Goal: Task Accomplishment & Management: Complete application form

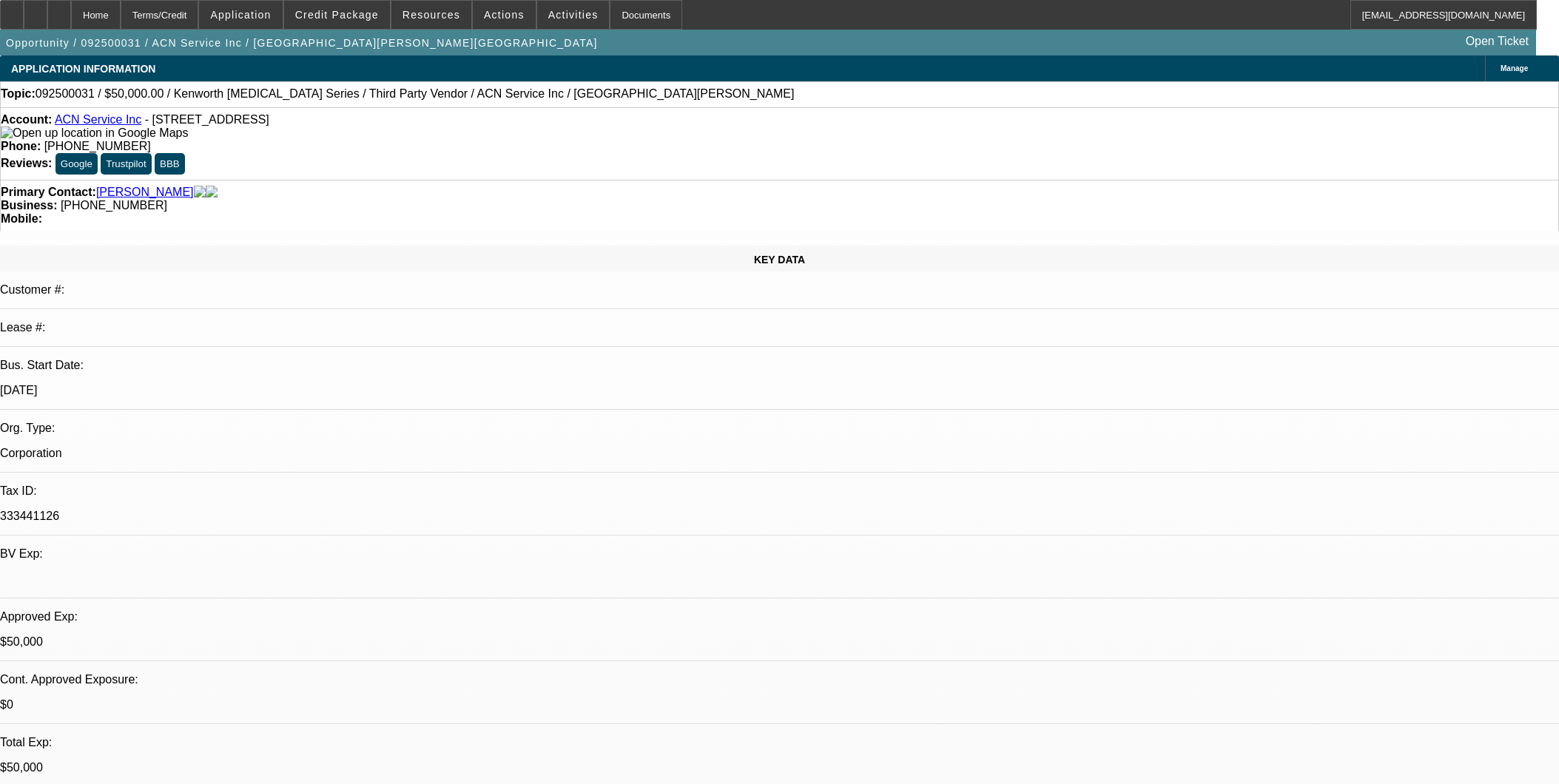
select select "0"
select select "2"
select select "0.1"
select select "4"
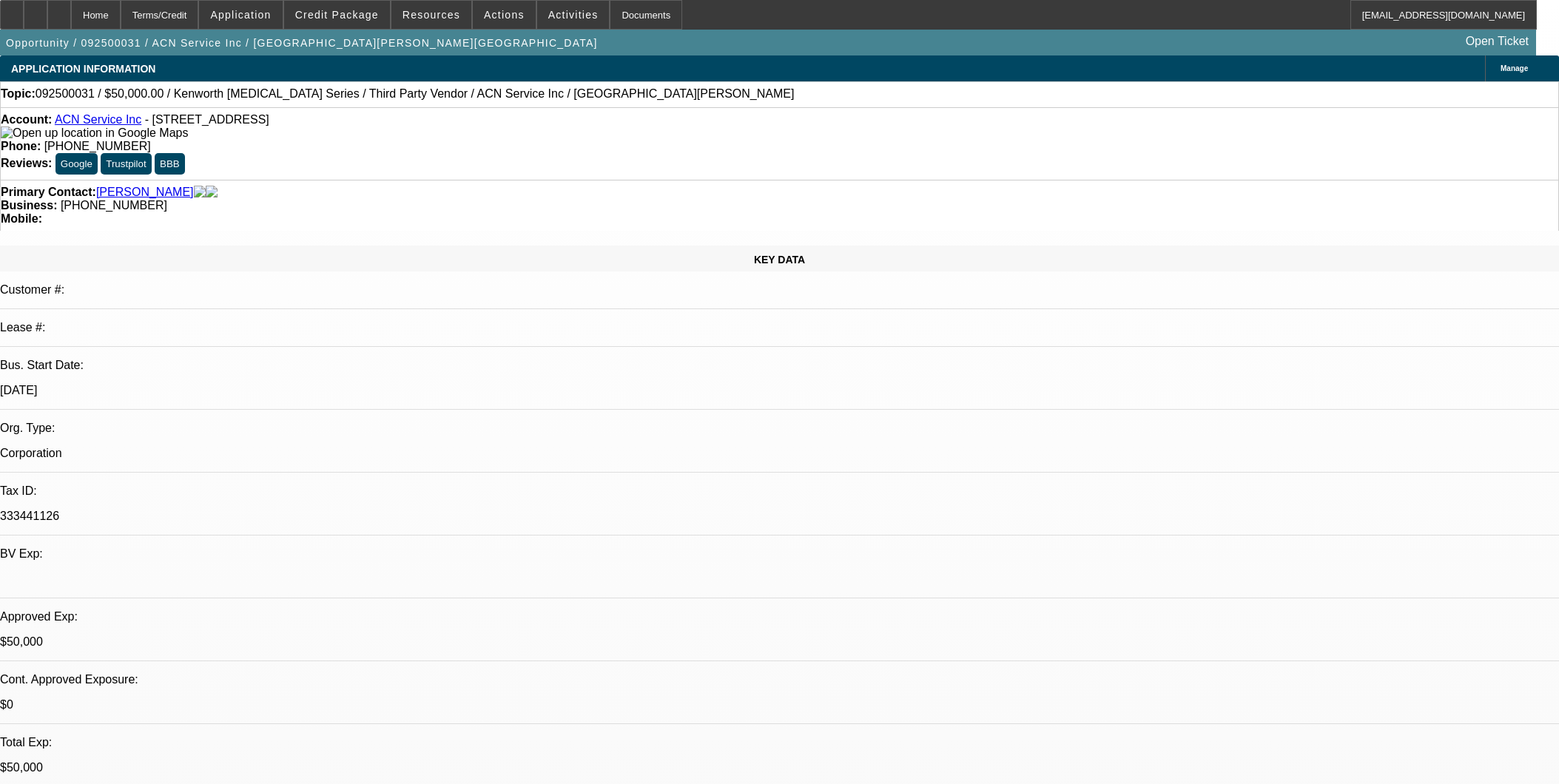
select select "0"
select select "2"
select select "0.1"
select select "4"
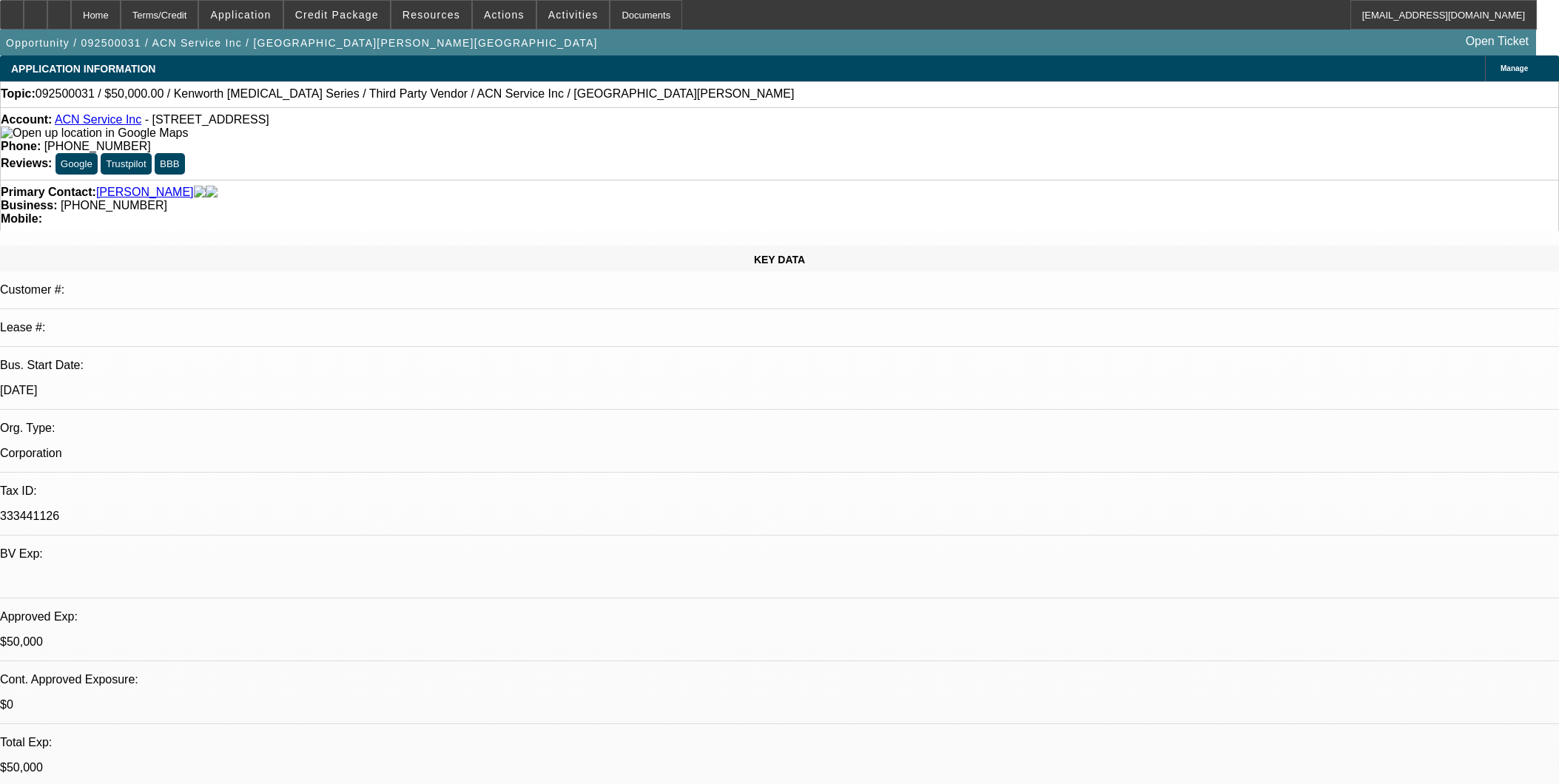
select select "0"
select select "2"
select select "0.1"
select select "4"
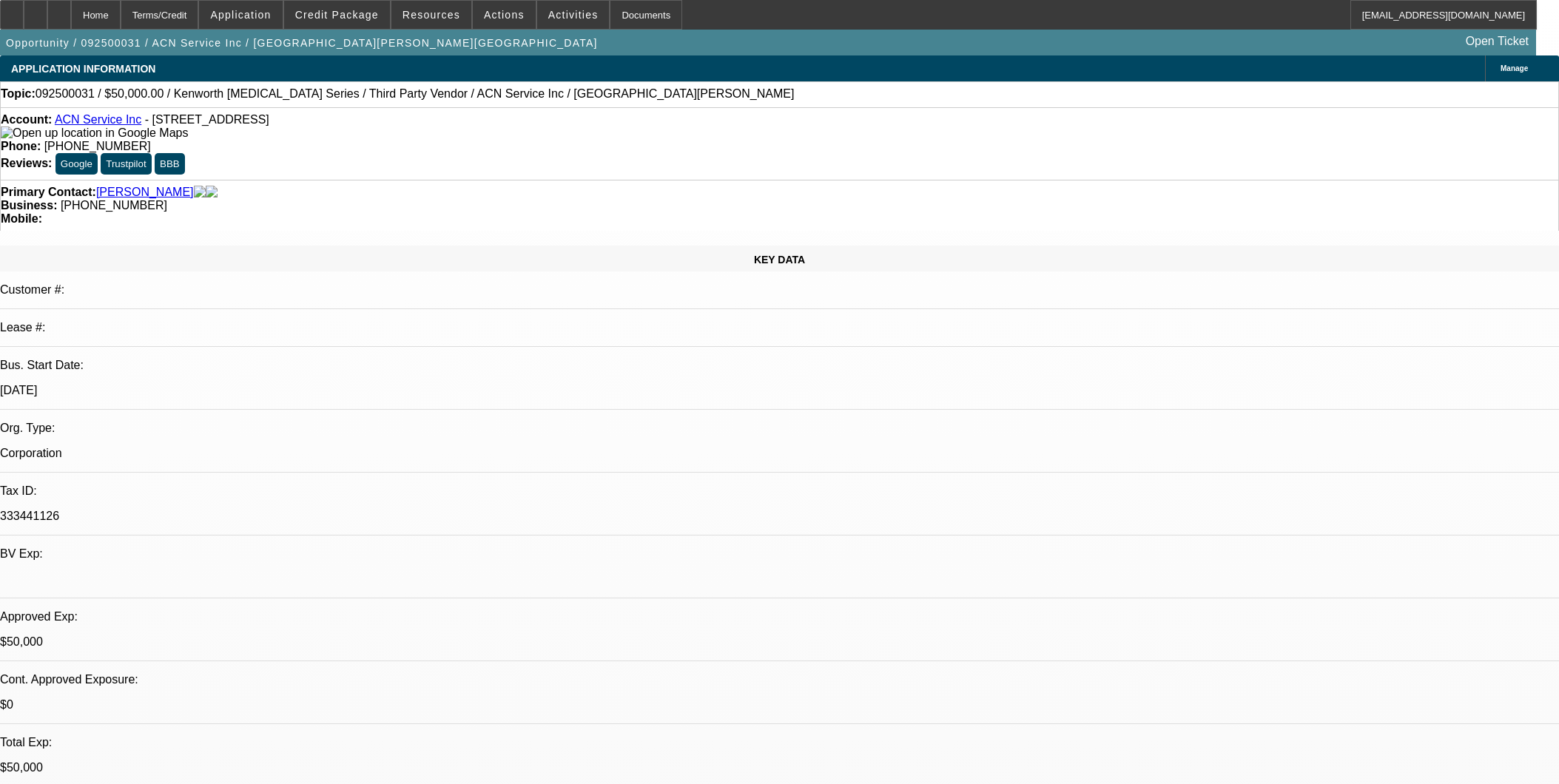
select select "0"
select select "0.1"
select select "4"
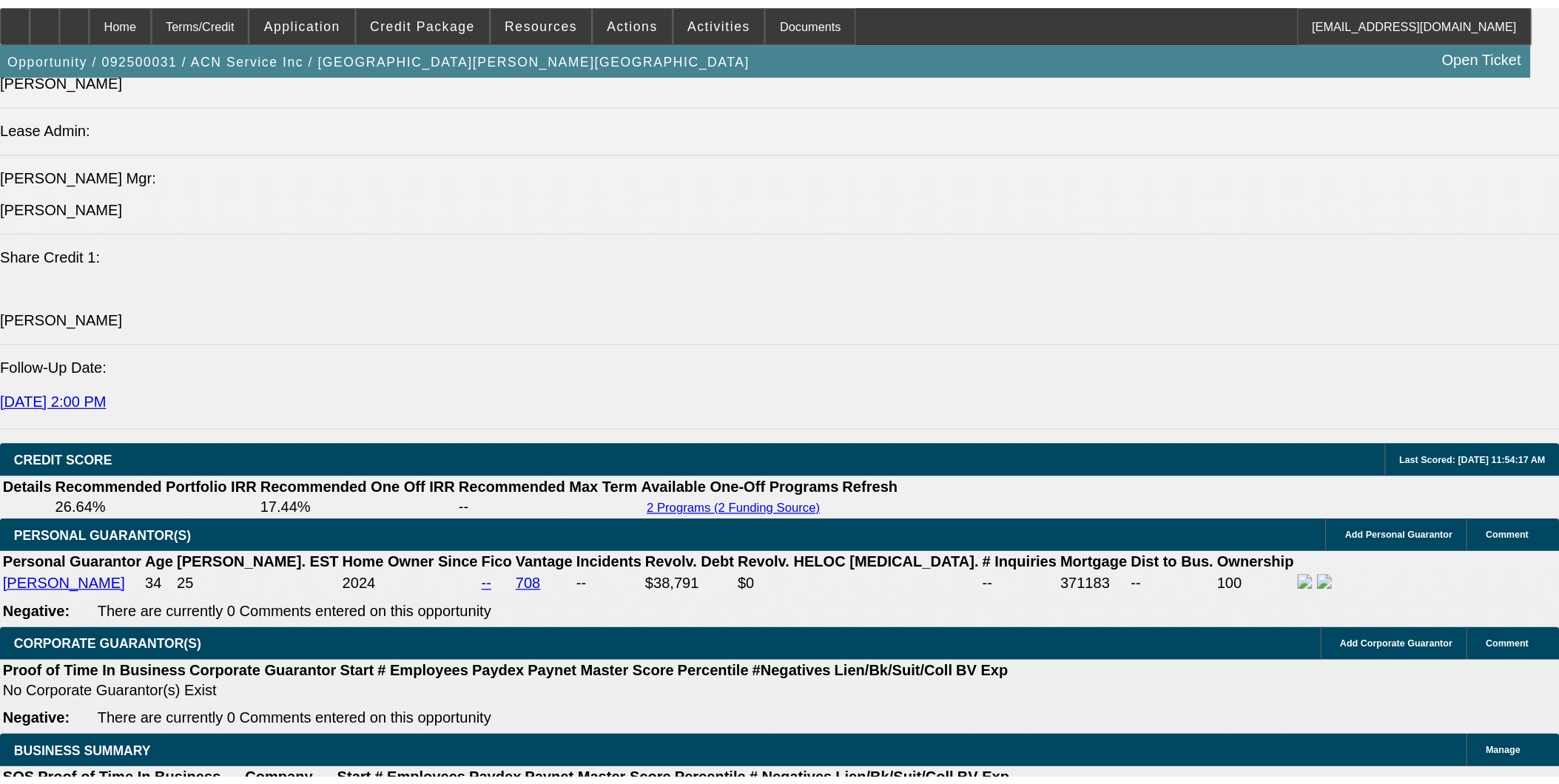
scroll to position [1707, 0]
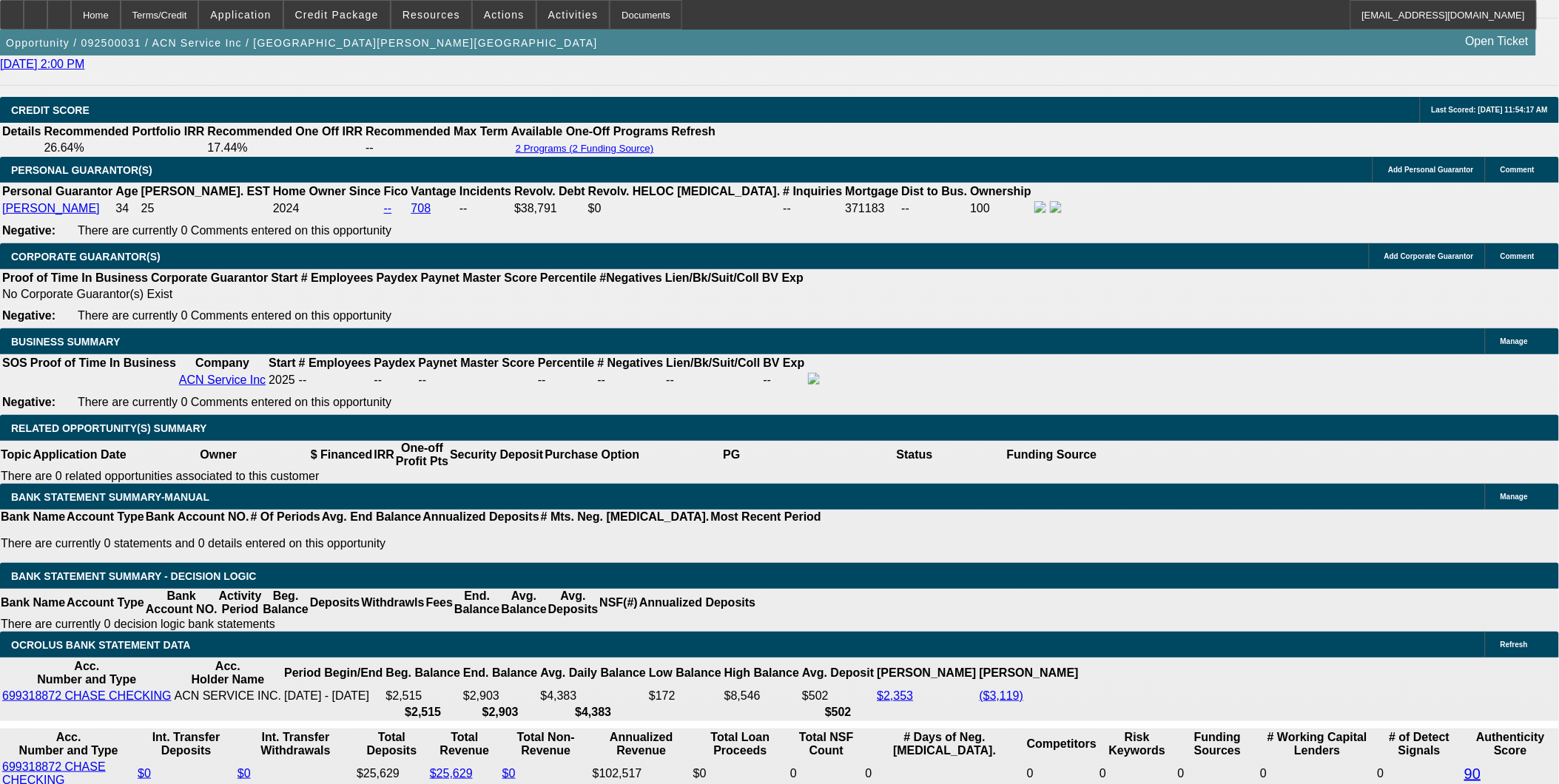
scroll to position [2118, 0]
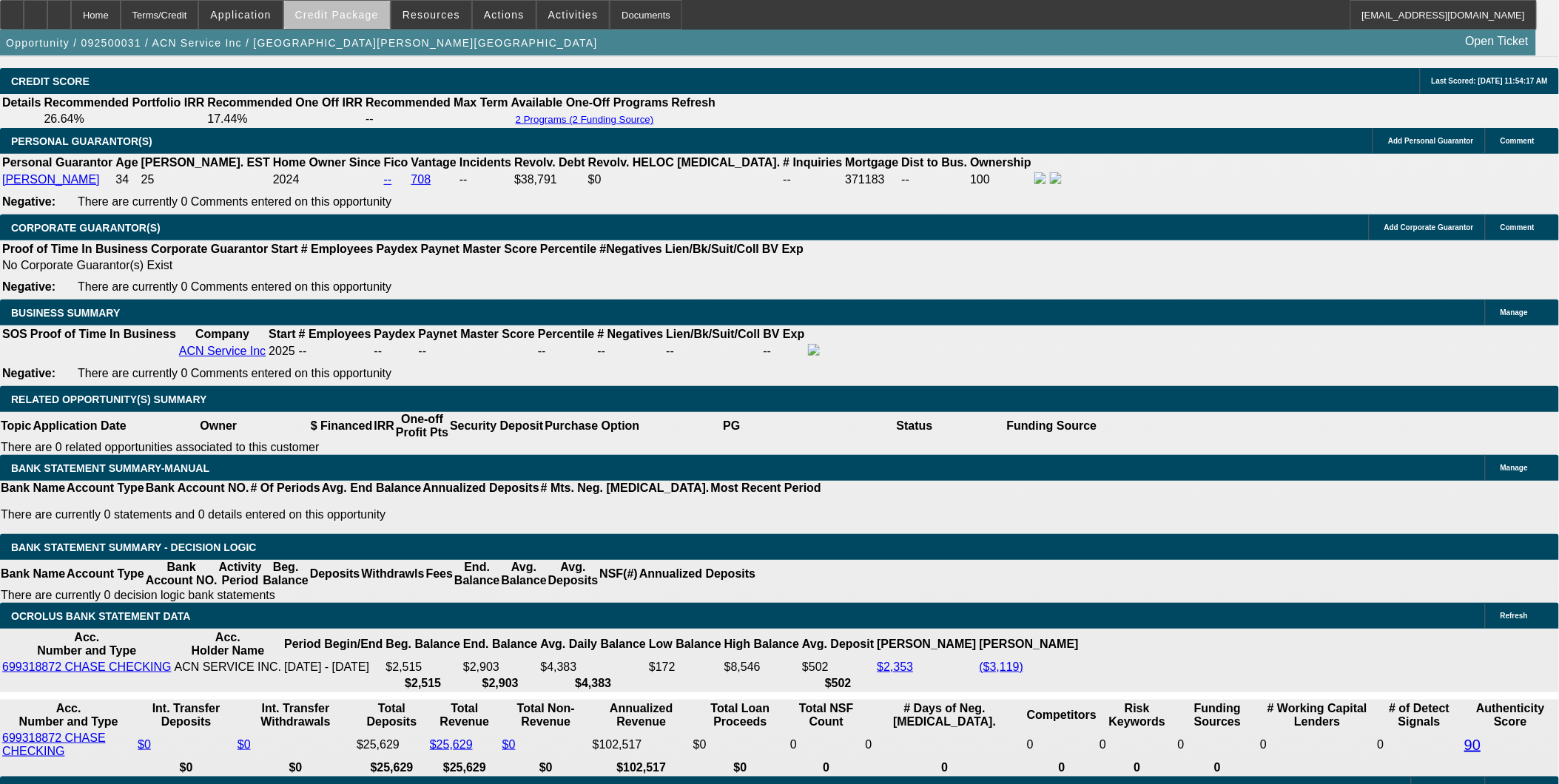
click at [374, 16] on span "Credit Package" at bounding box center [337, 15] width 83 height 12
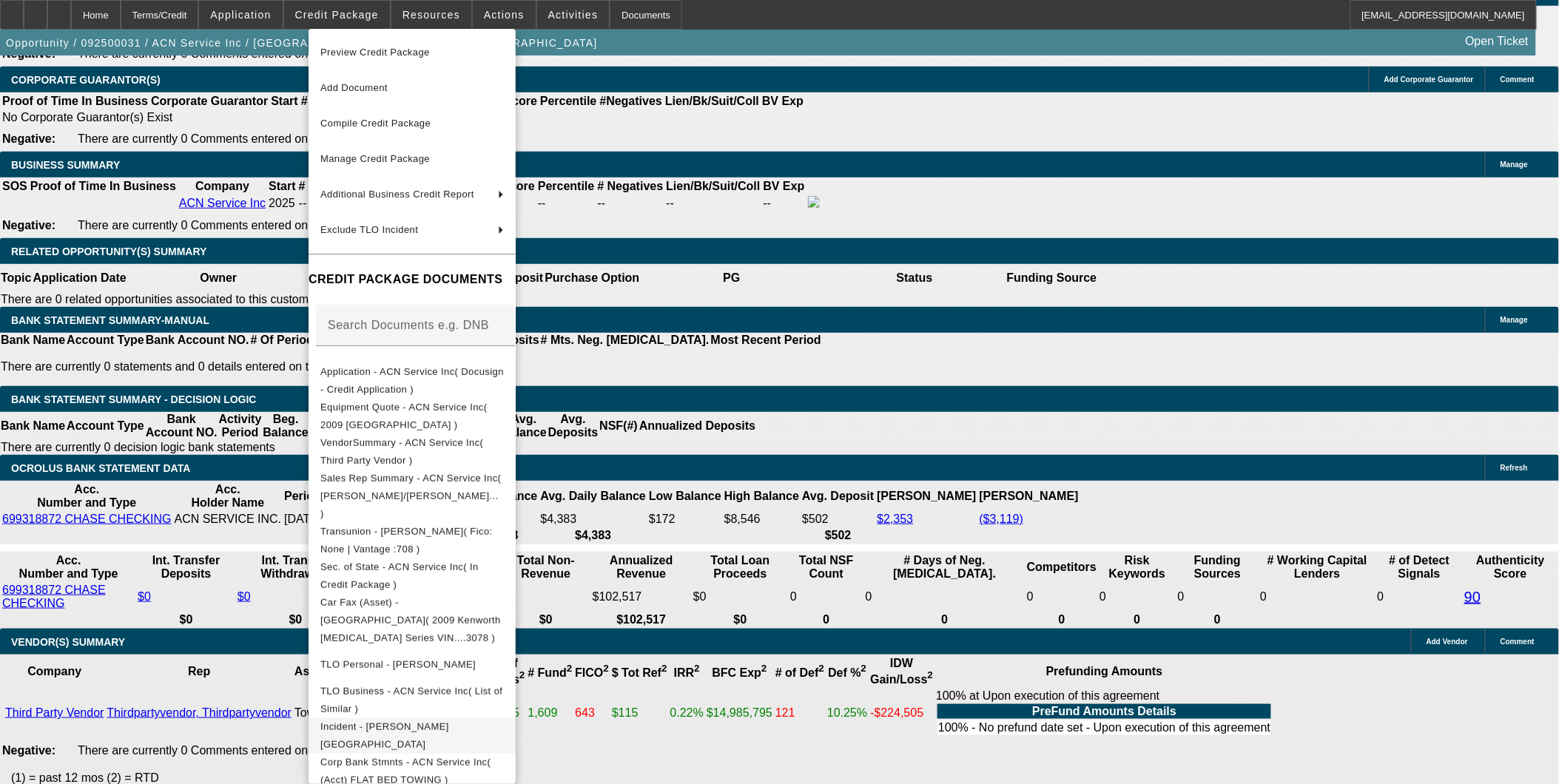
scroll to position [2282, 0]
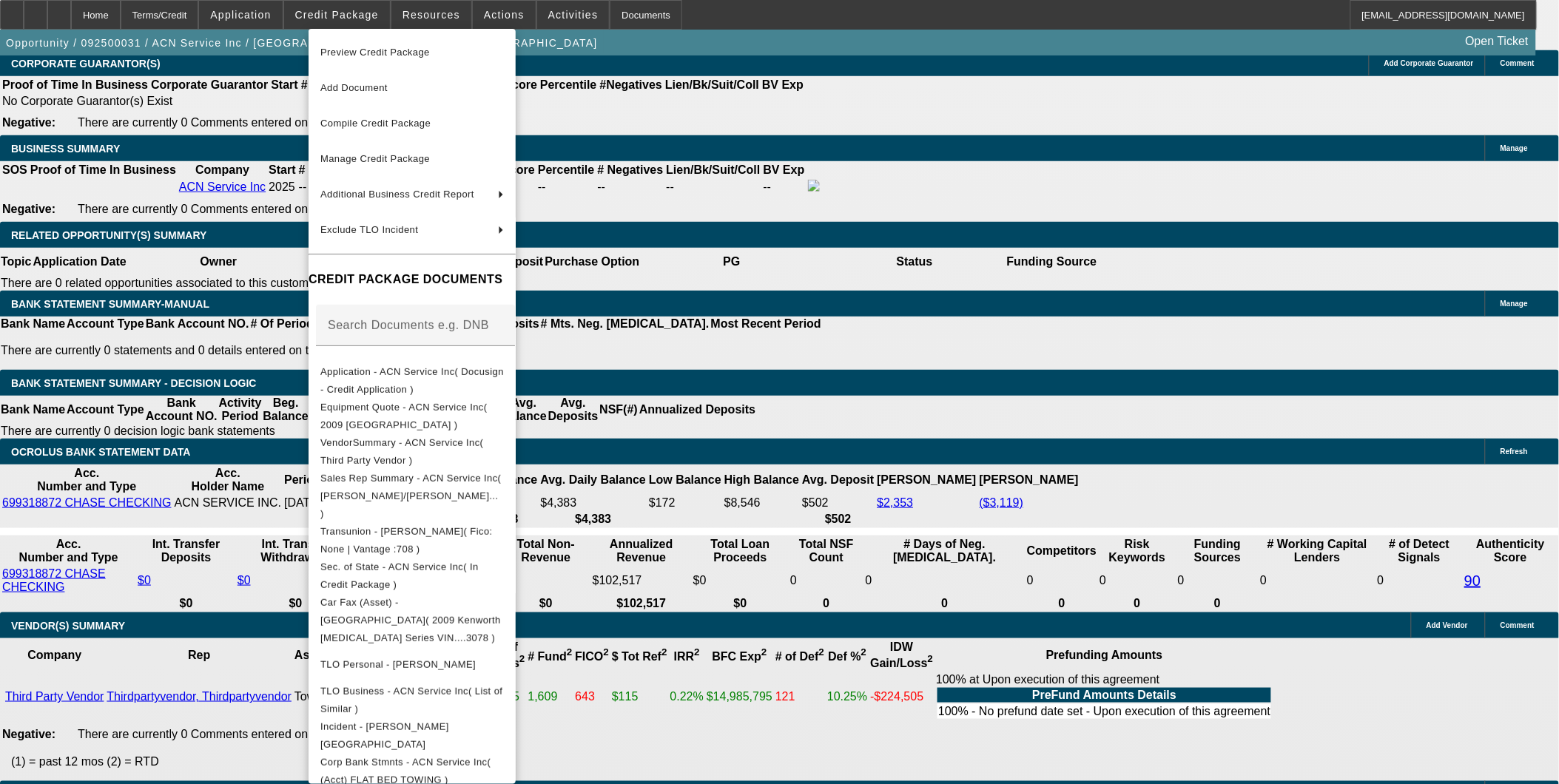
click at [1236, 497] on div at bounding box center [780, 392] width 1559 height 784
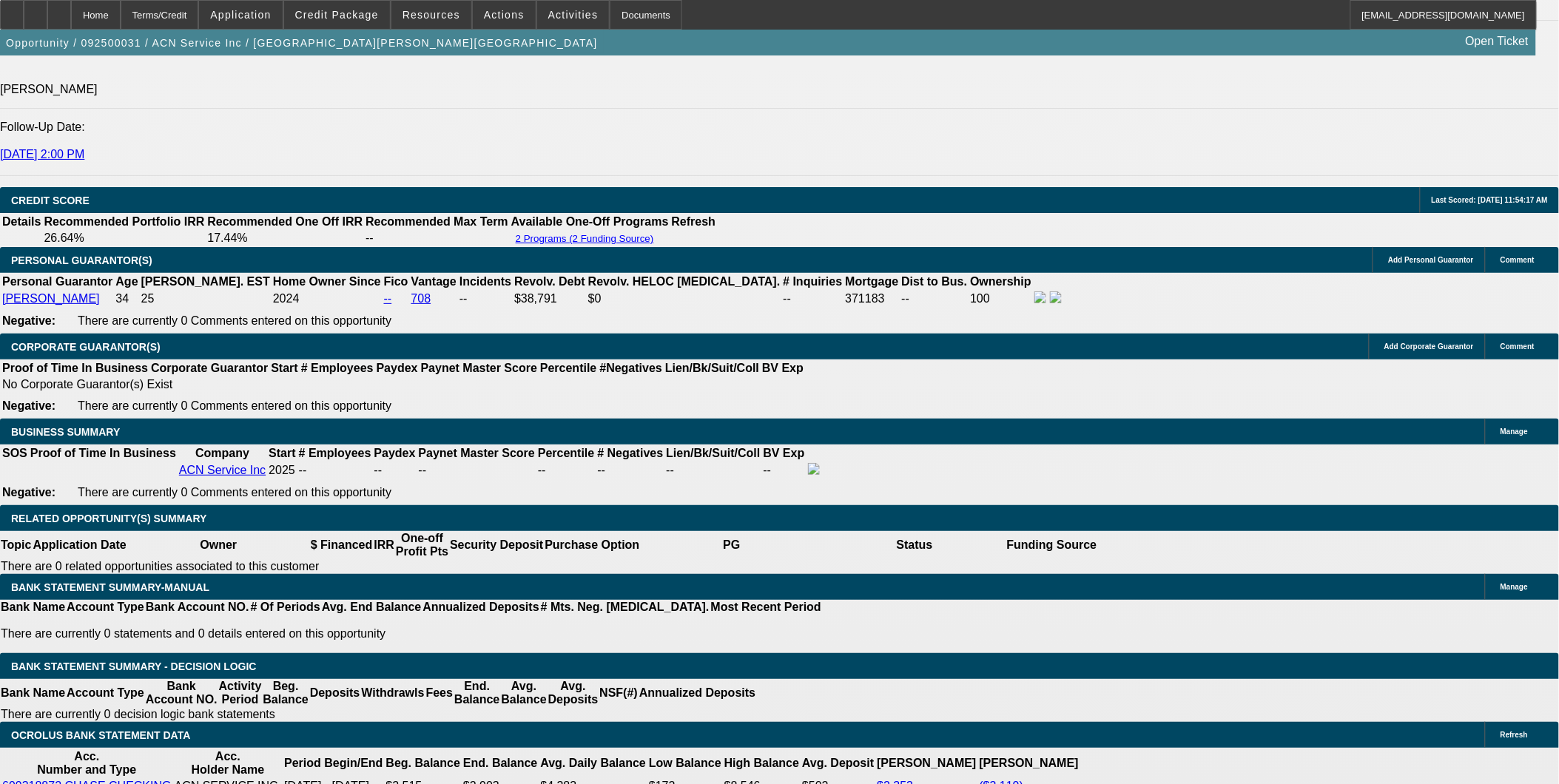
scroll to position [2036, 0]
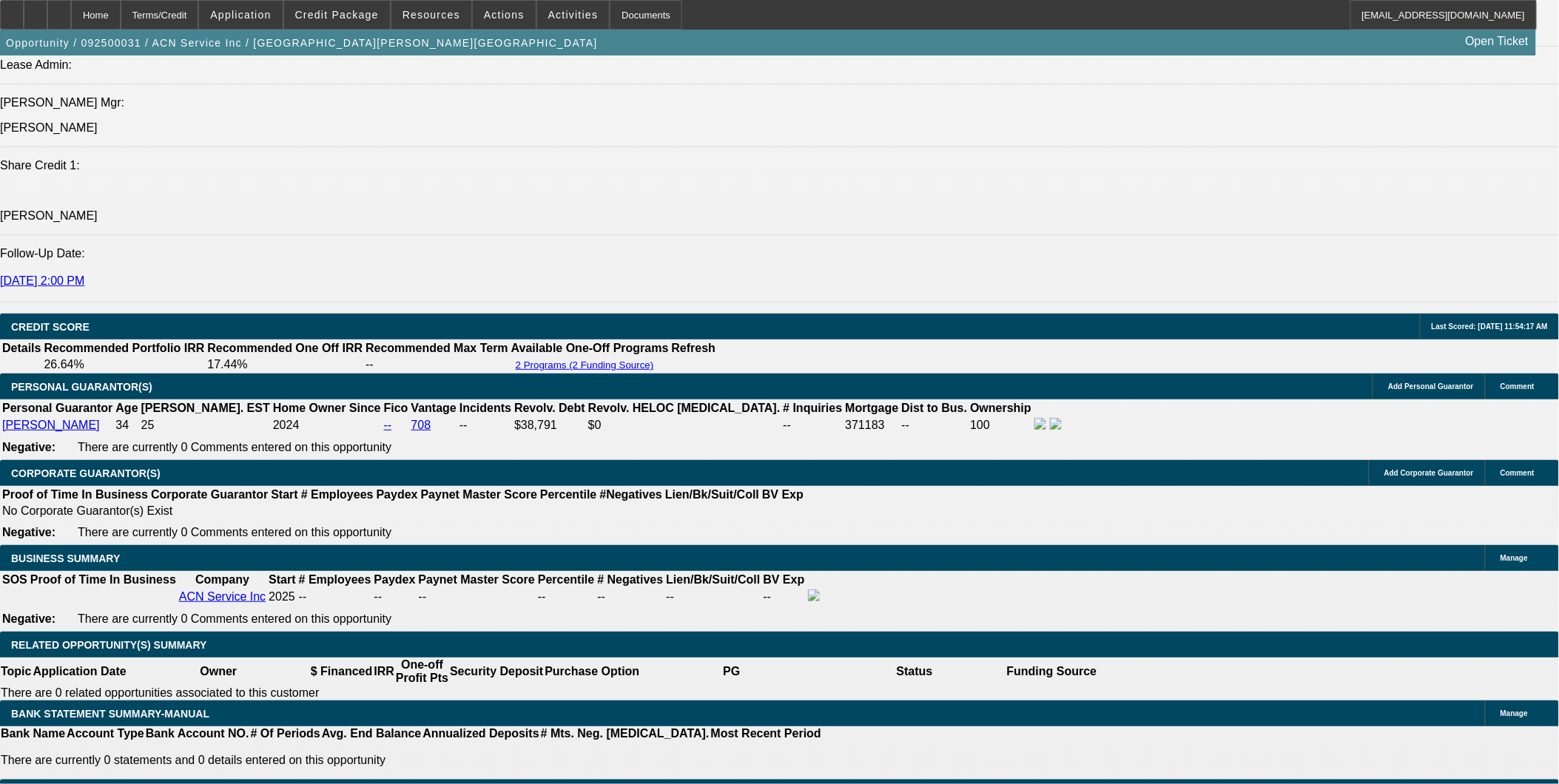
scroll to position [1872, 0]
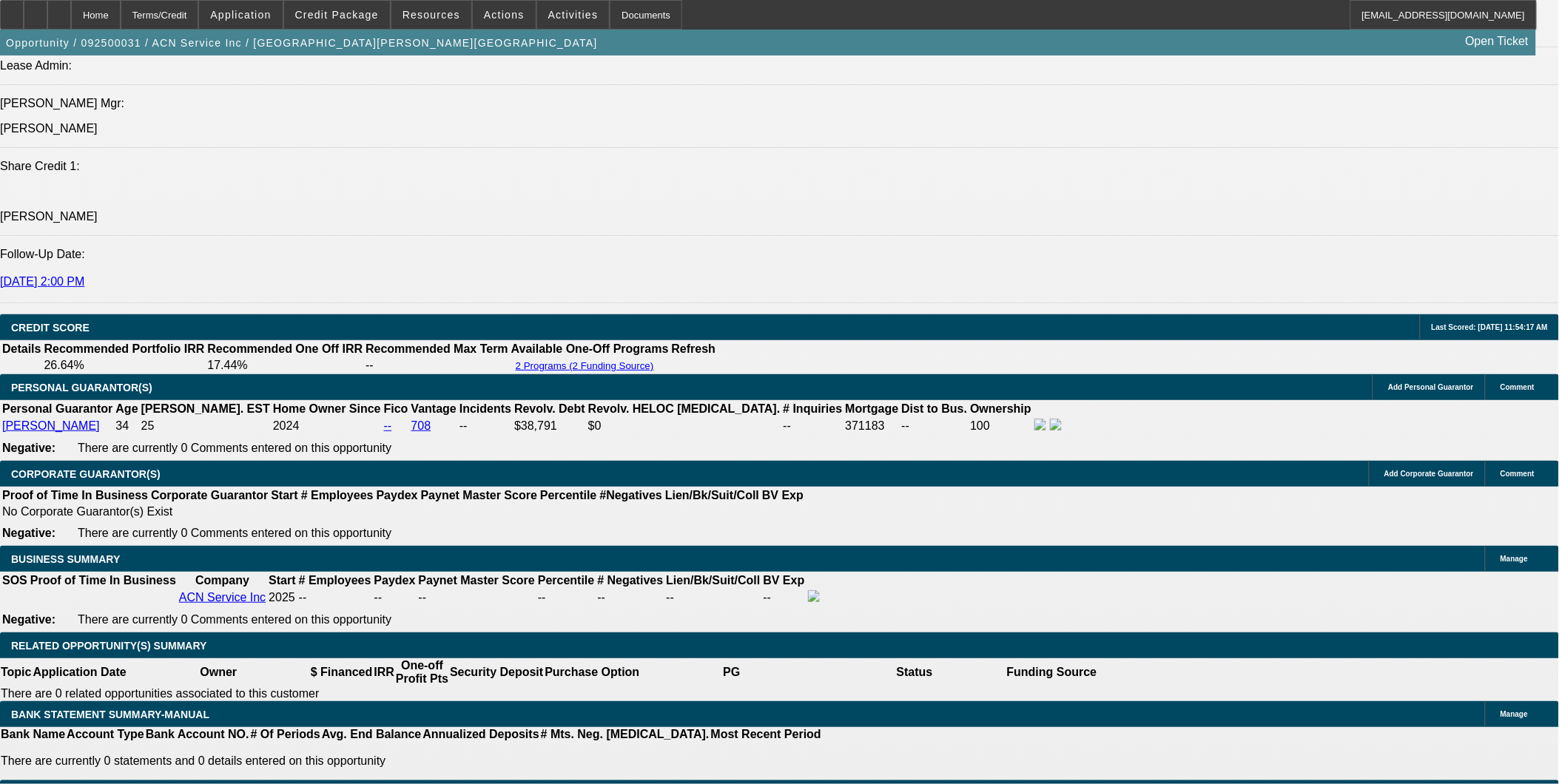
select select "0.15"
select select "2"
select select "0.1"
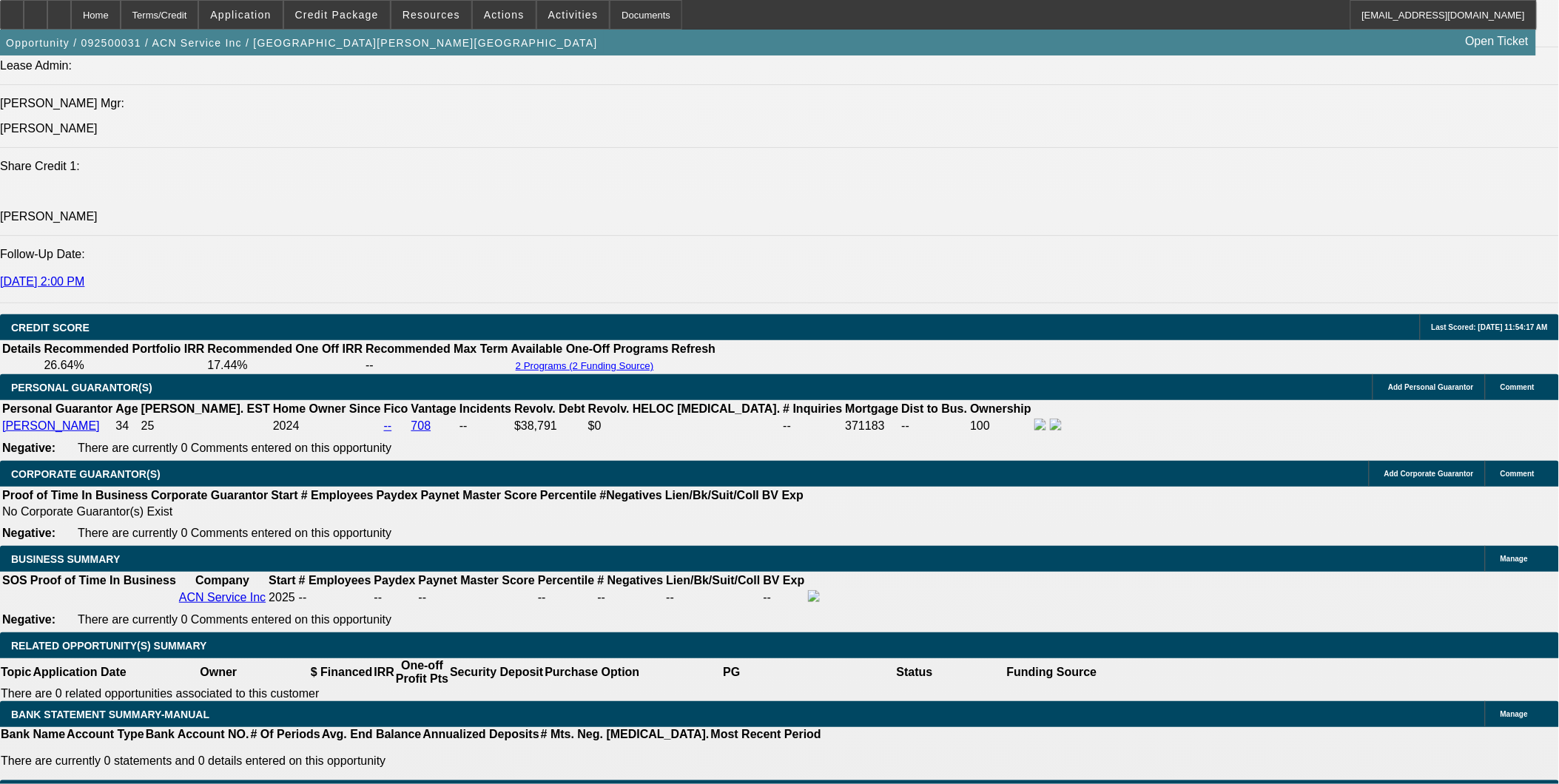
select select "4"
select select "0"
select select "2"
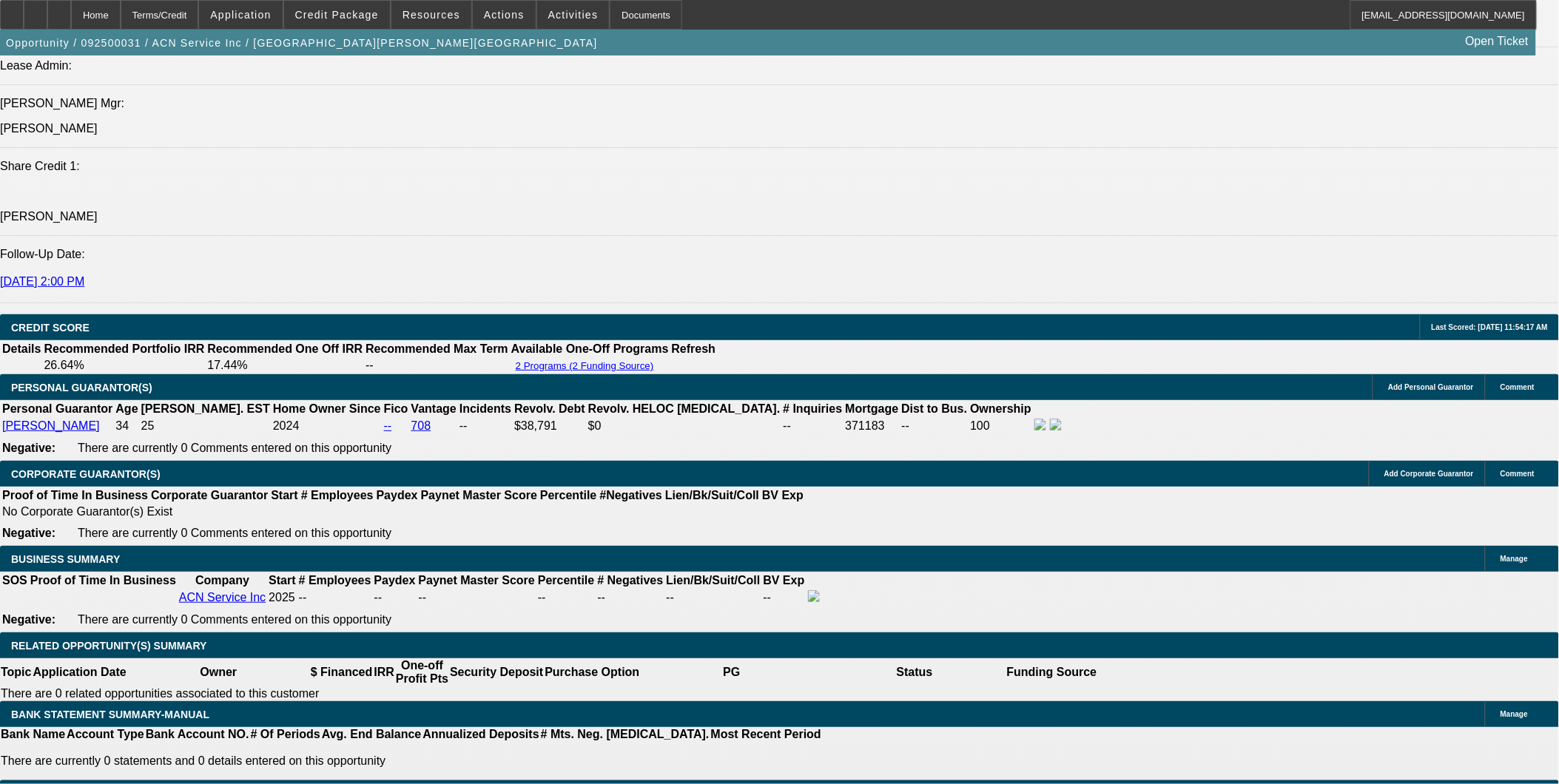
select select "0.1"
select select "4"
select select "0"
select select "2"
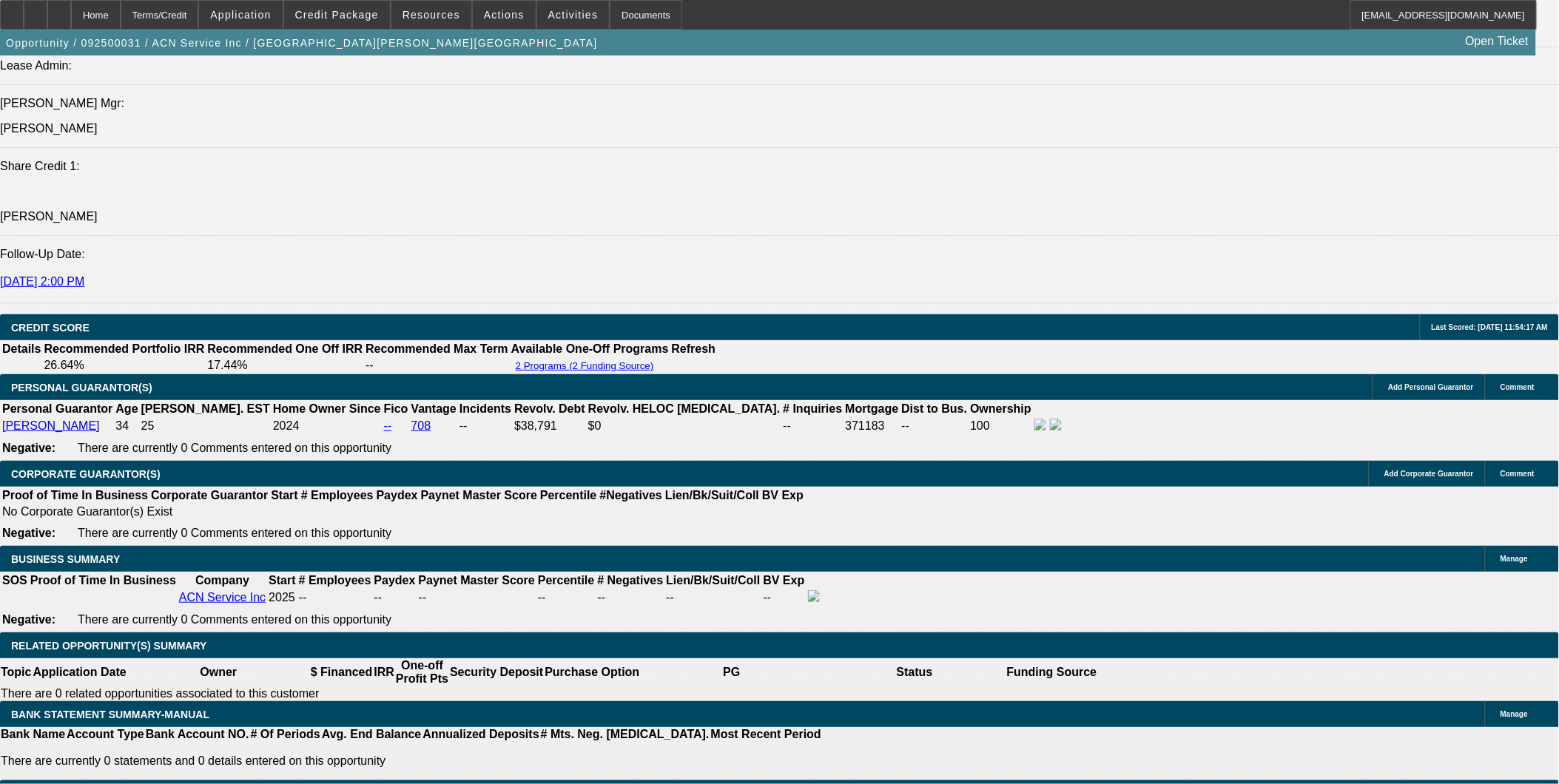
select select "0.1"
select select "4"
select select "0"
select select "2"
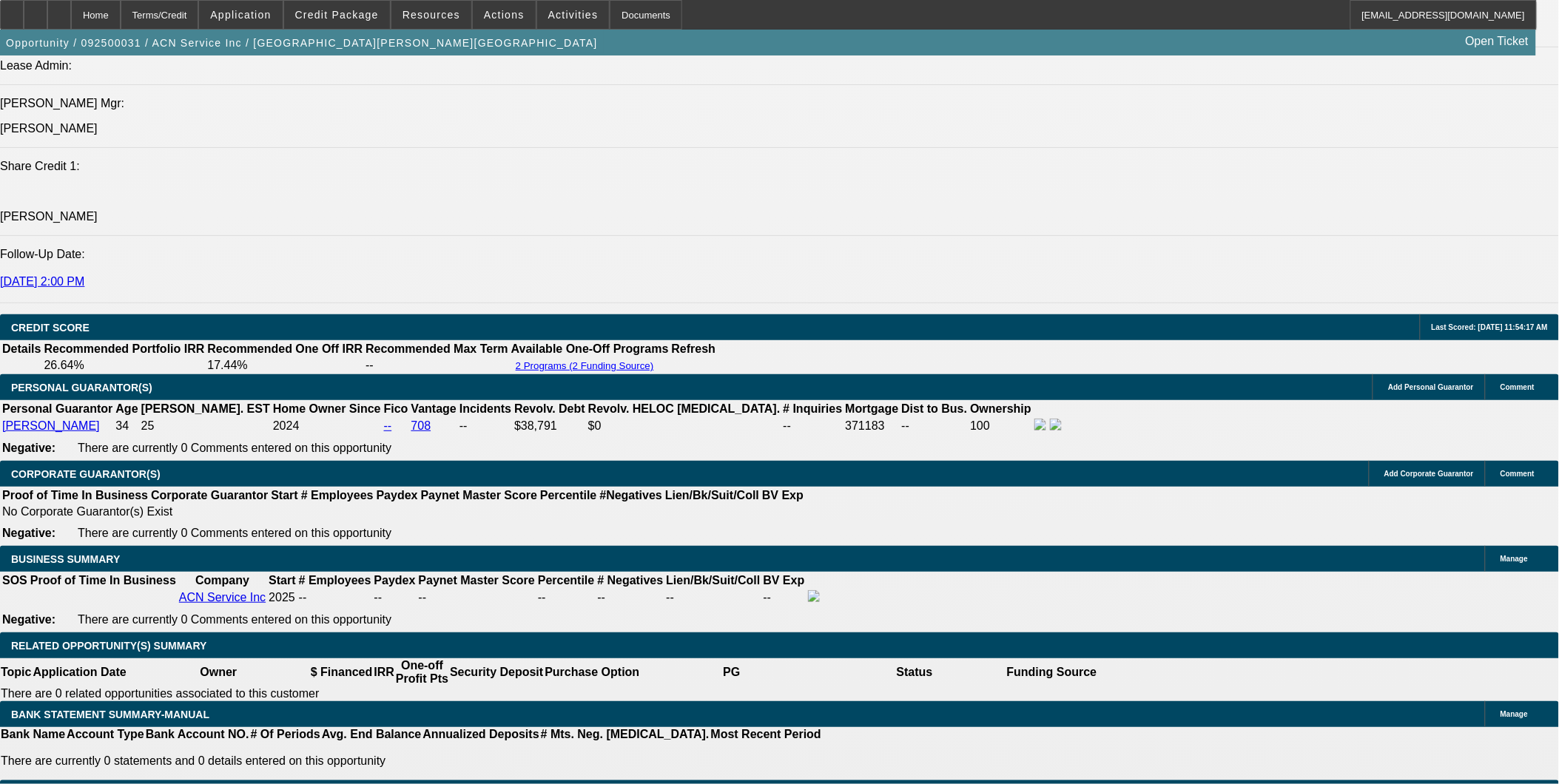
select select "0.1"
select select "4"
select select "0"
select select "0.1"
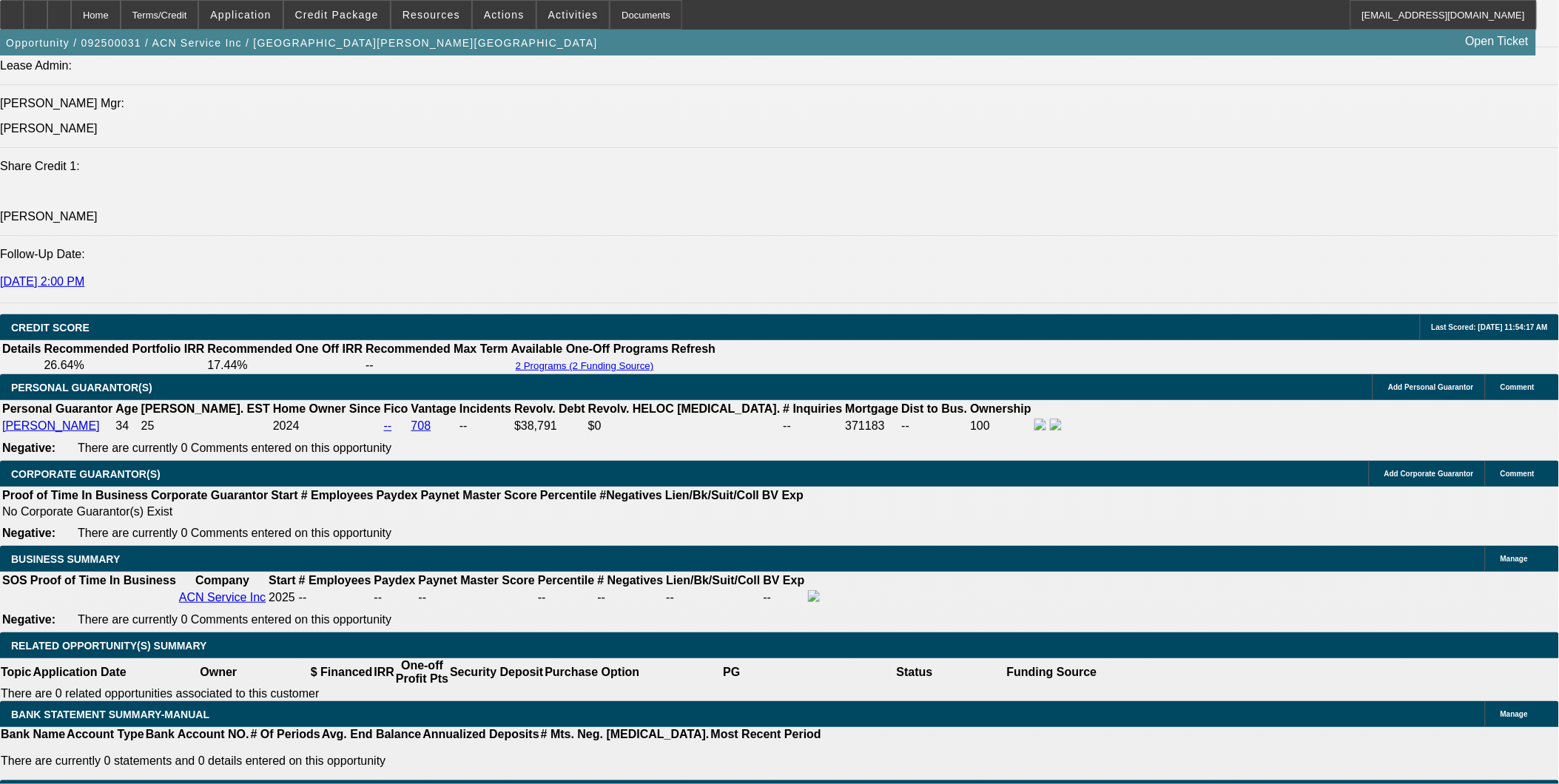
select select "4"
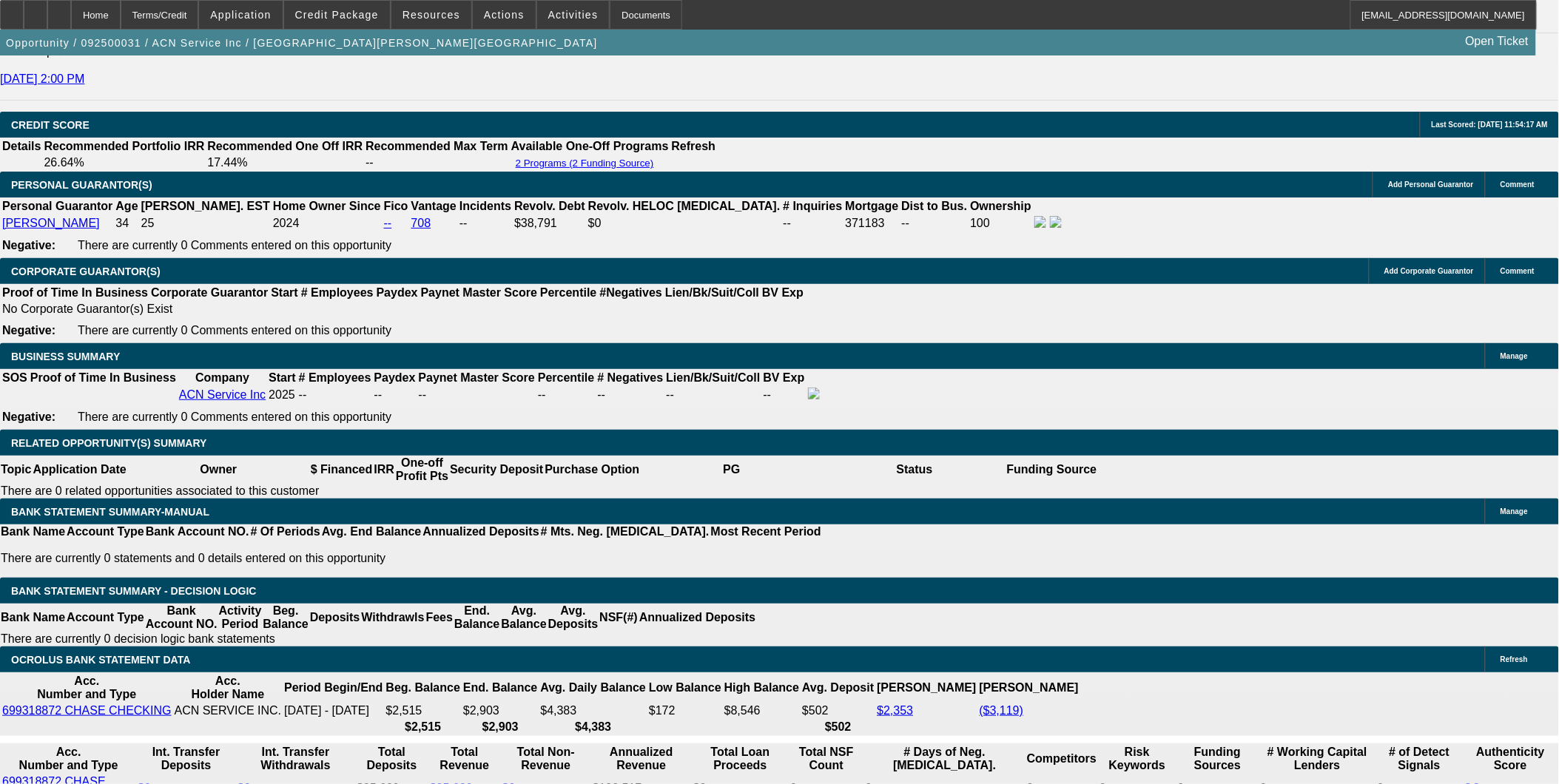
scroll to position [2036, 0]
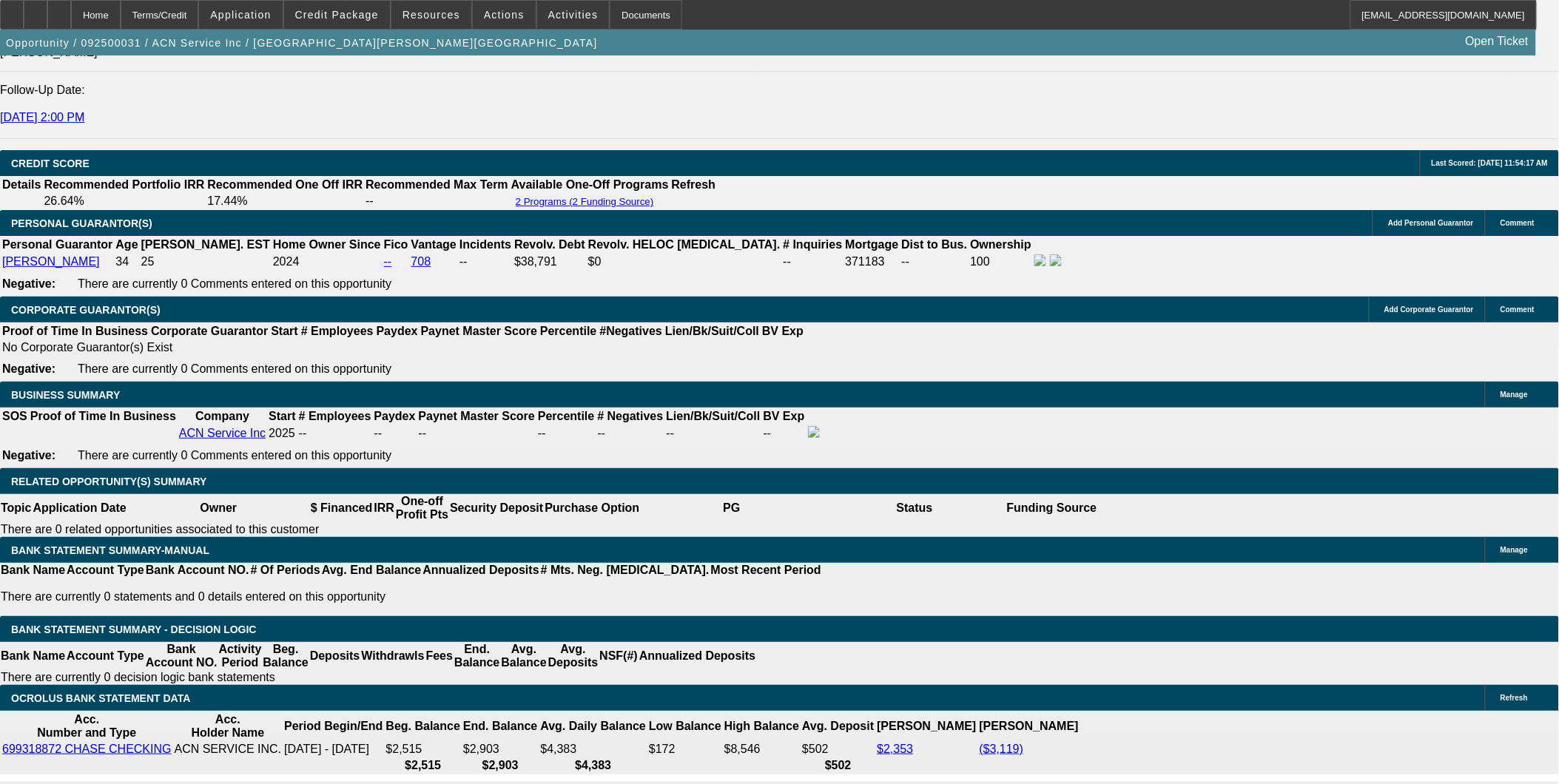
drag, startPoint x: 336, startPoint y: 261, endPoint x: 376, endPoint y: 246, distance: 42.7
drag, startPoint x: 376, startPoint y: 246, endPoint x: 313, endPoint y: 321, distance: 97.9
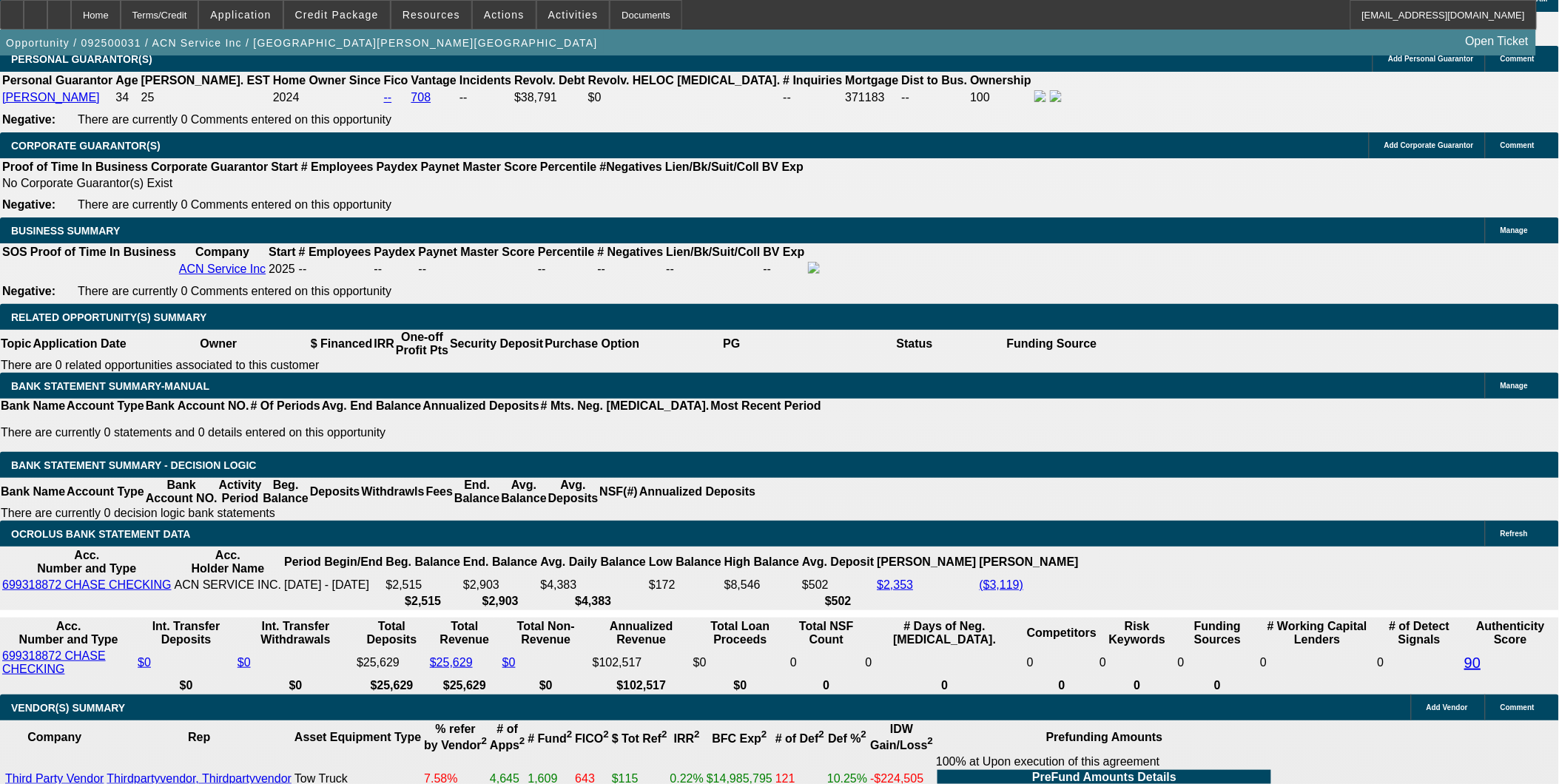
scroll to position [2118, 0]
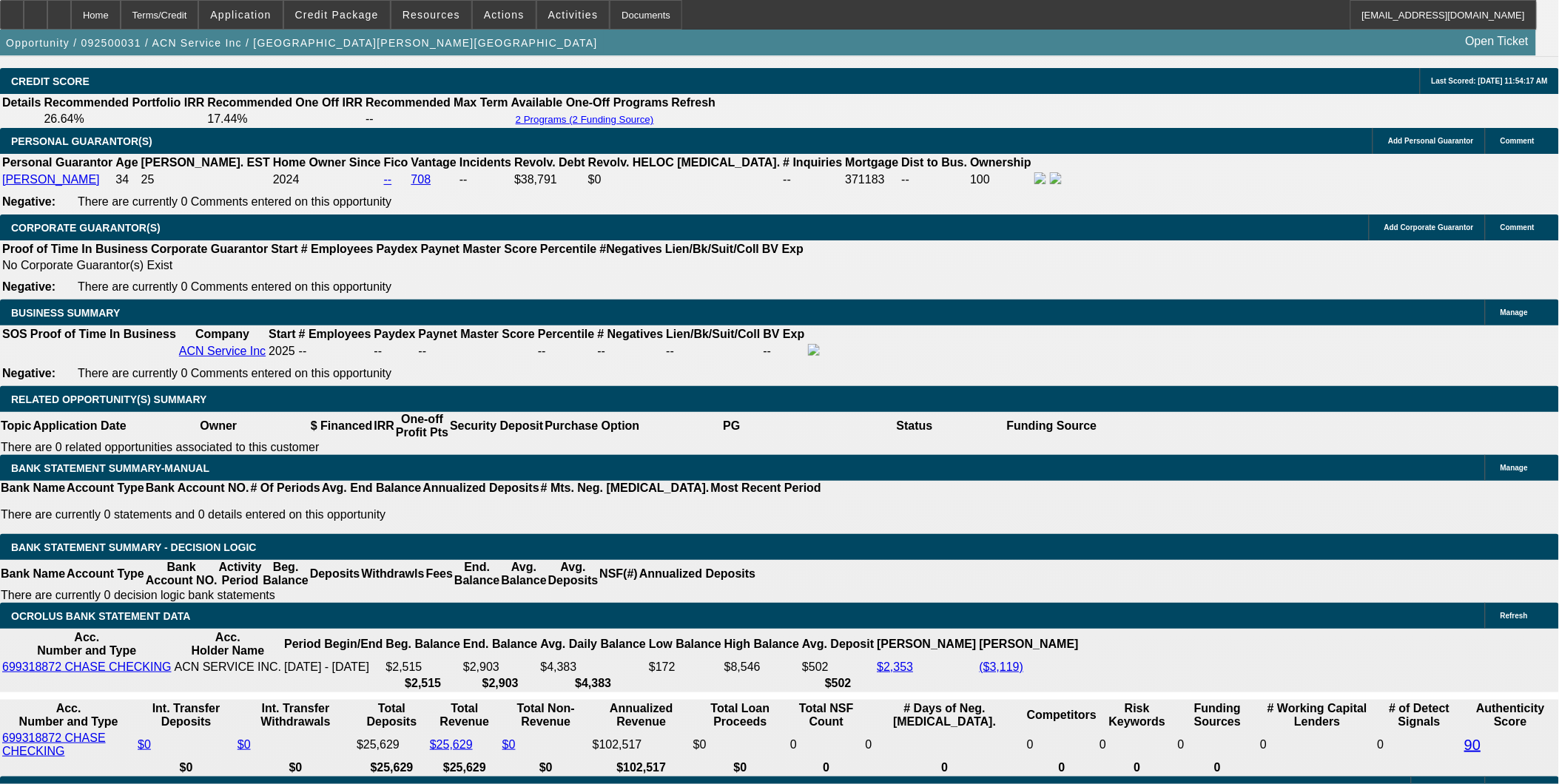
click at [1285, 749] on div "APPLICATION INFORMATION Manage Topic: 092500031 / $50,000.00 / Kenworth T3 Seri…" at bounding box center [780, 730] width 1559 height 5586
click at [1207, 728] on div "APPLICATION INFORMATION Manage Topic: 092500031 / $50,000.00 / Kenworth T3 Seri…" at bounding box center [780, 730] width 1559 height 5586
click at [8, 466] on div "APPLICATION INFORMATION Manage Topic: 092500031 / $50,000.00 / Kenworth T3 Seri…" at bounding box center [780, 430] width 1559 height 4986
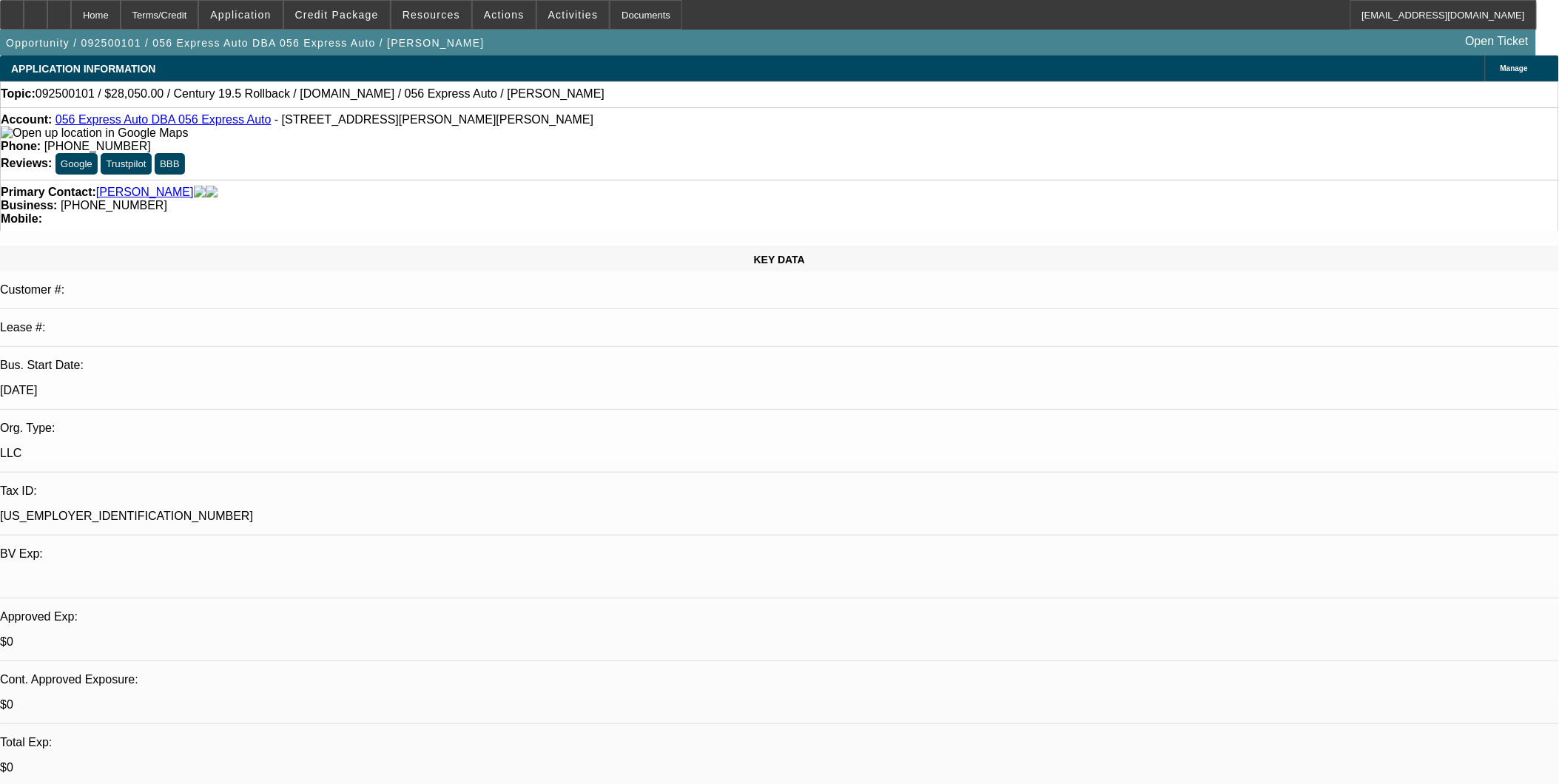
select select "0.1"
select select "0"
select select "0.1"
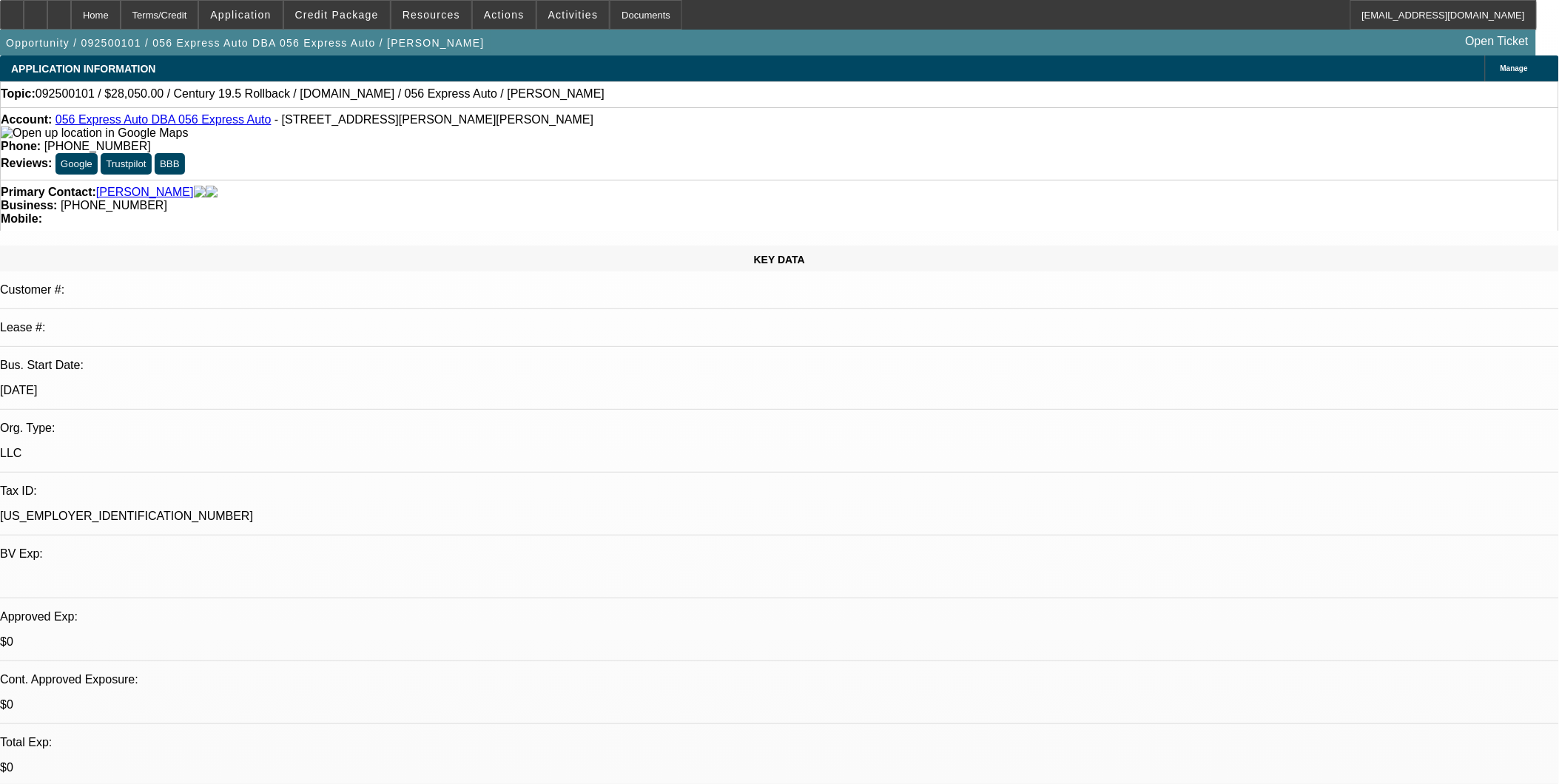
select select "0.15"
select select "2"
select select "0.1"
select select "1"
select select "2"
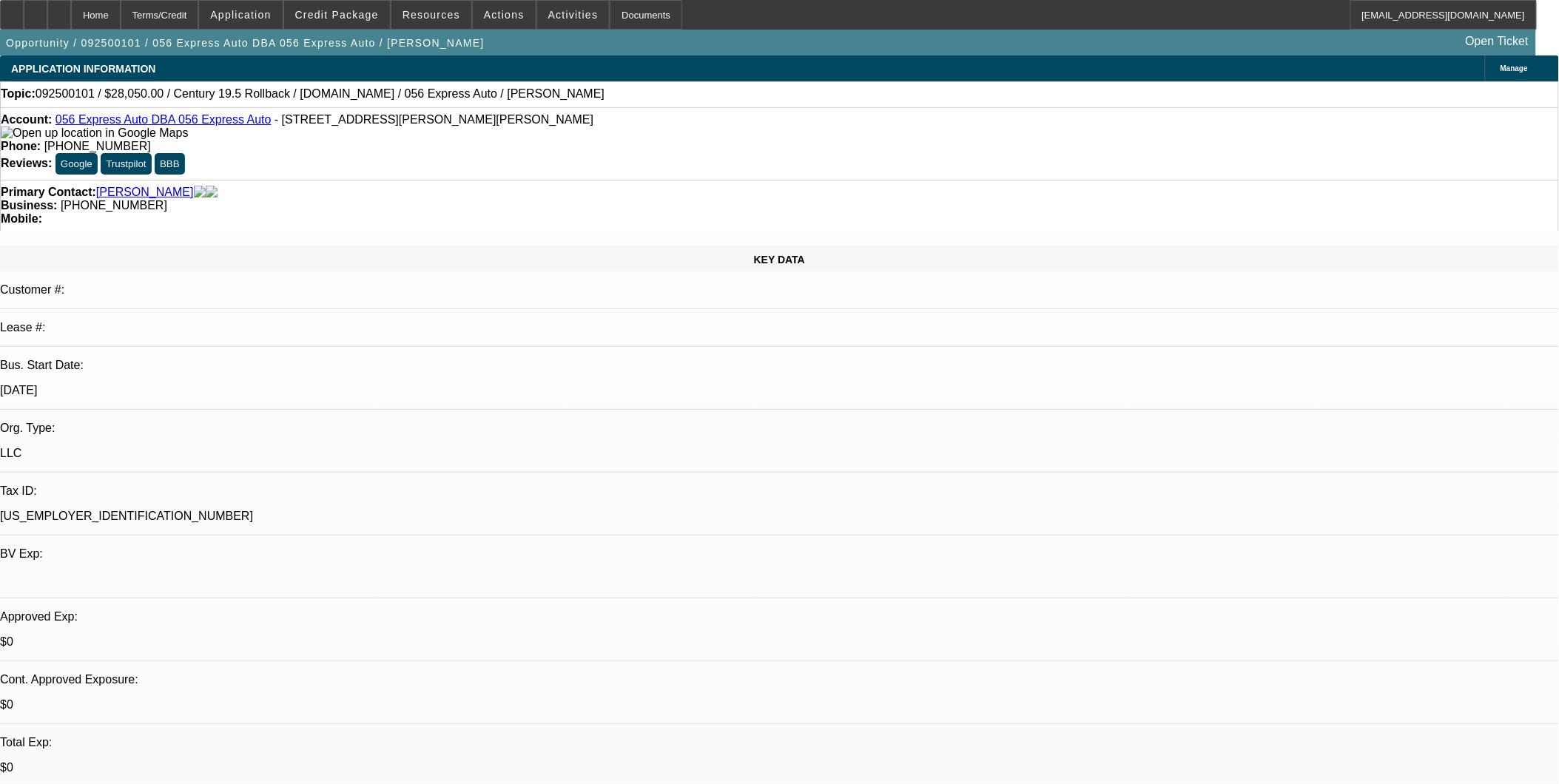
select select "4"
select select "1"
select select "2"
select select "4"
select select "1"
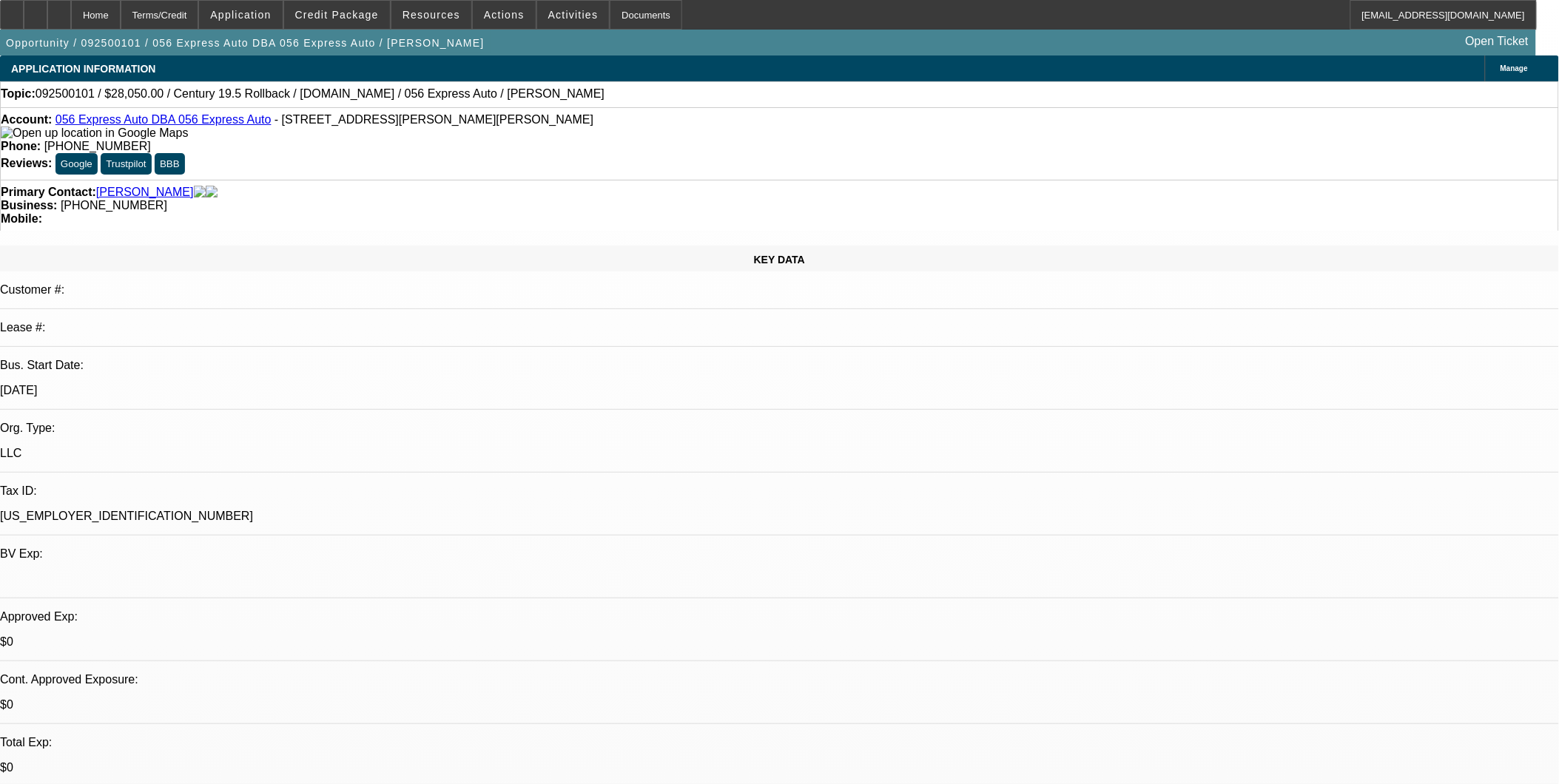
select select "2"
select select "4"
click at [501, 19] on span "Actions" at bounding box center [504, 15] width 40 height 12
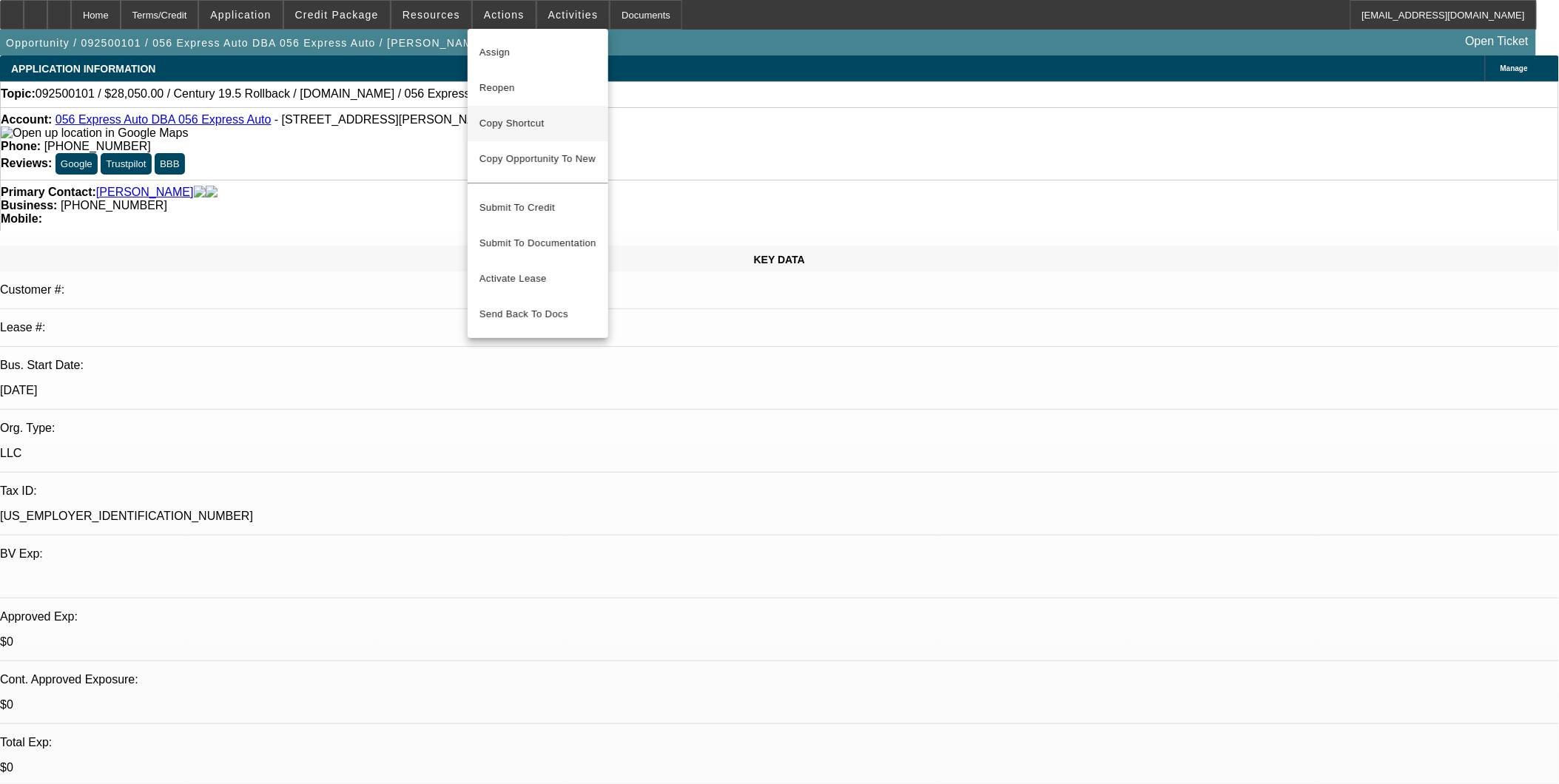
click at [510, 117] on span "Copy Shortcut" at bounding box center [537, 124] width 117 height 18
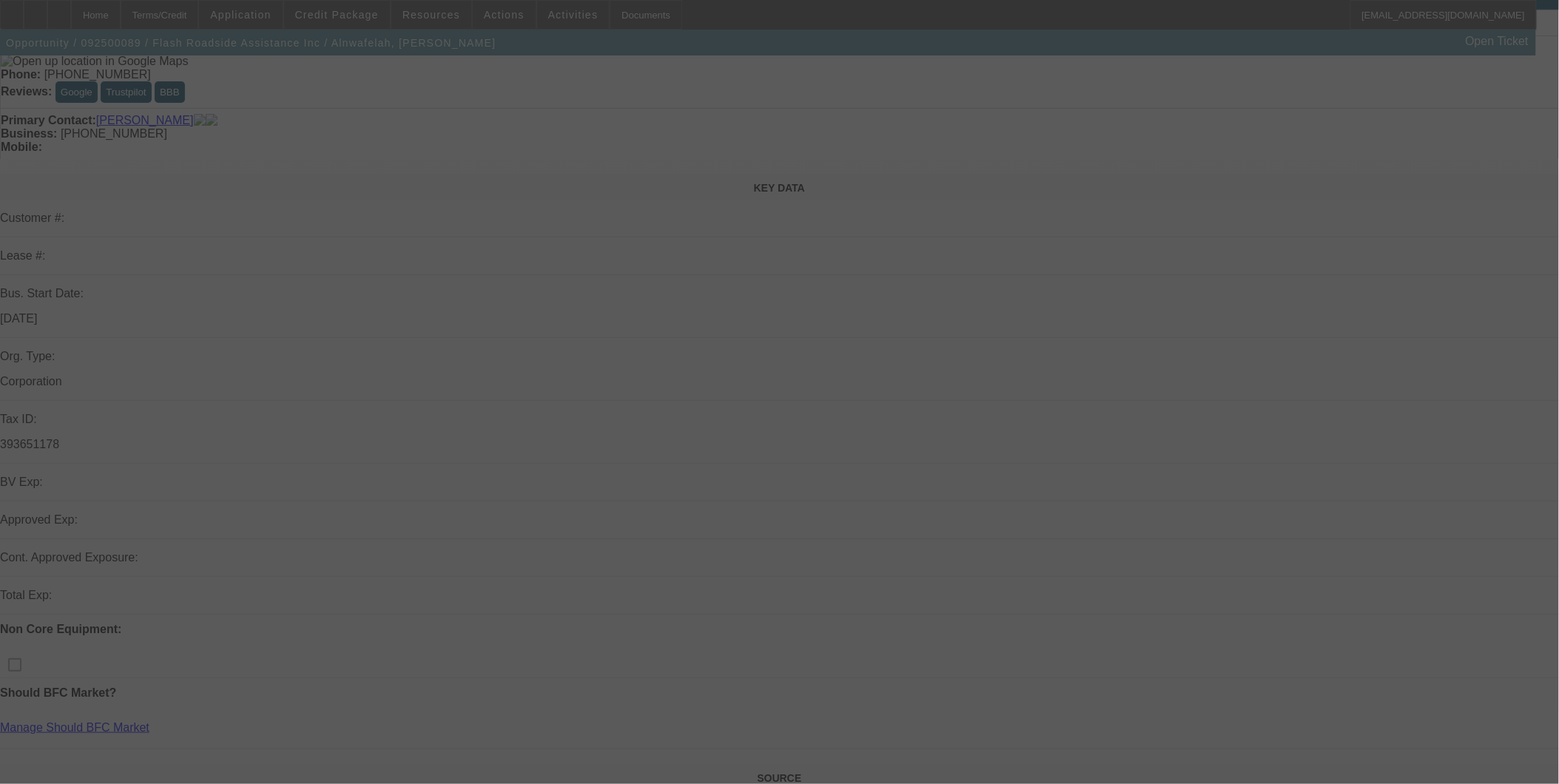
scroll to position [164, 0]
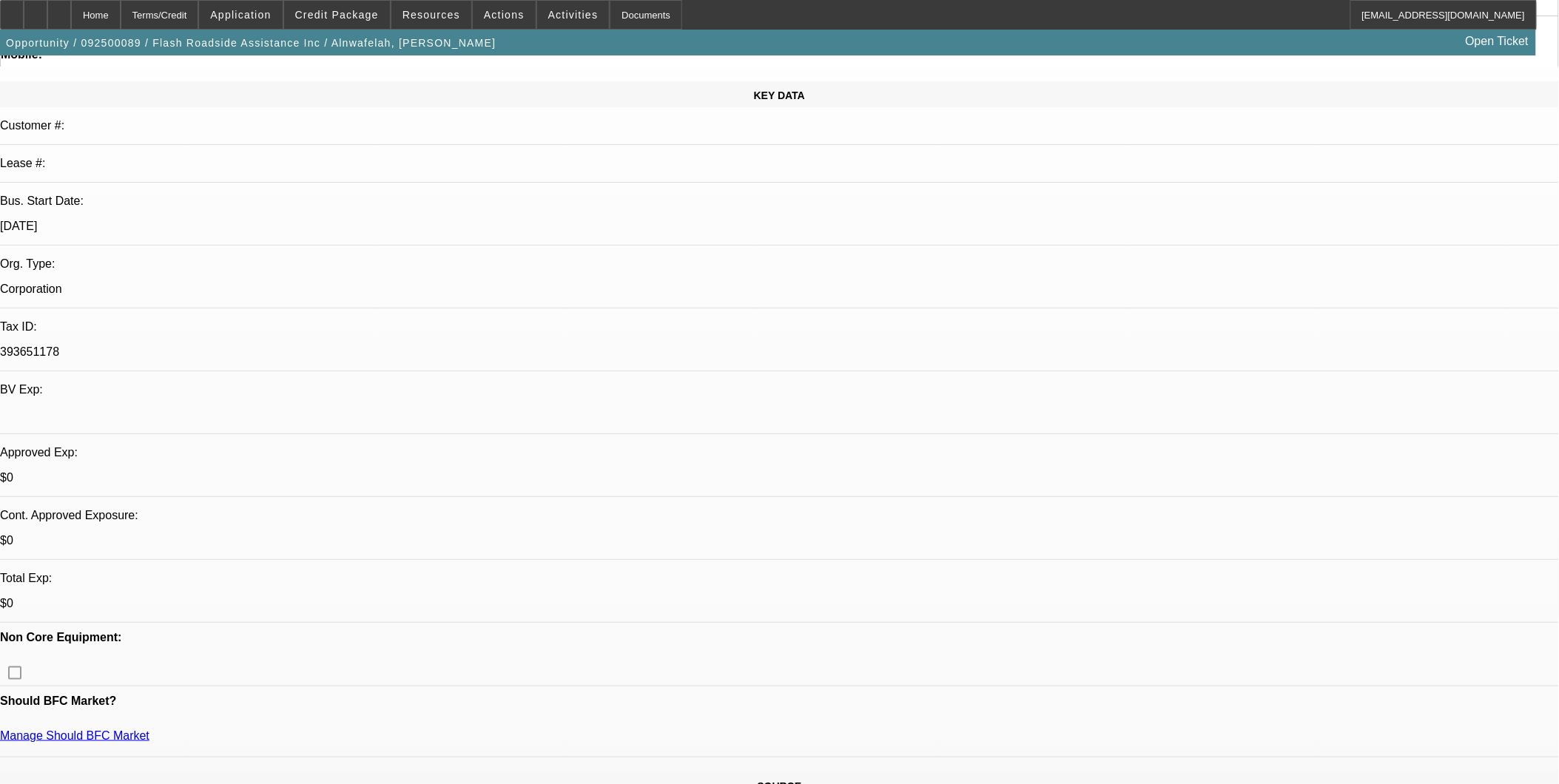
select select "0.2"
select select "2"
select select "0.1"
select select "4"
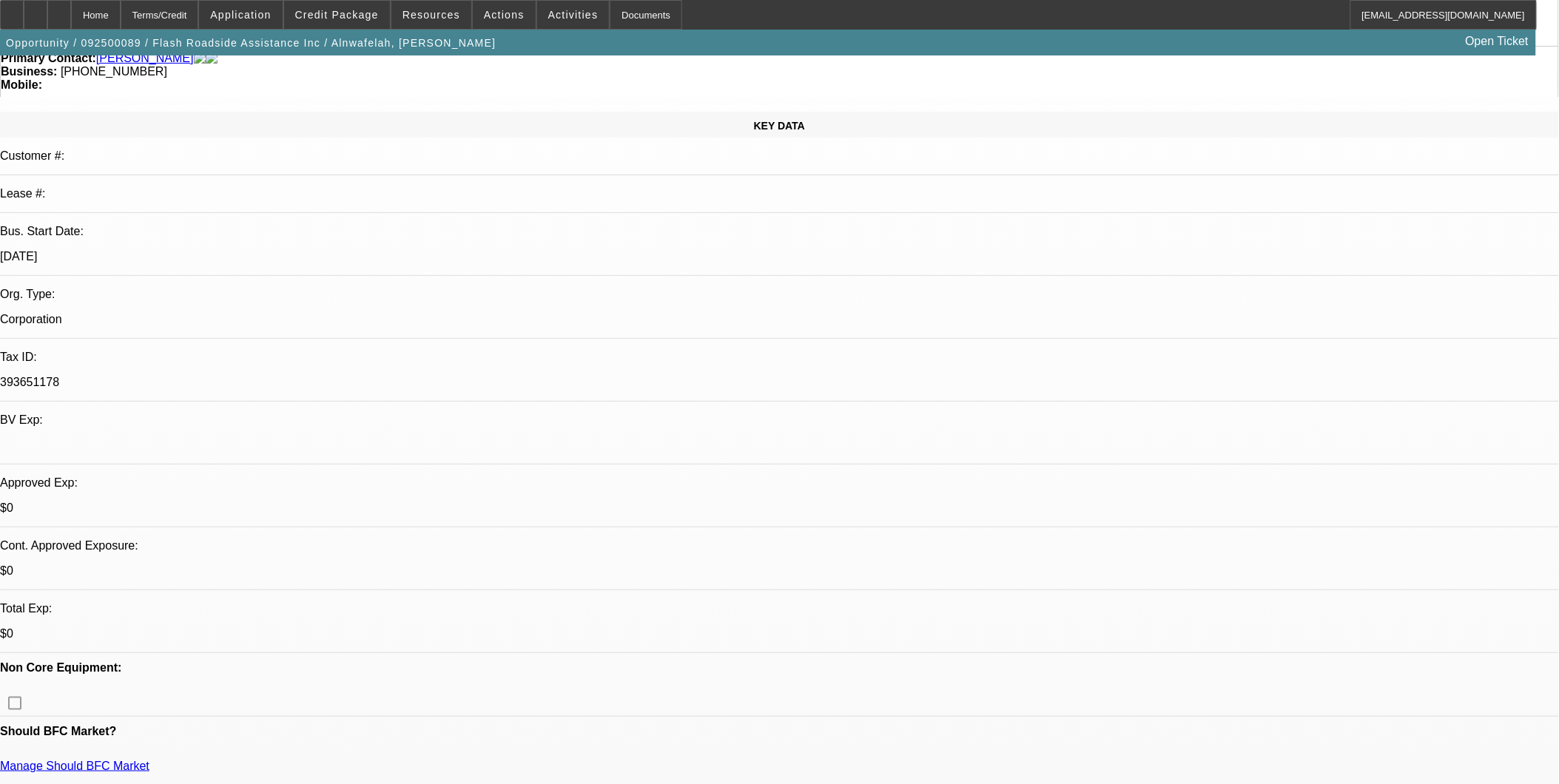
scroll to position [0, 0]
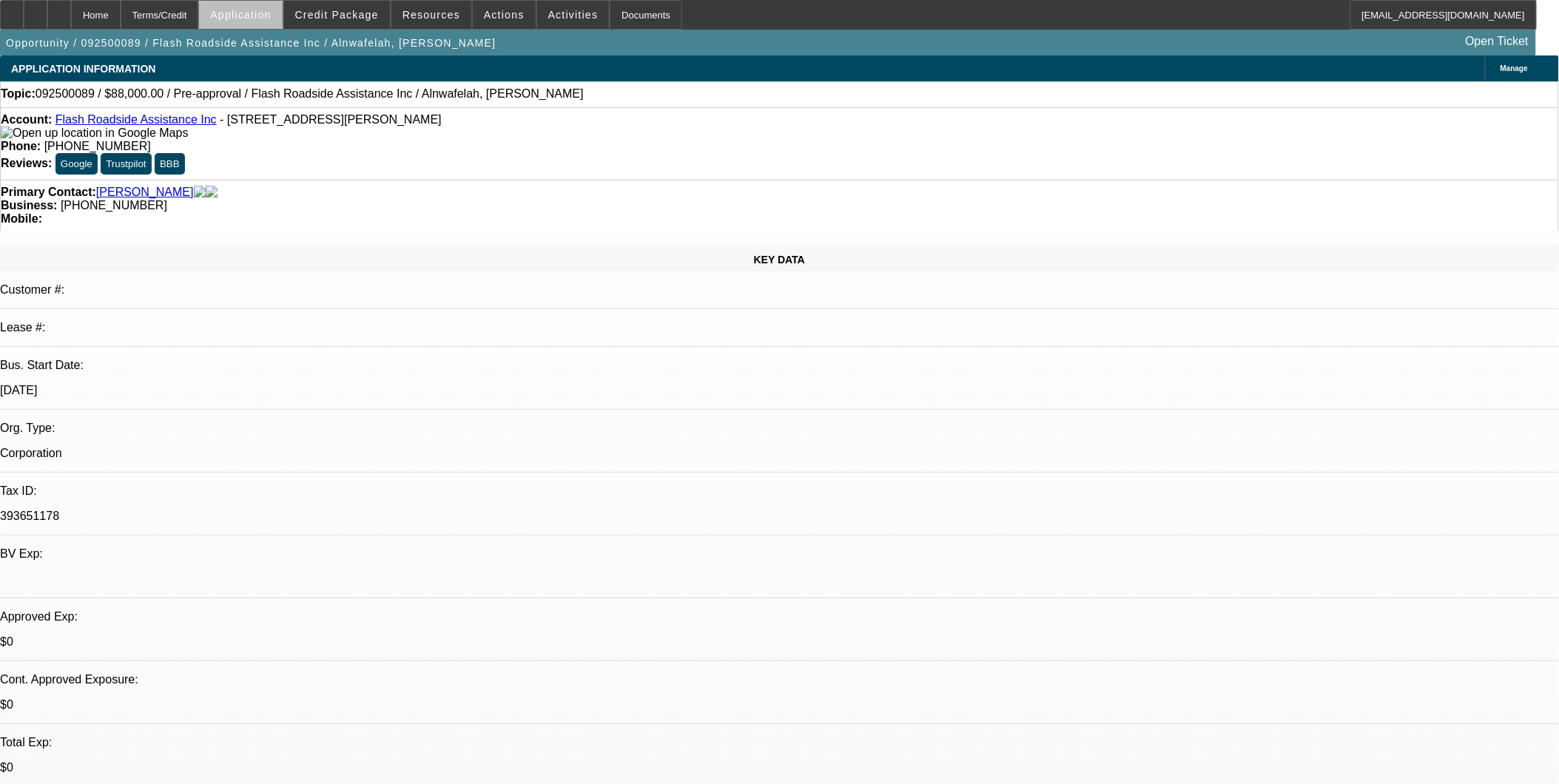
click at [282, 23] on span at bounding box center [241, 15] width 82 height 35
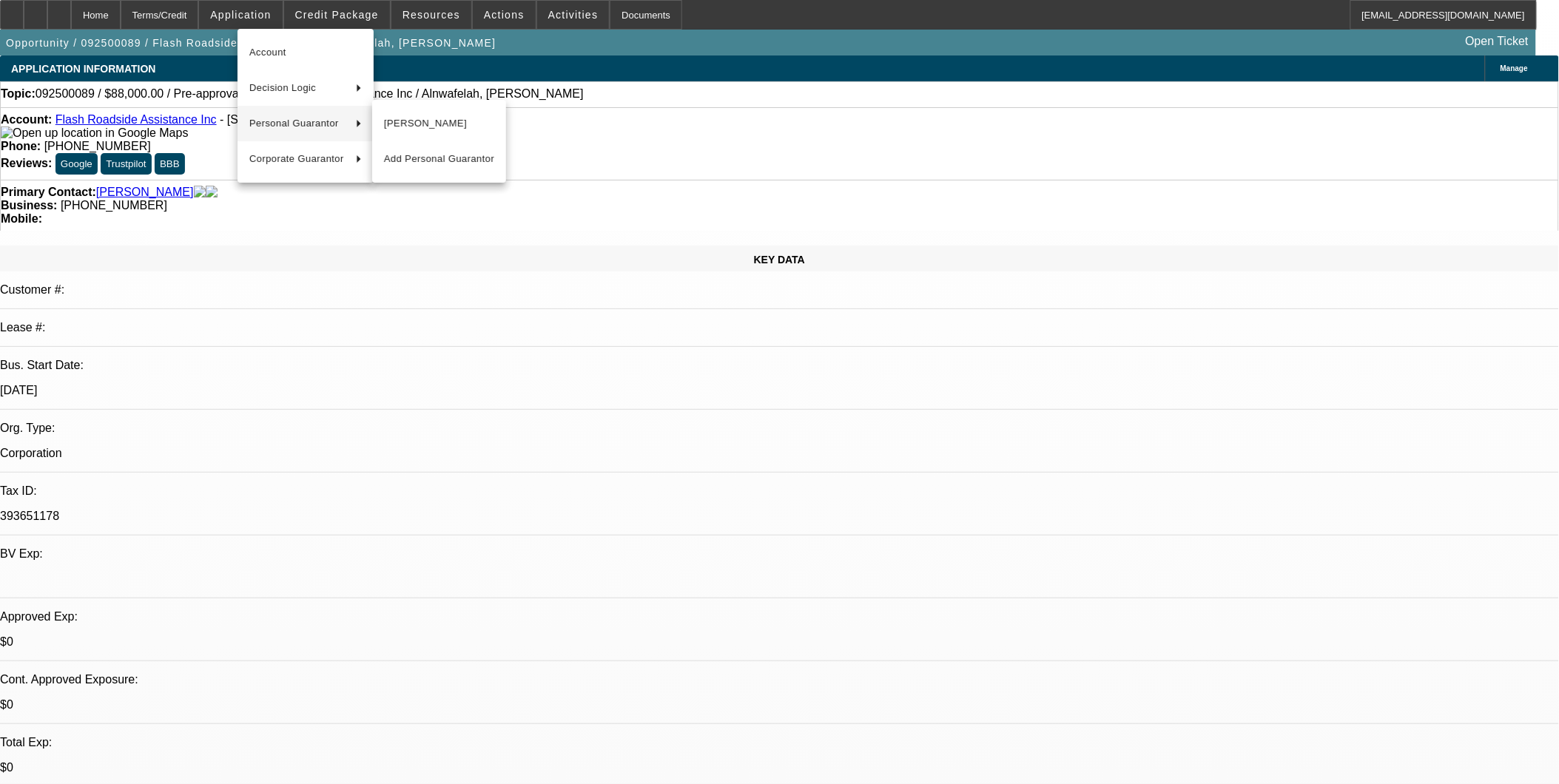
click at [403, 122] on span "Mohammad Alnwafelah" at bounding box center [439, 124] width 110 height 18
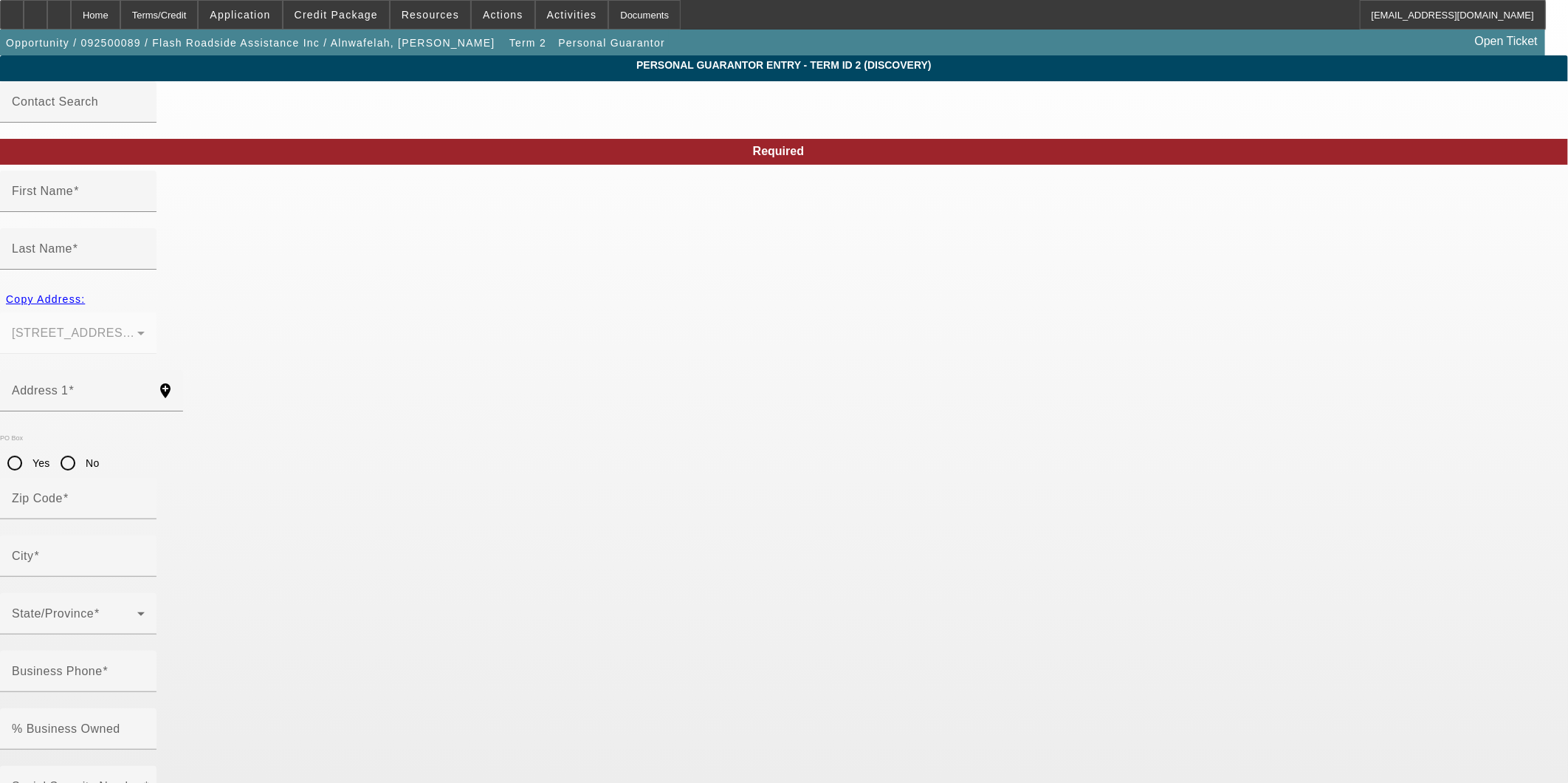
type input "Mohammad"
type input "Alnwafelah"
type input "8213 Mayfield ave"
radio input "true"
type input "60459"
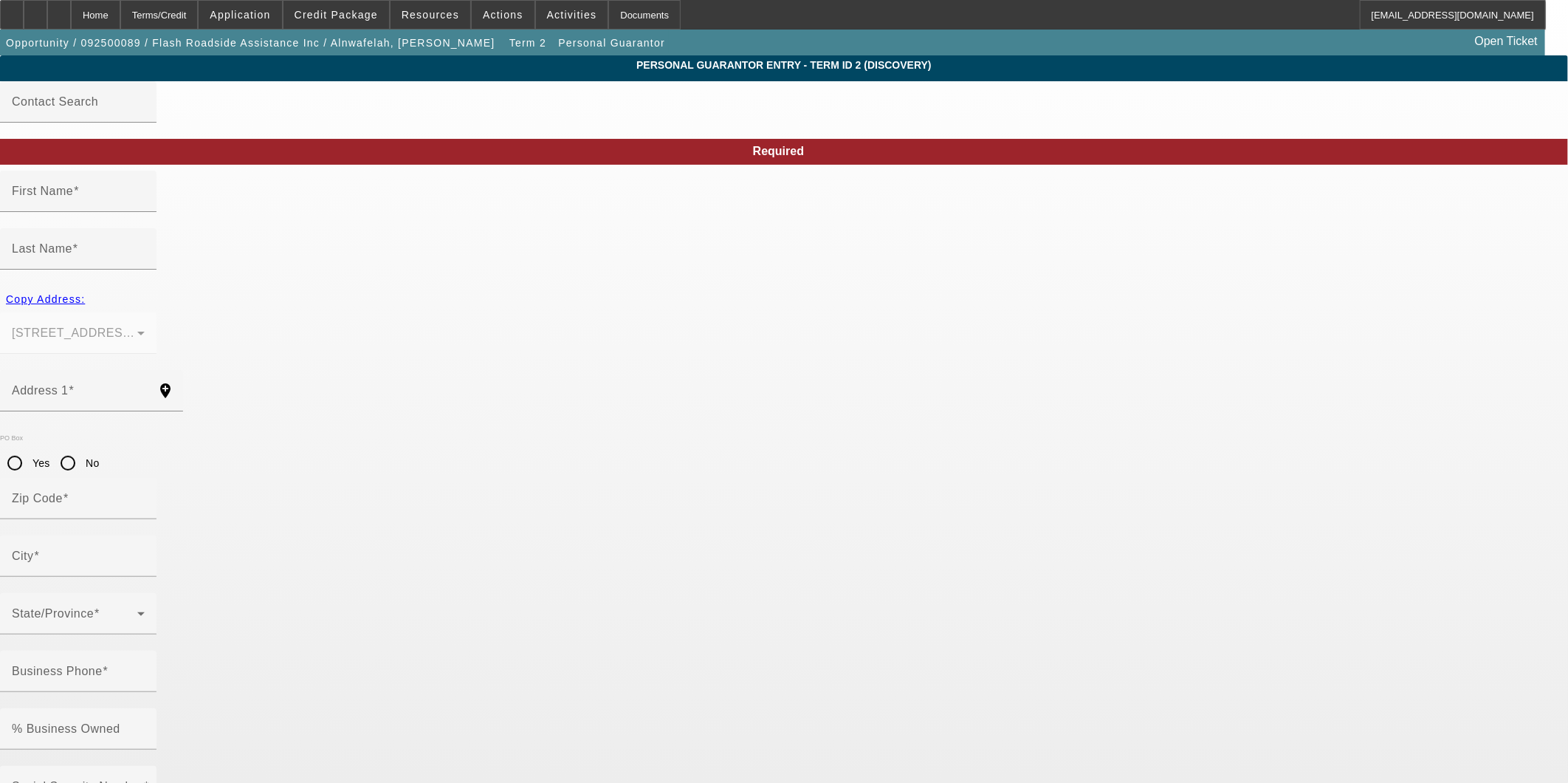
type input "Burbank"
type input "(347) 207-6119"
type input "100"
type input "846-85-8227"
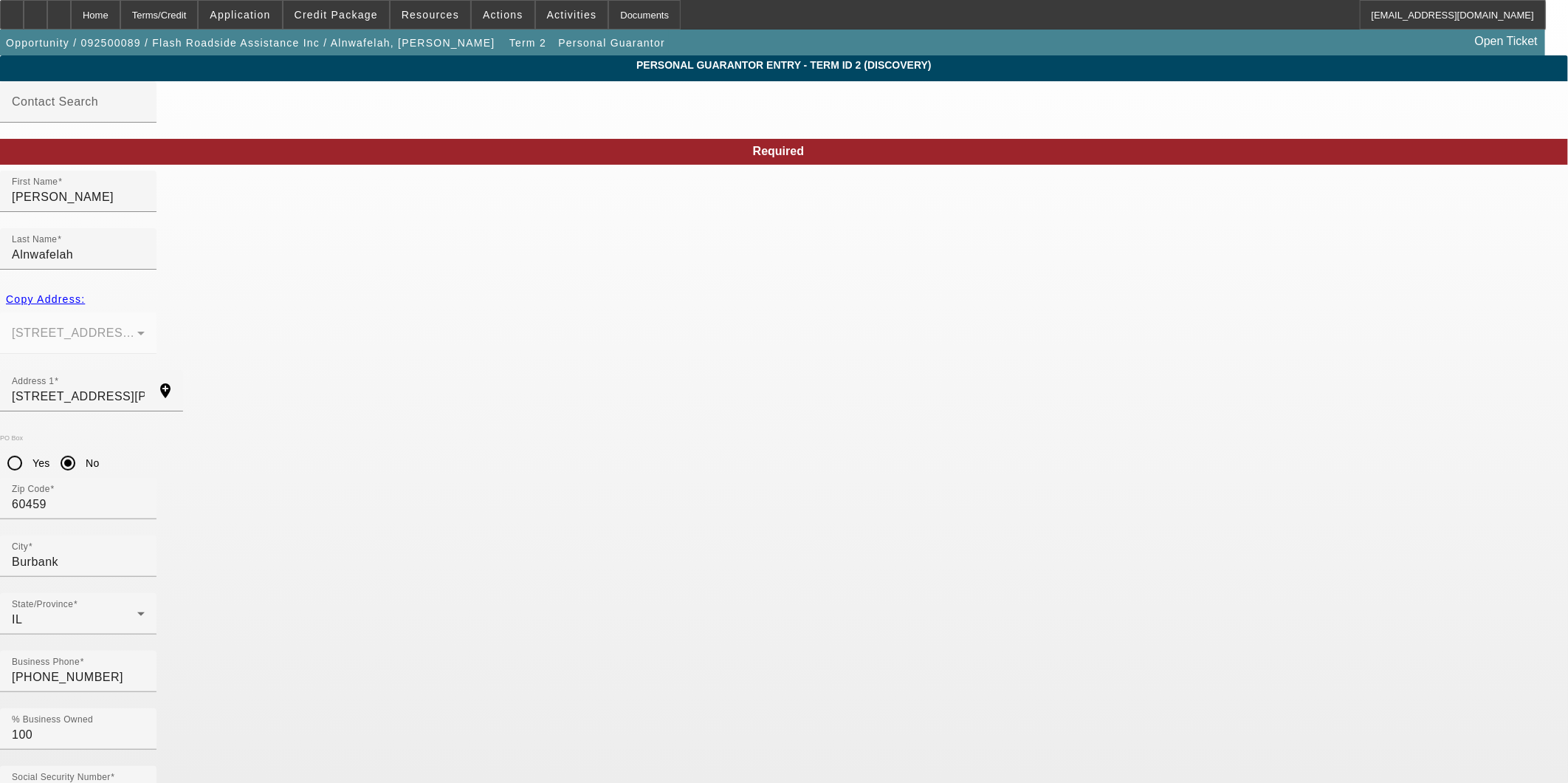
type input "mohammadalnwafelah@gmail.co"
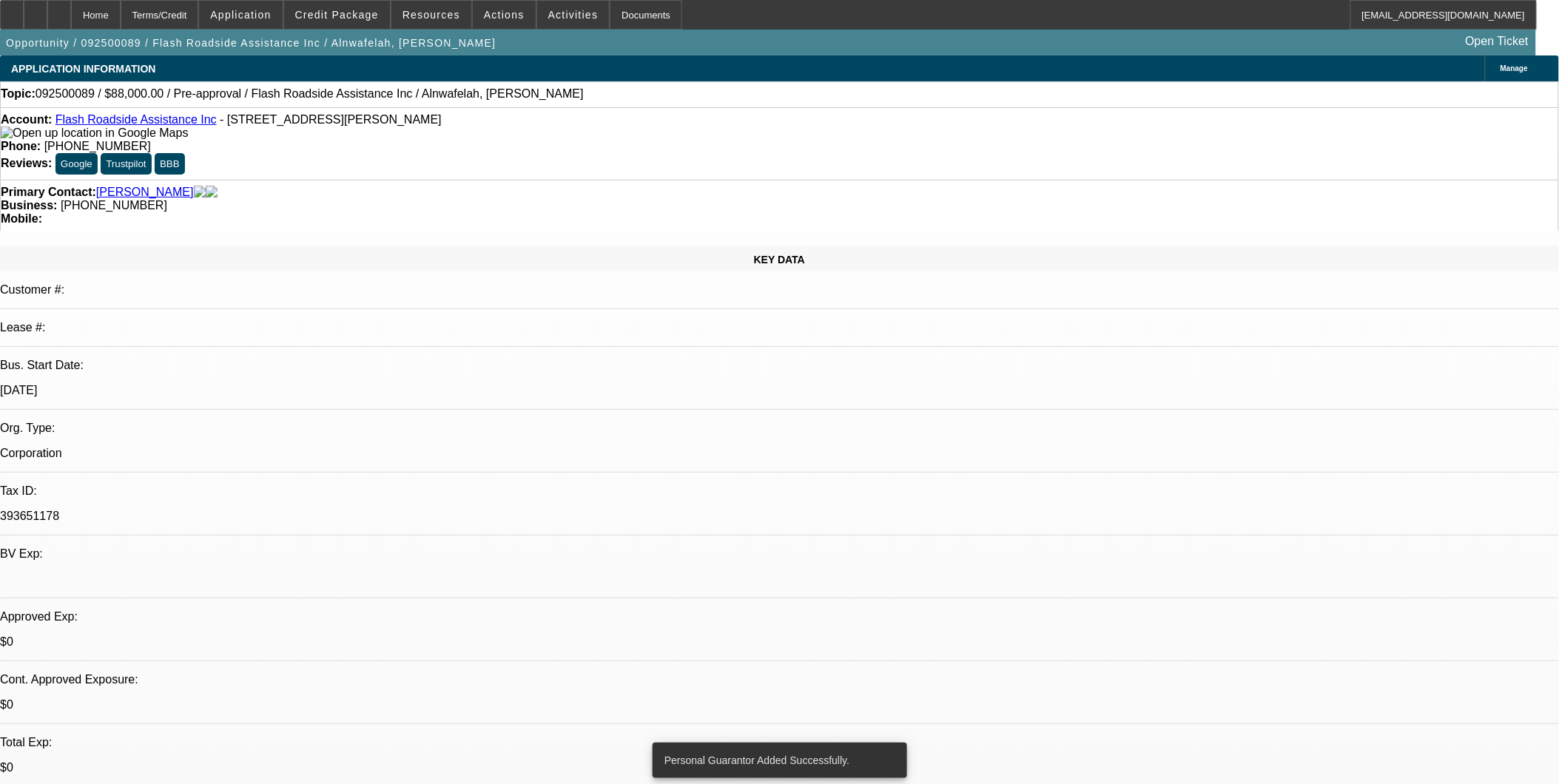
select select "0.2"
select select "2"
select select "0.1"
select select "4"
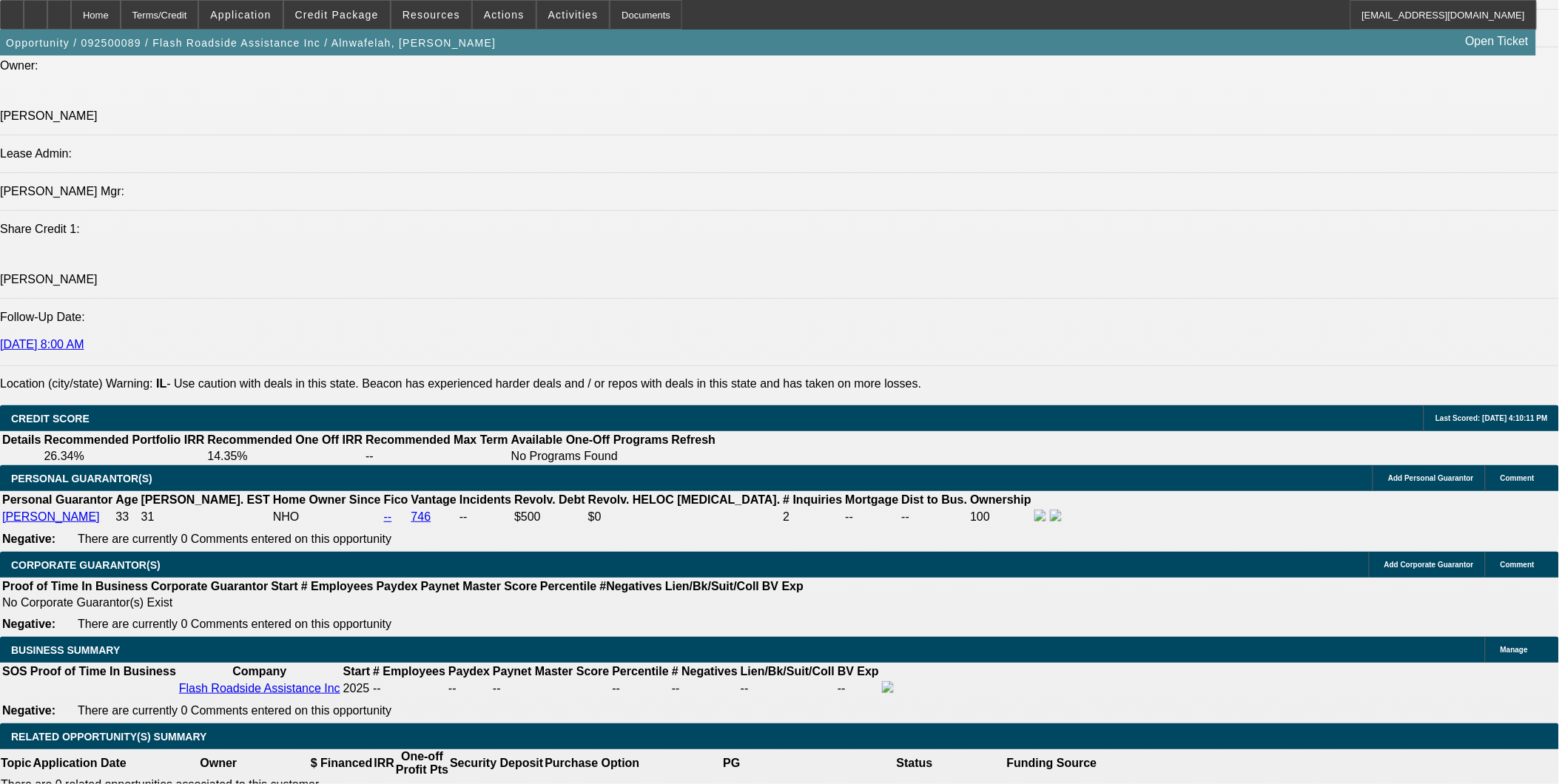
scroll to position [1807, 0]
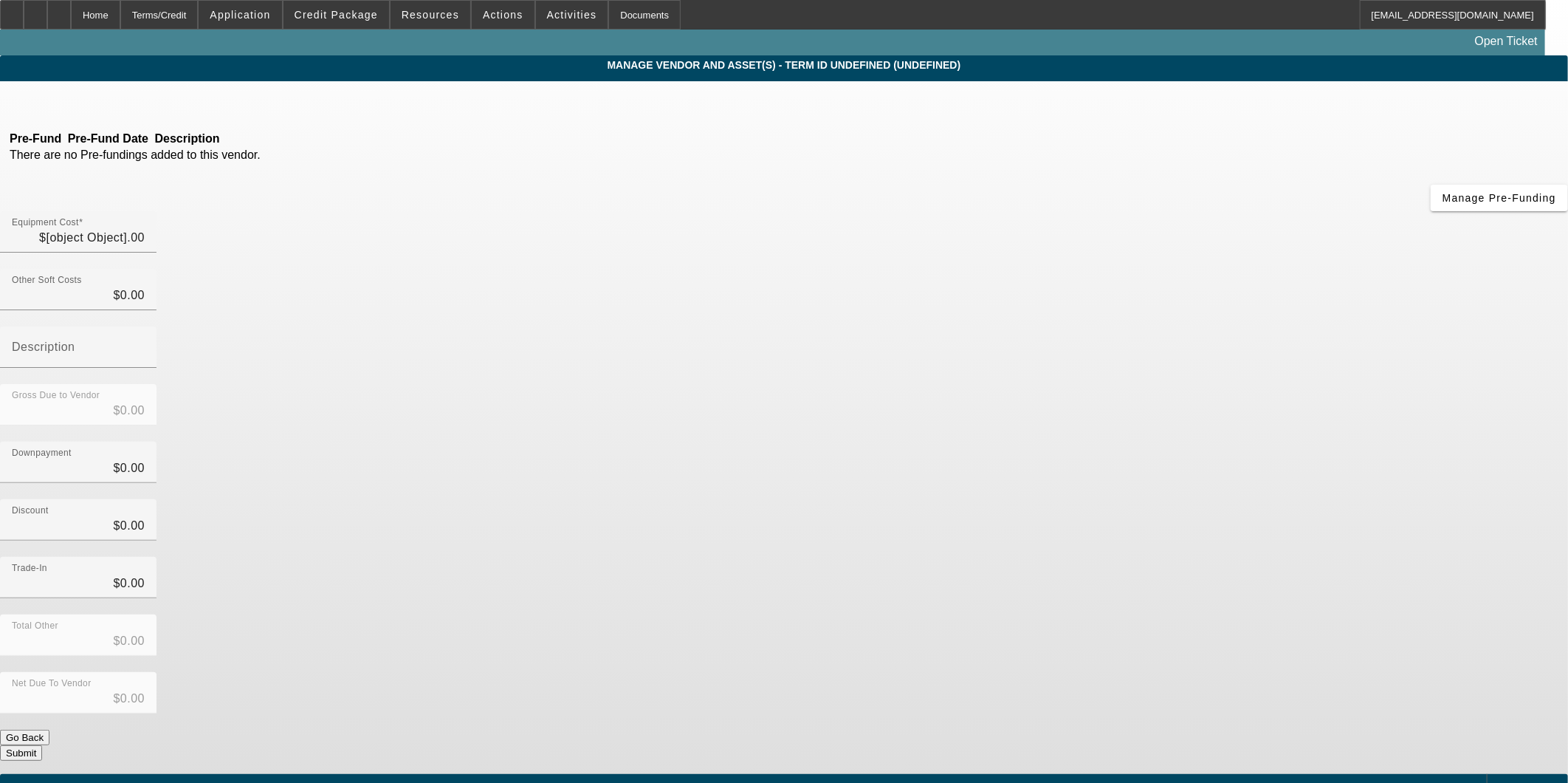
type input "$110,000.00"
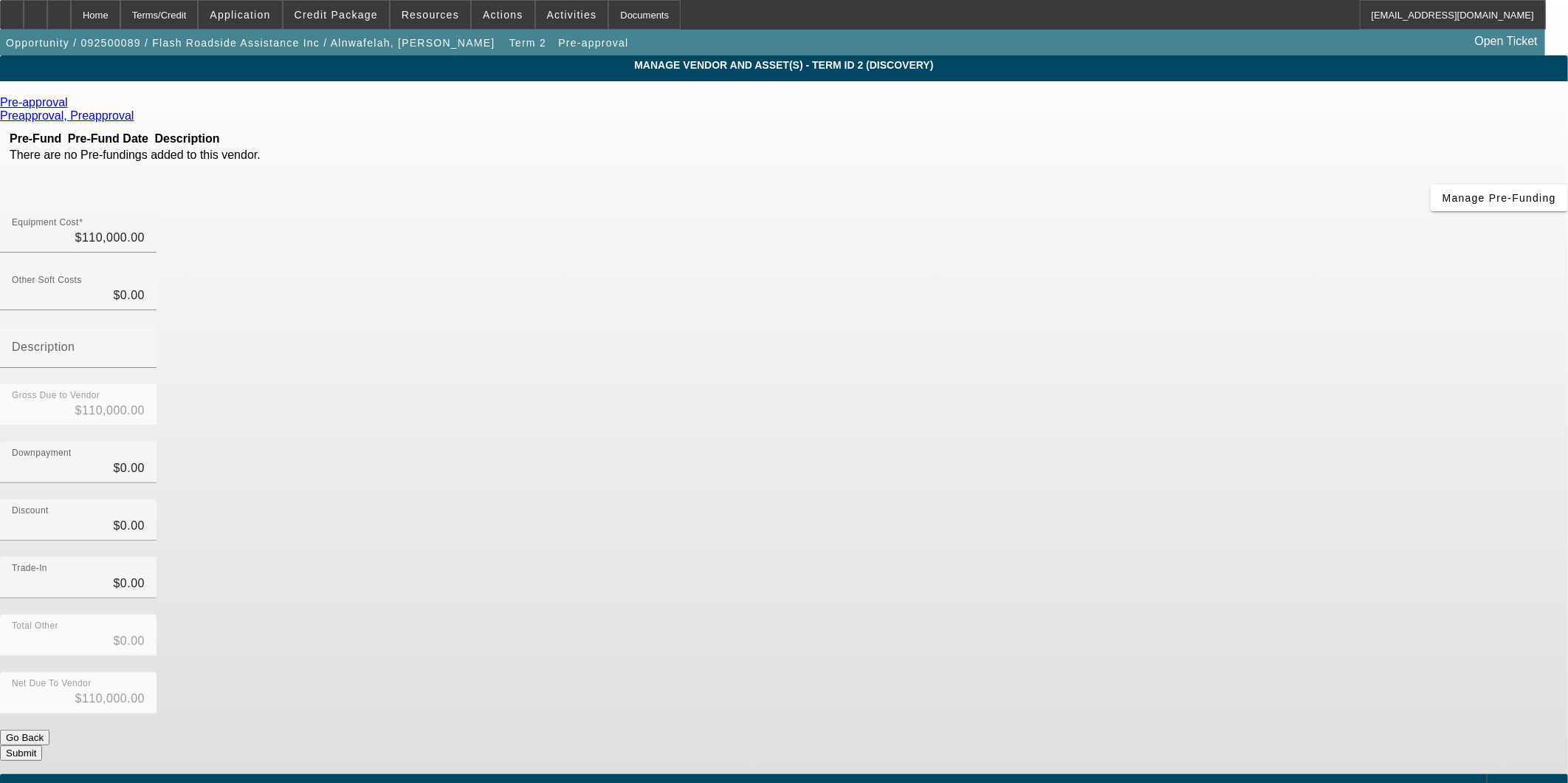
click at [71, 109] on icon at bounding box center [71, 102] width 0 height 13
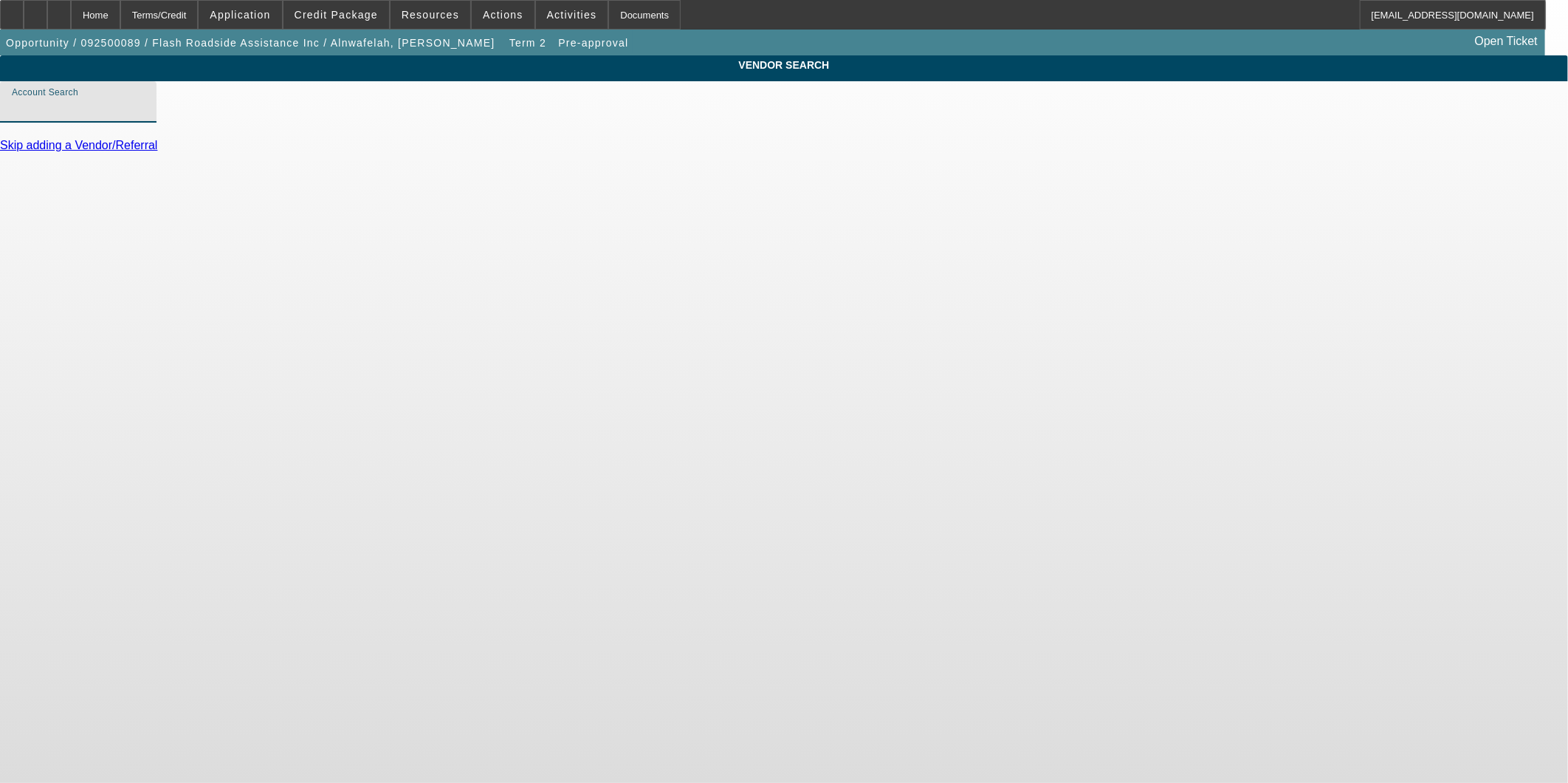
click at [145, 117] on input "Account Search" at bounding box center [78, 108] width 133 height 18
type input "f"
click at [120, 17] on div "Home" at bounding box center [95, 15] width 49 height 29
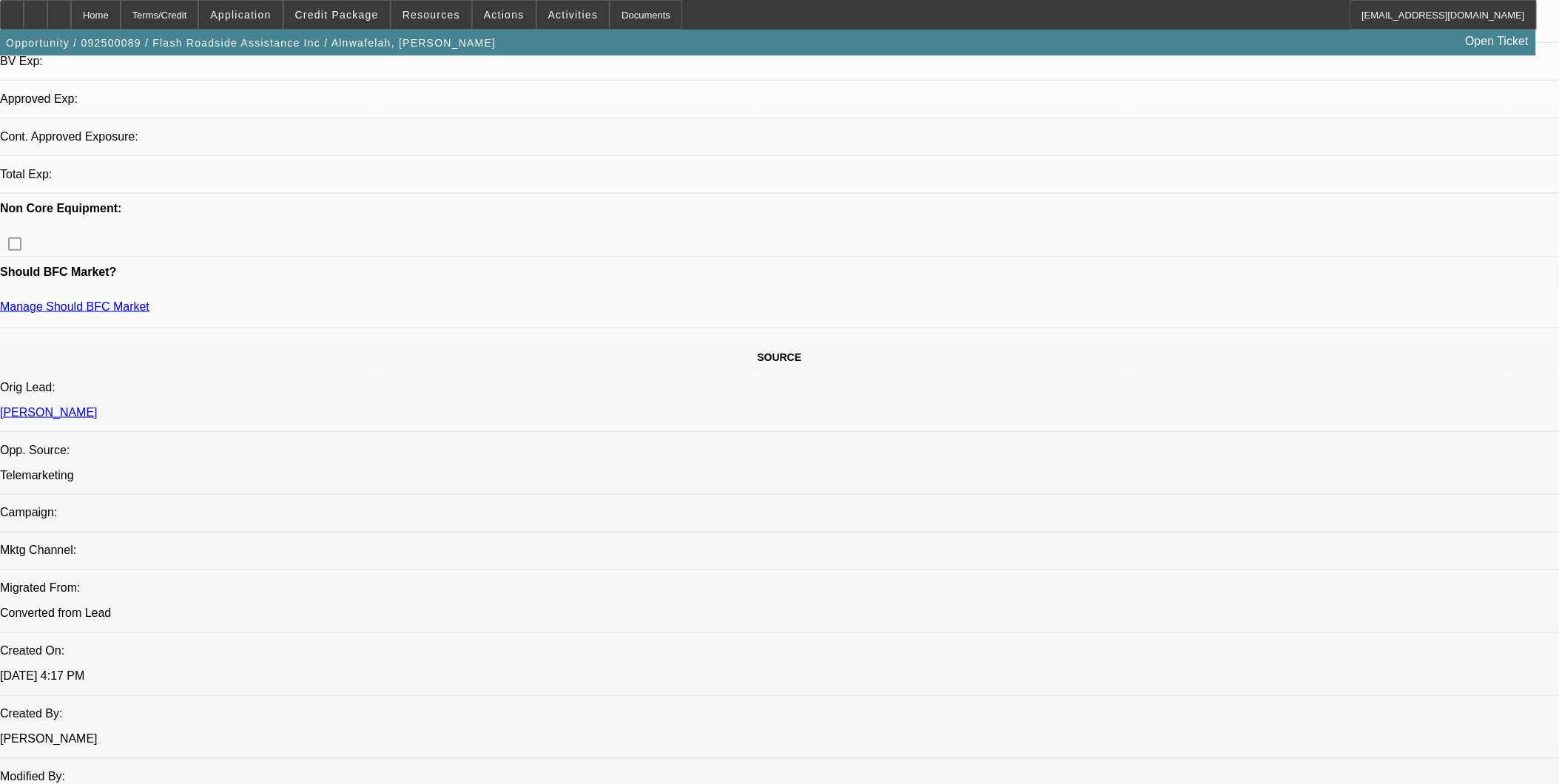
select select "0.2"
select select "2"
select select "0.1"
select select "4"
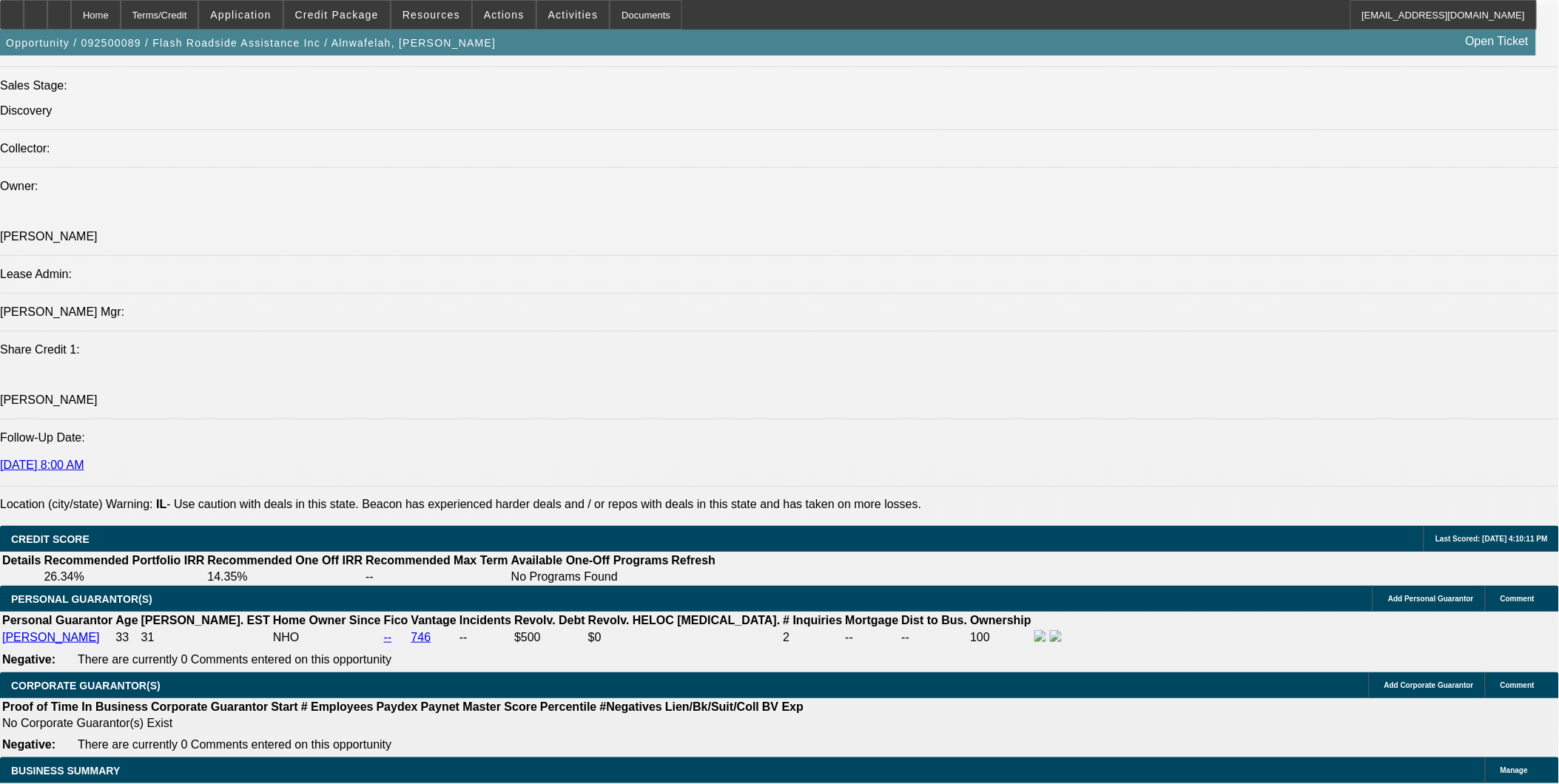
scroll to position [1942, 0]
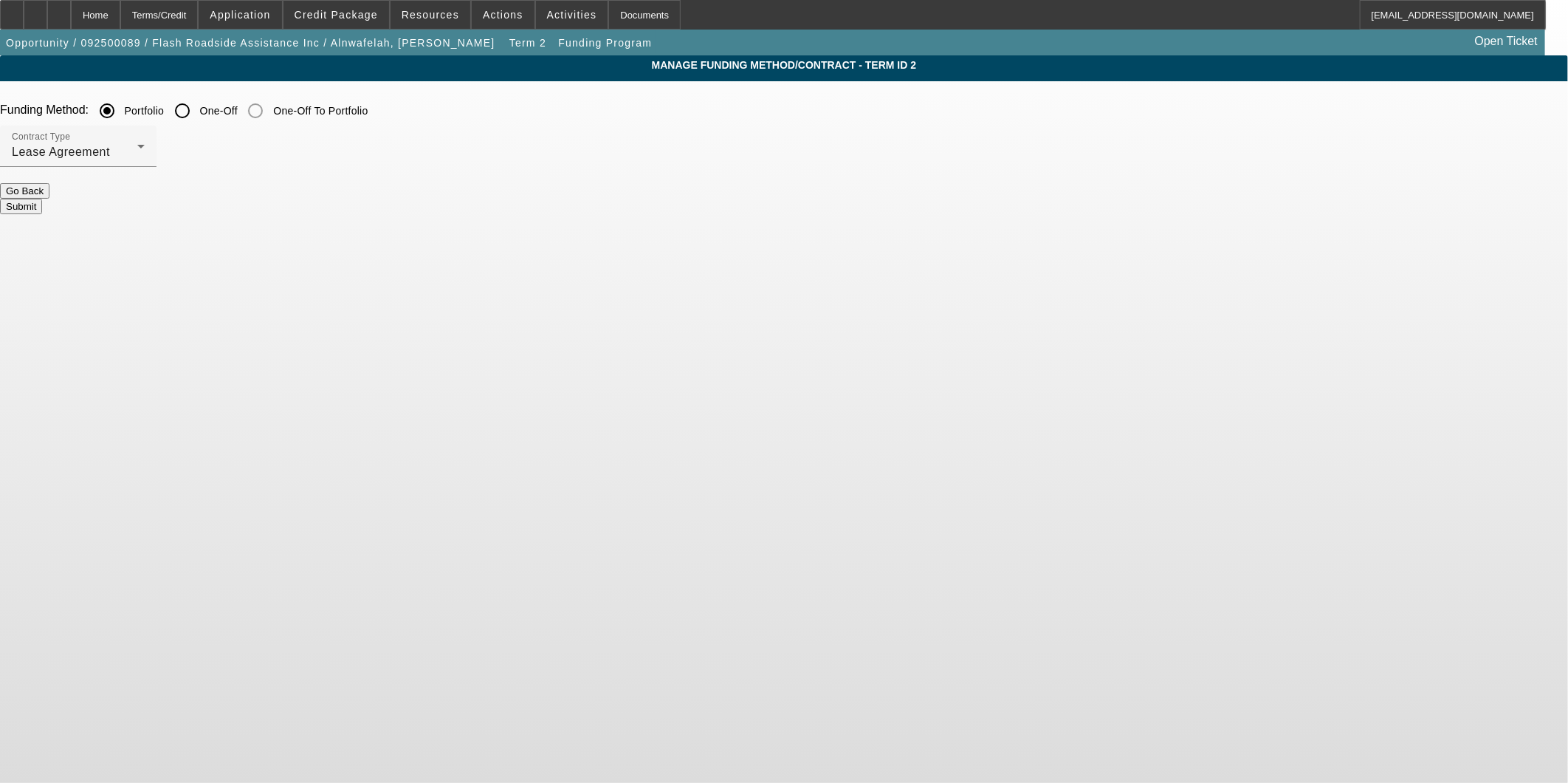
click at [197, 105] on input "One-Off" at bounding box center [182, 111] width 29 height 29
radio input "true"
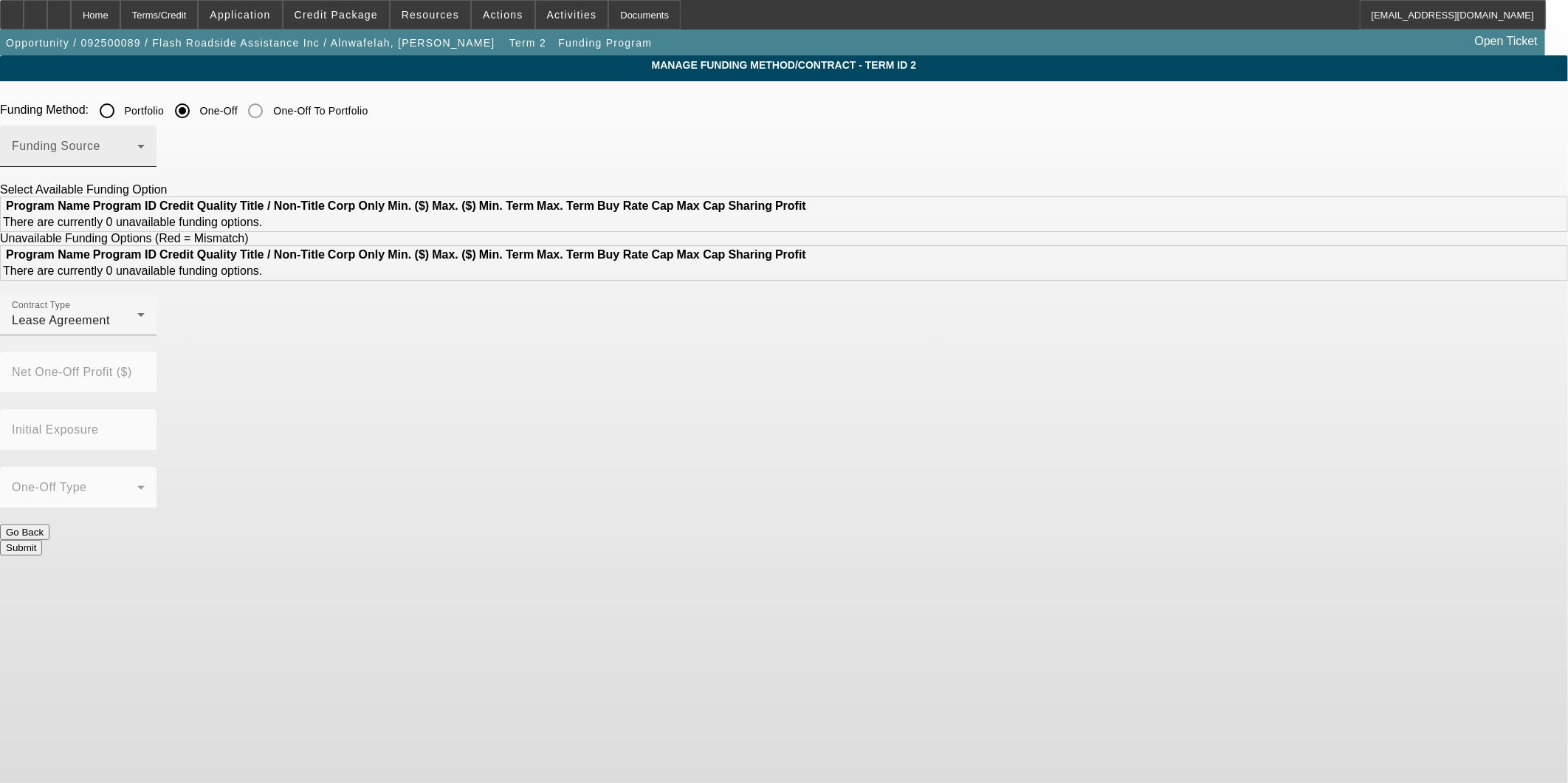
click at [137, 149] on span at bounding box center [74, 152] width 125 height 18
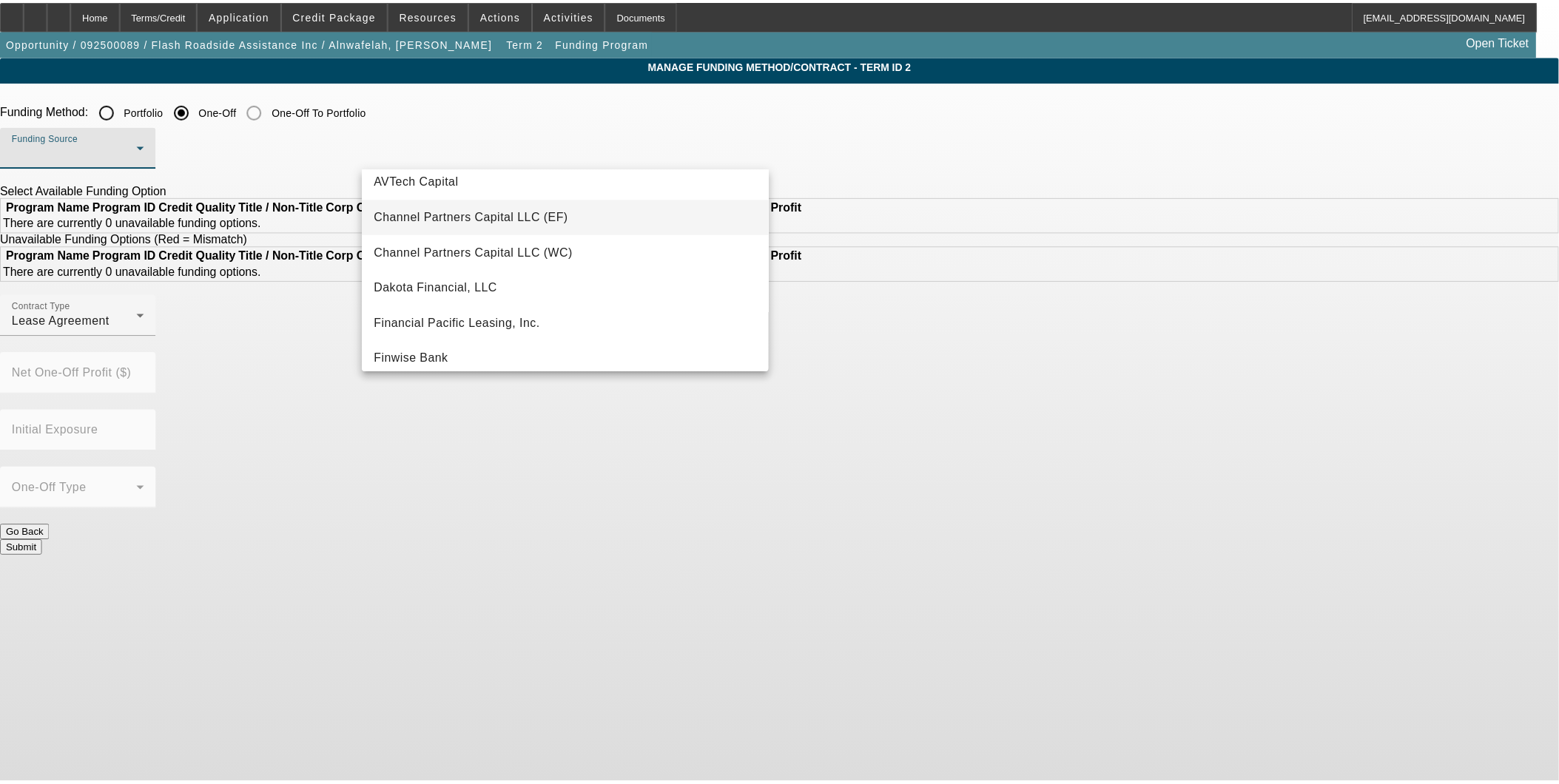
scroll to position [164, 0]
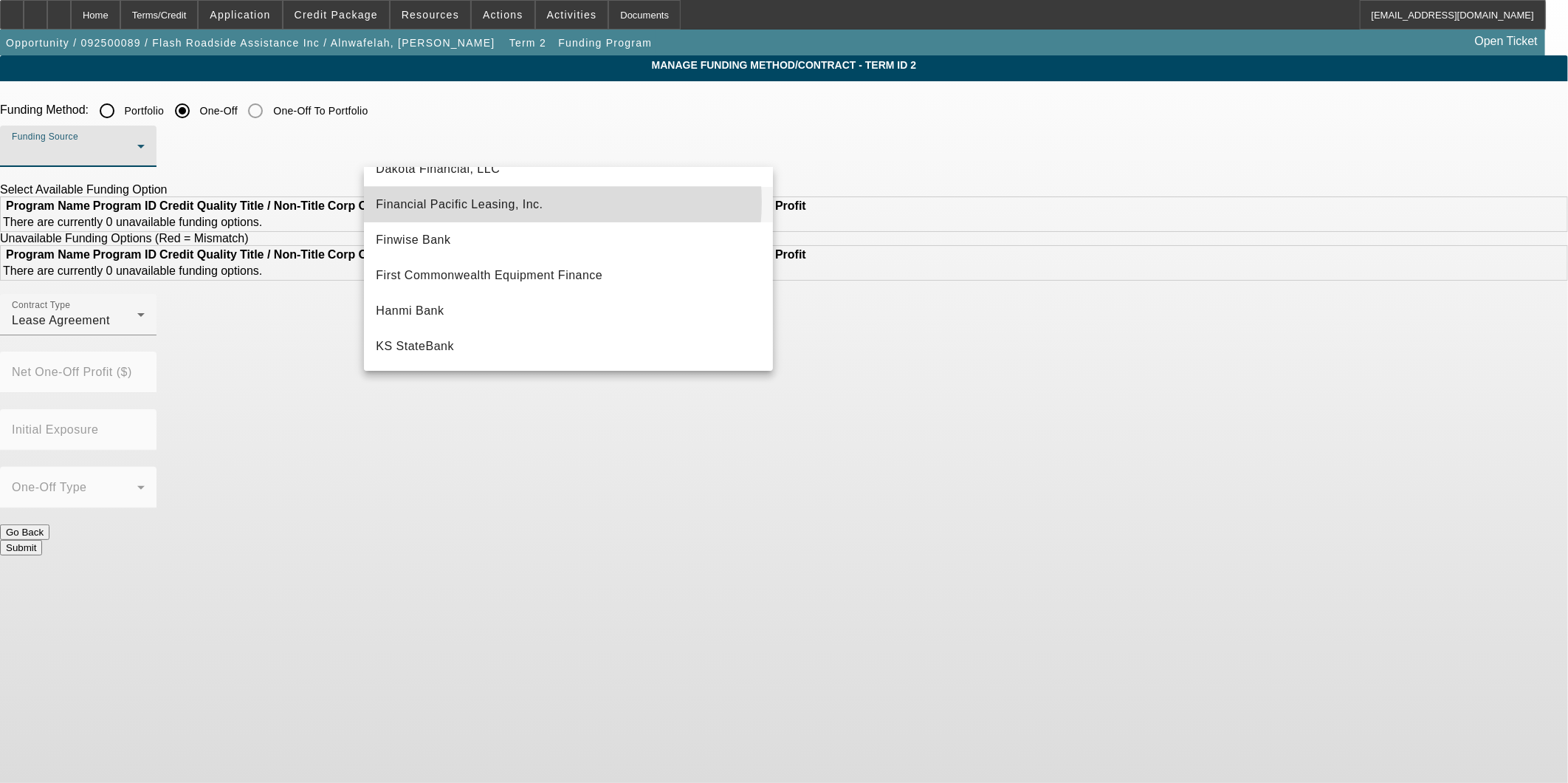
click at [528, 202] on span "Financial Pacific Leasing, Inc." at bounding box center [459, 205] width 166 height 18
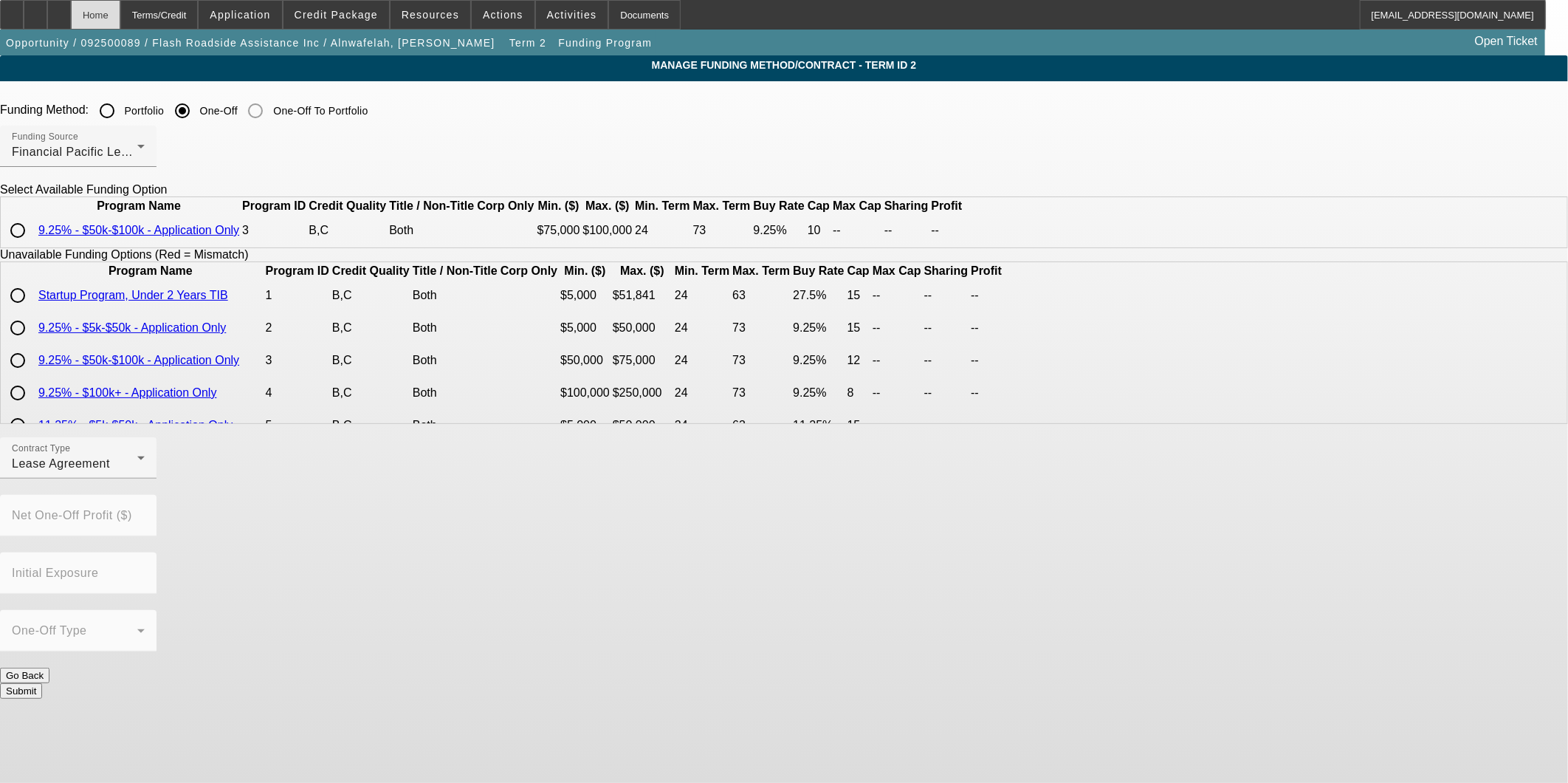
click at [116, 6] on div "Home" at bounding box center [95, 15] width 49 height 29
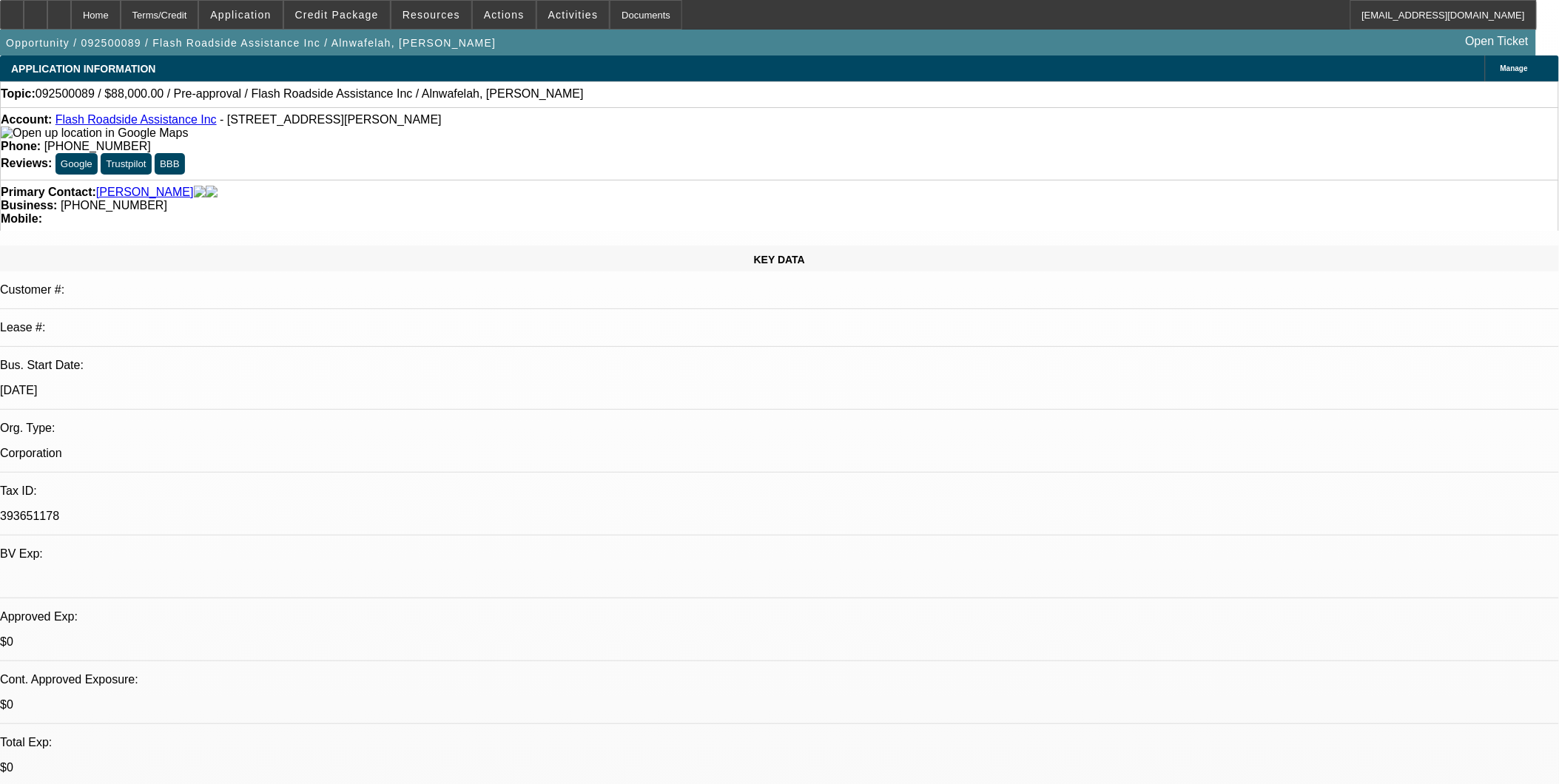
select select "0.2"
select select "2"
select select "0.1"
select select "4"
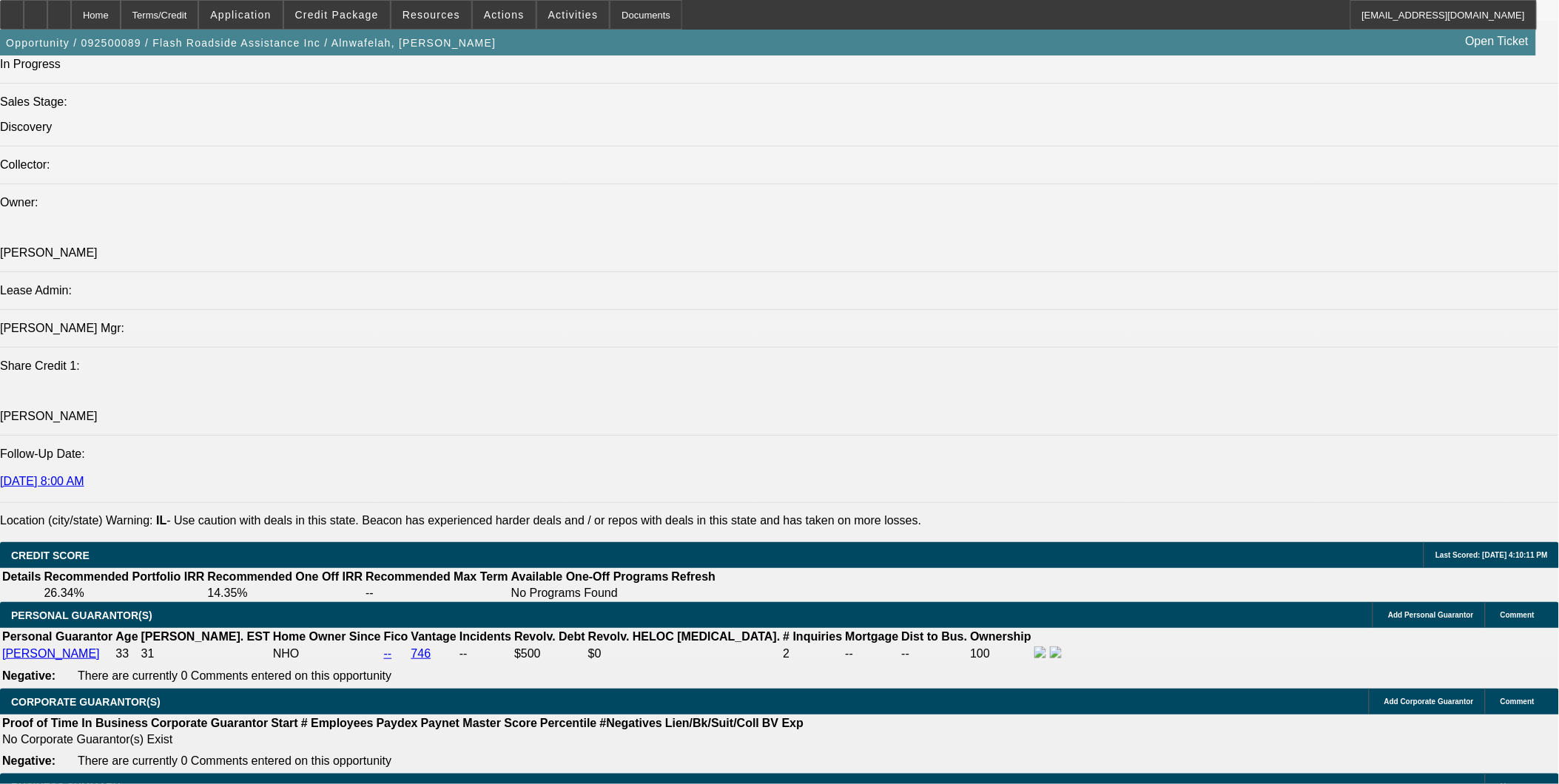
scroll to position [1942, 0]
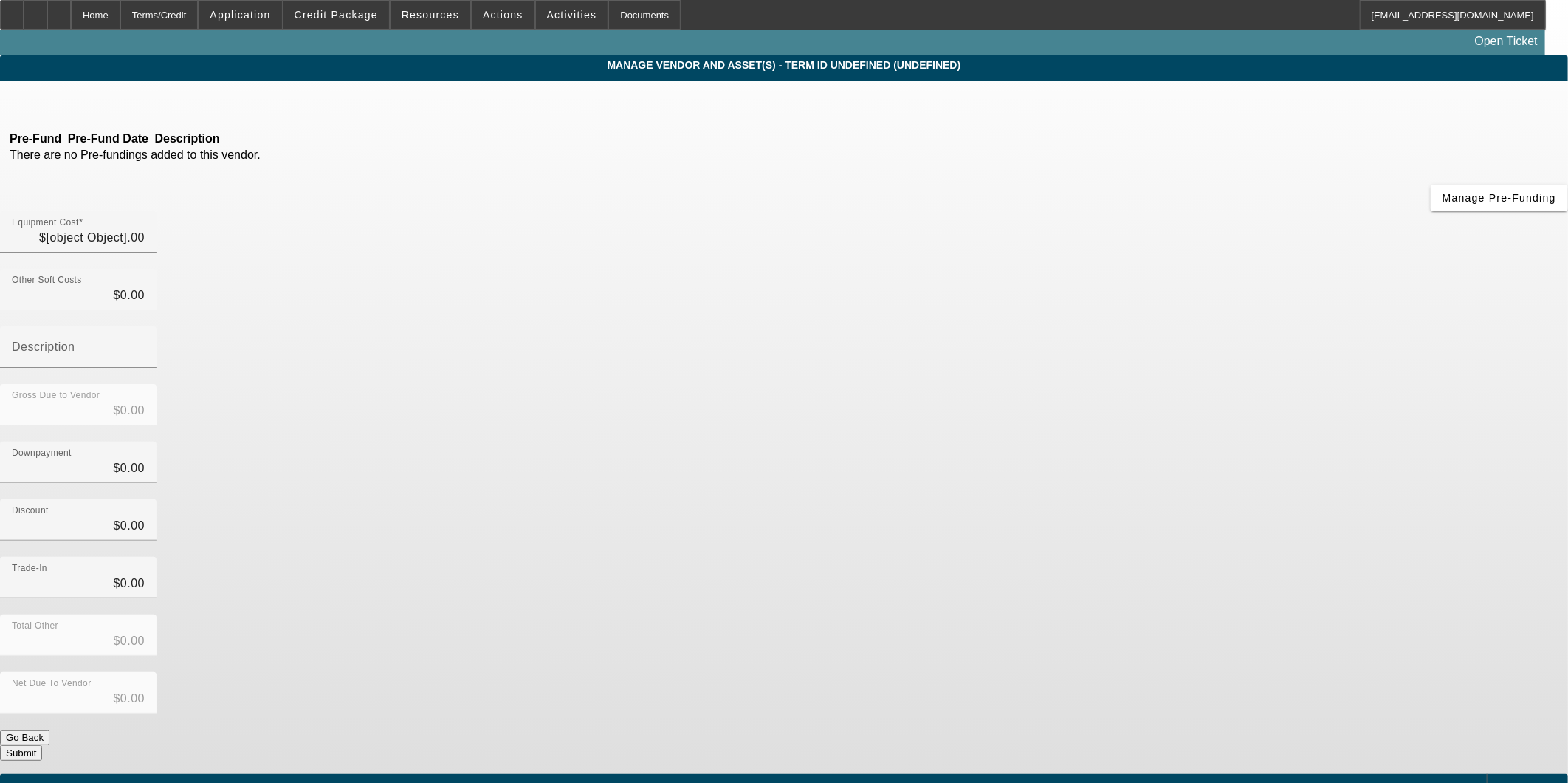
type input "$110,000.00"
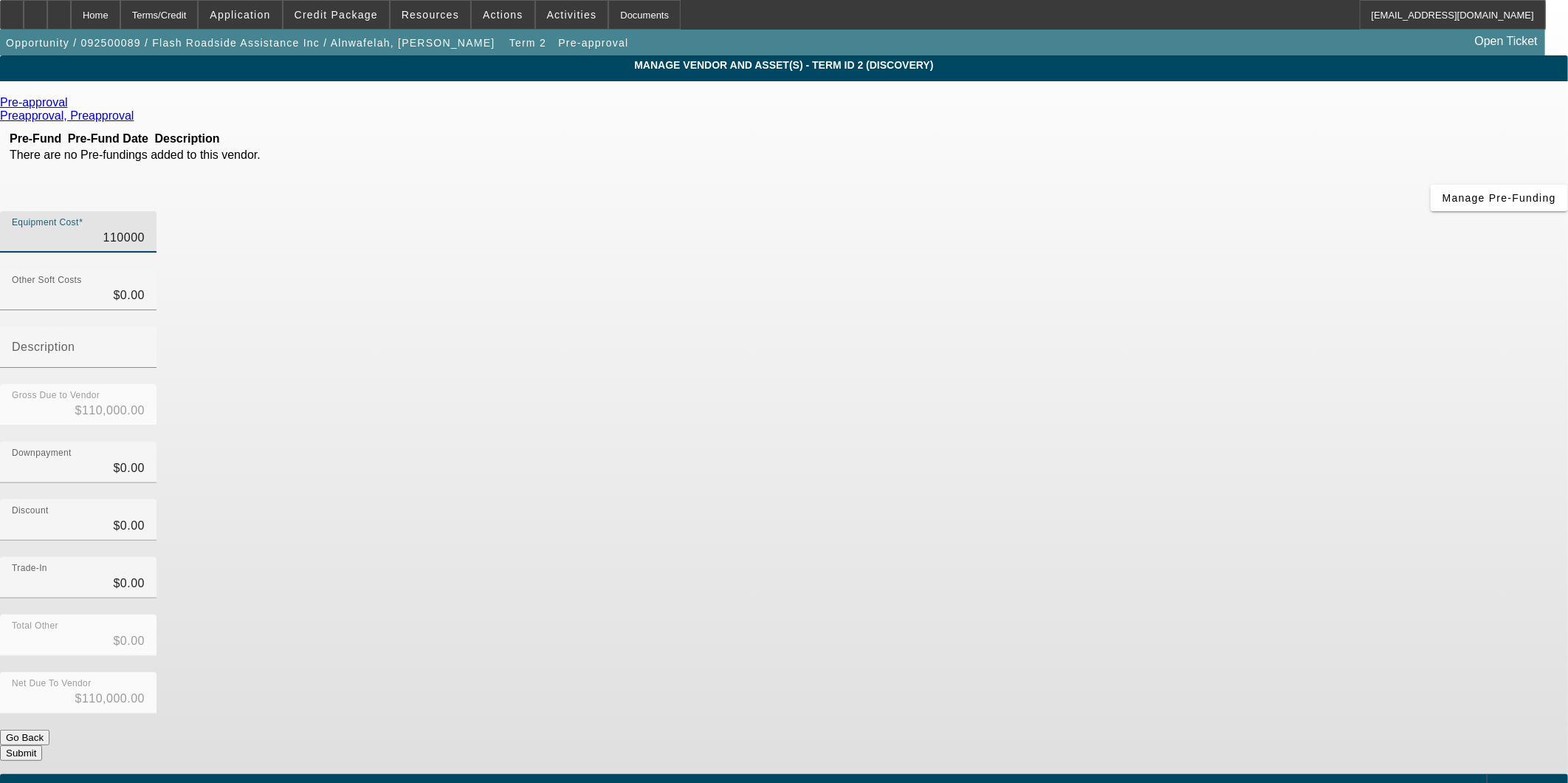
drag, startPoint x: 1173, startPoint y: 123, endPoint x: 1204, endPoint y: 133, distance: 32.6
click at [1204, 212] on div "Equipment Cost 110000" at bounding box center [784, 240] width 1568 height 58
type input "4"
type input "$4.00"
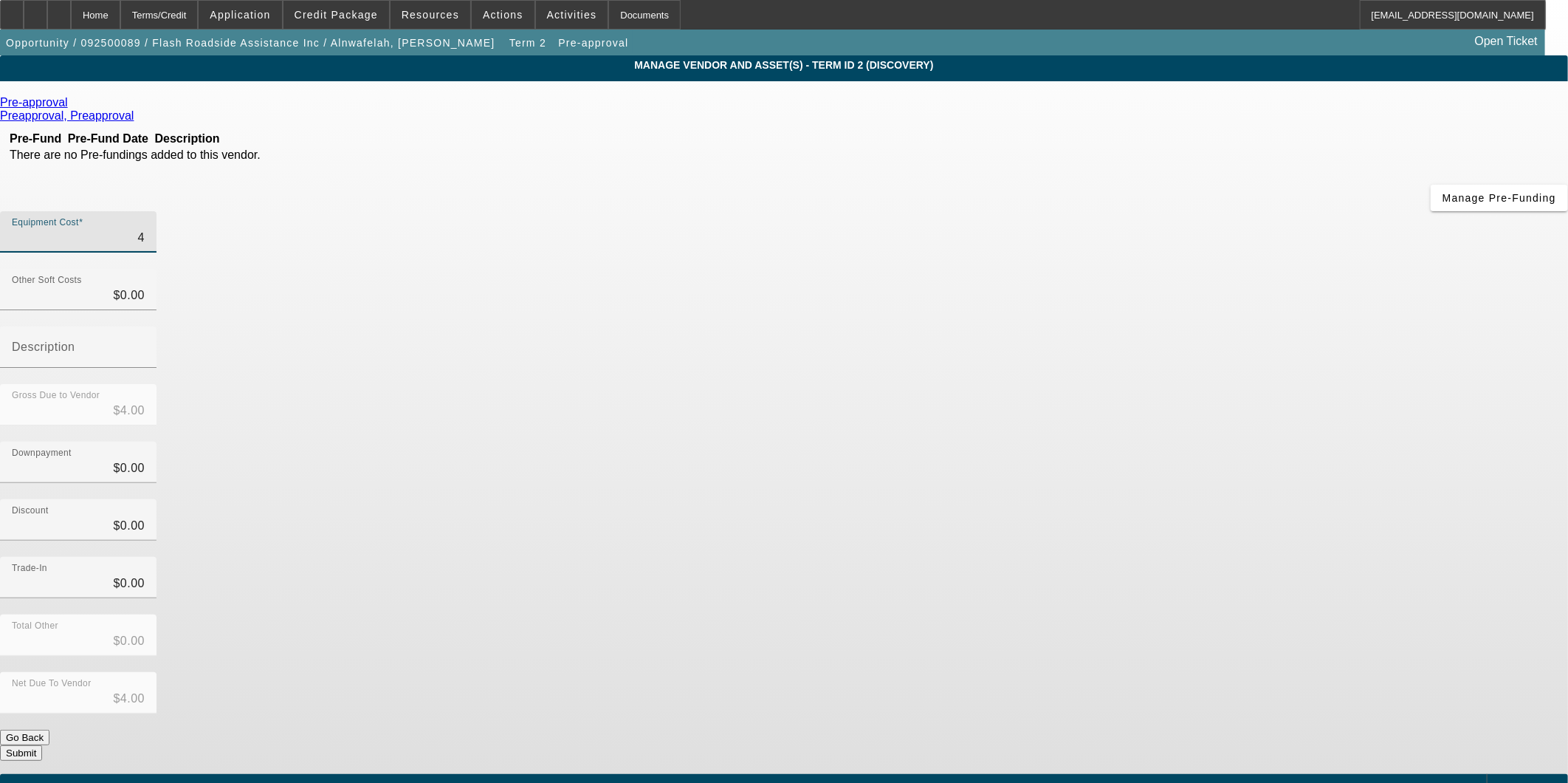
type input "45"
type input "$45.00"
type input "450"
type input "$450.00"
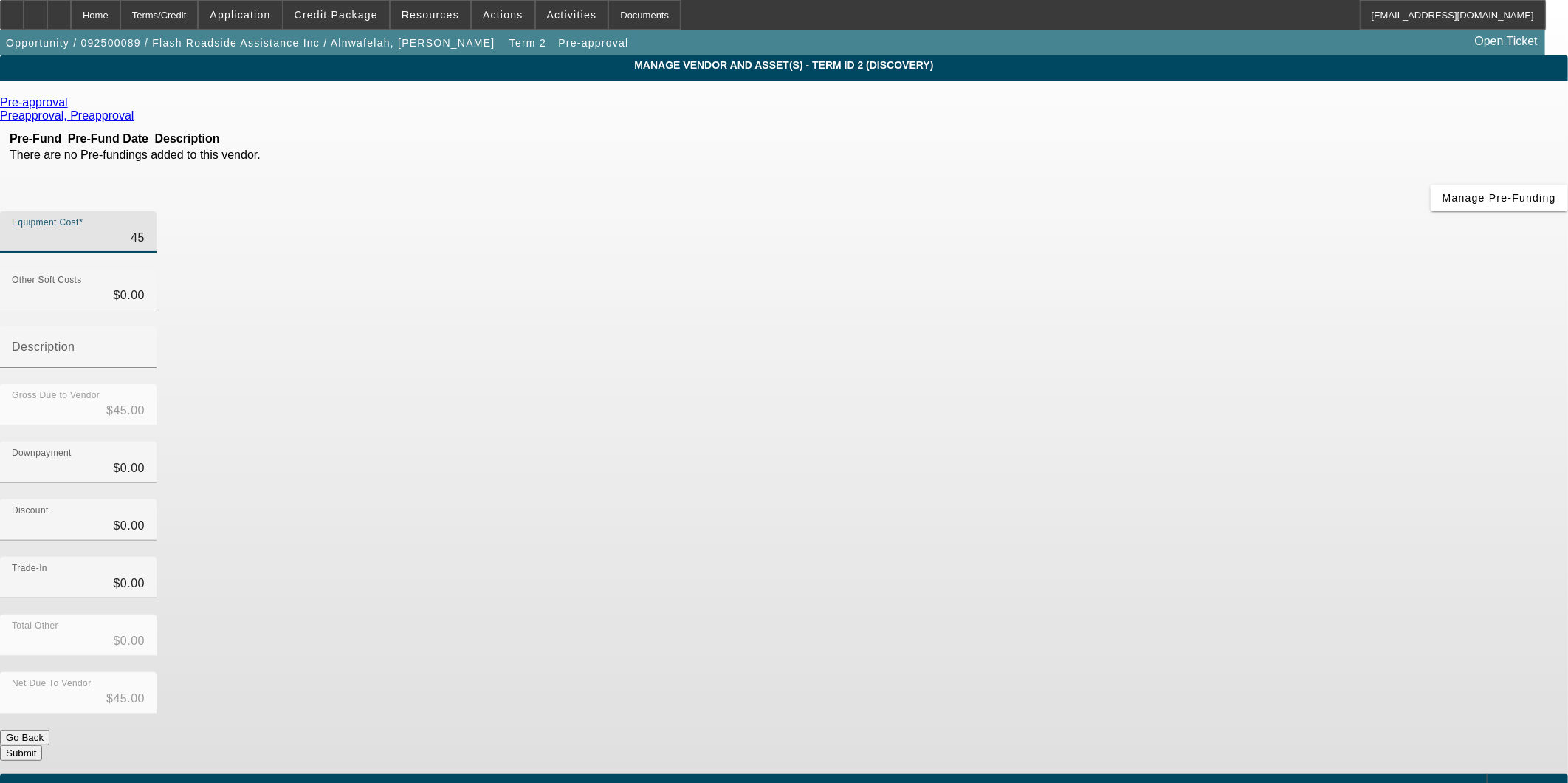
type input "$450.00"
type input "4500"
type input "$4,500.00"
type input "45000"
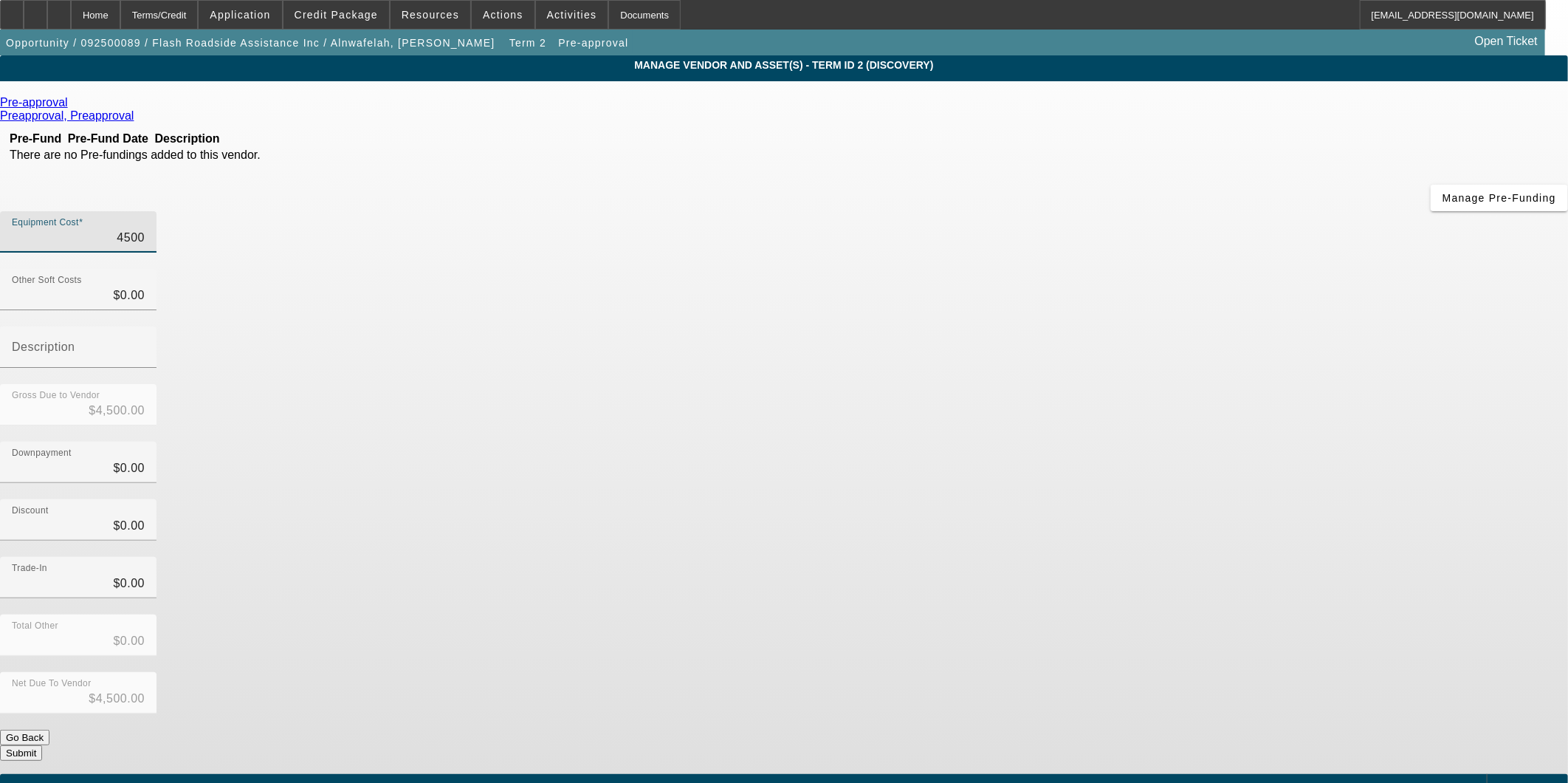
type input "$45,000.00"
click at [1167, 500] on div "Discount $0.00" at bounding box center [784, 528] width 1568 height 58
click at [42, 746] on button "Submit" at bounding box center [21, 754] width 42 height 16
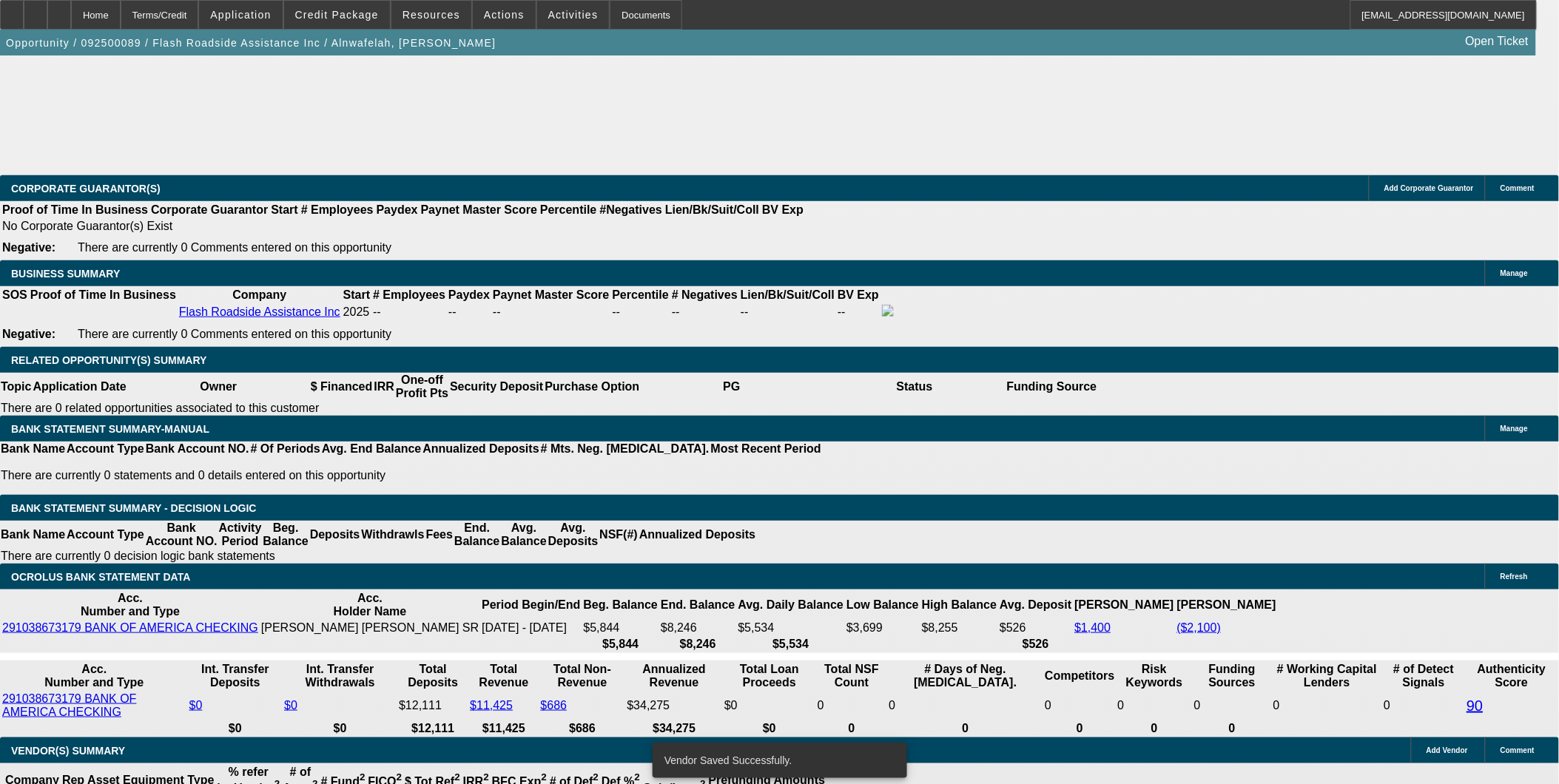
select select "0.2"
select select "2"
select select "0.1"
select select "4"
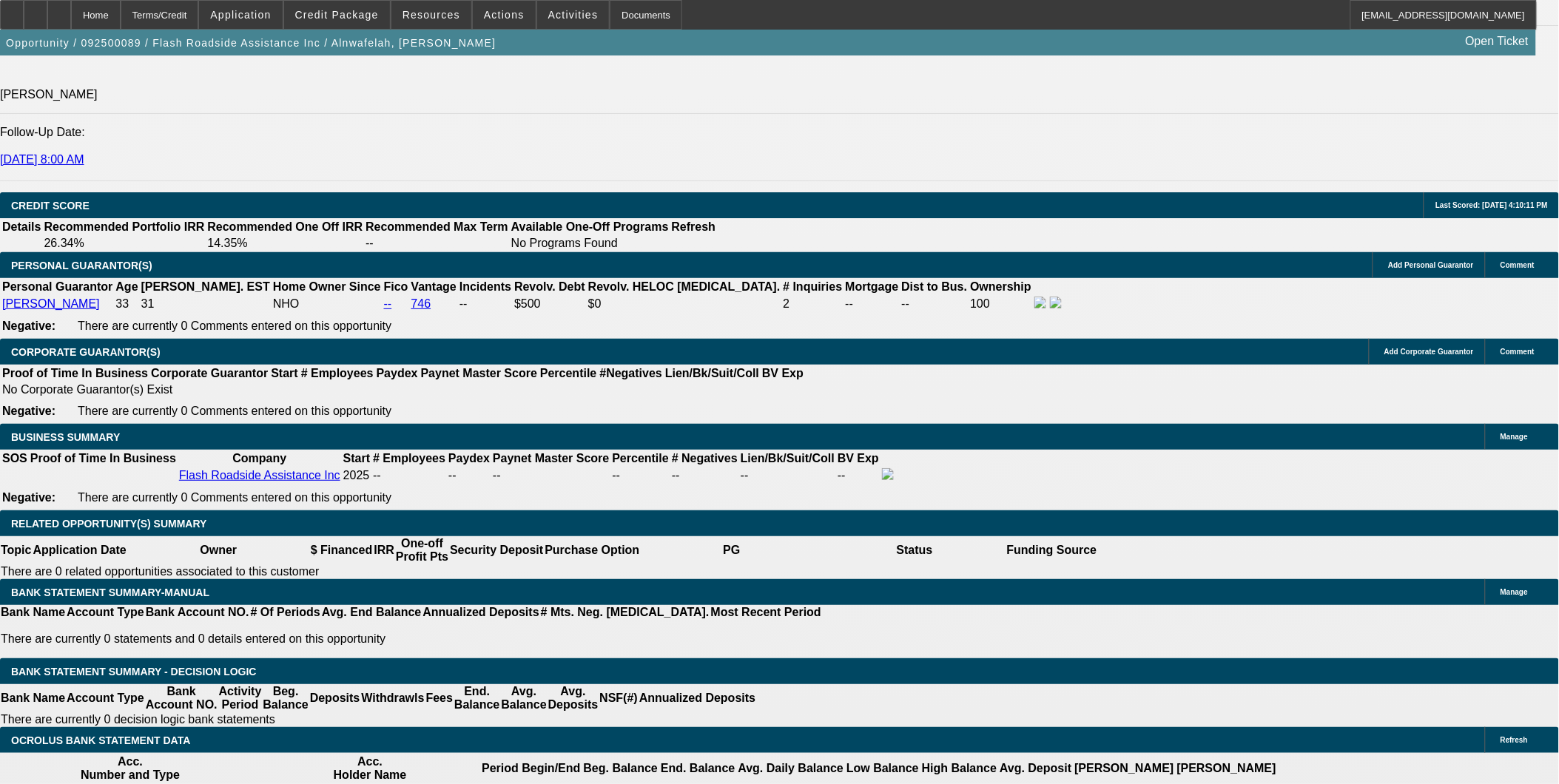
scroll to position [2047, 0]
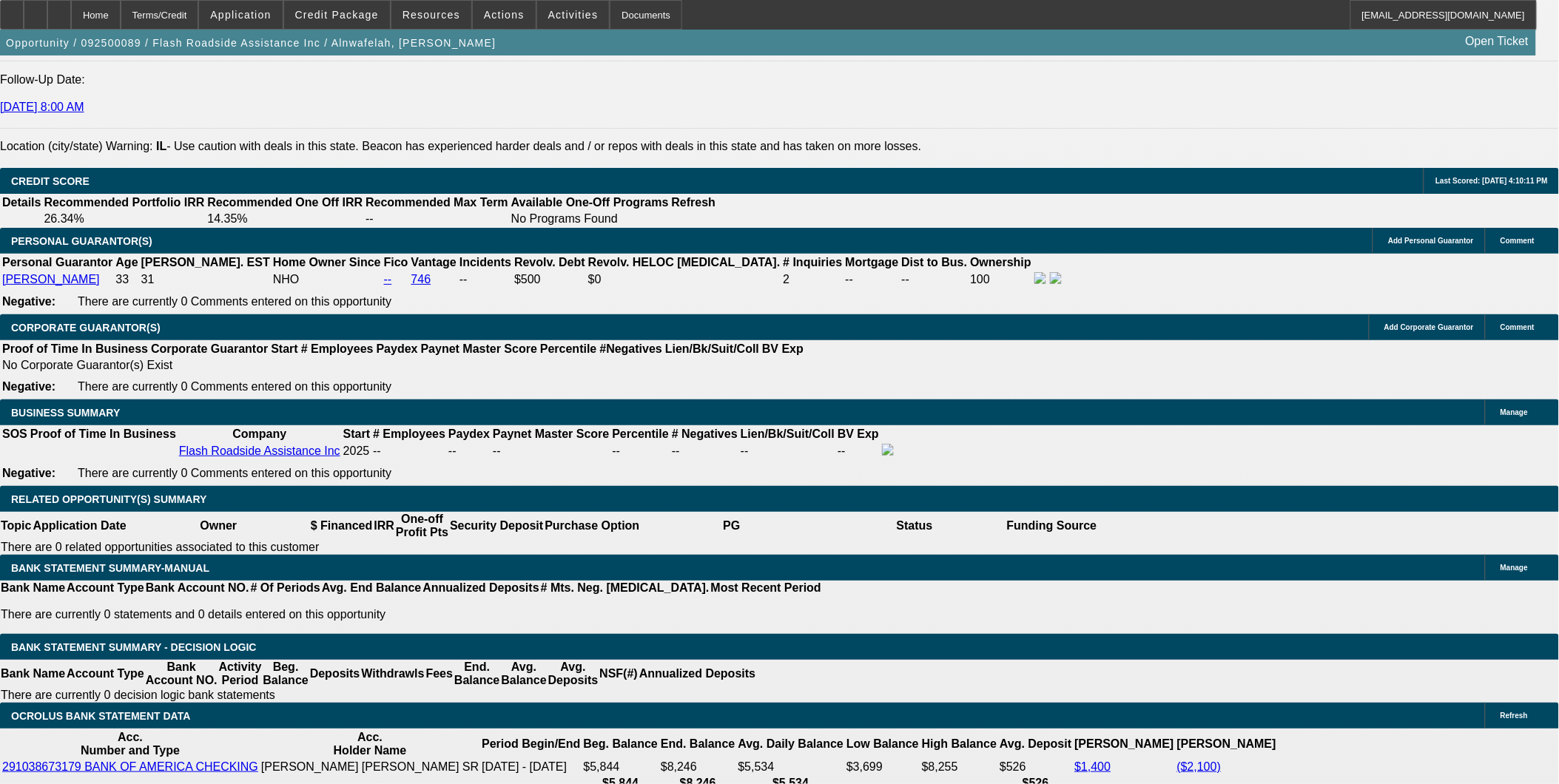
select select "0"
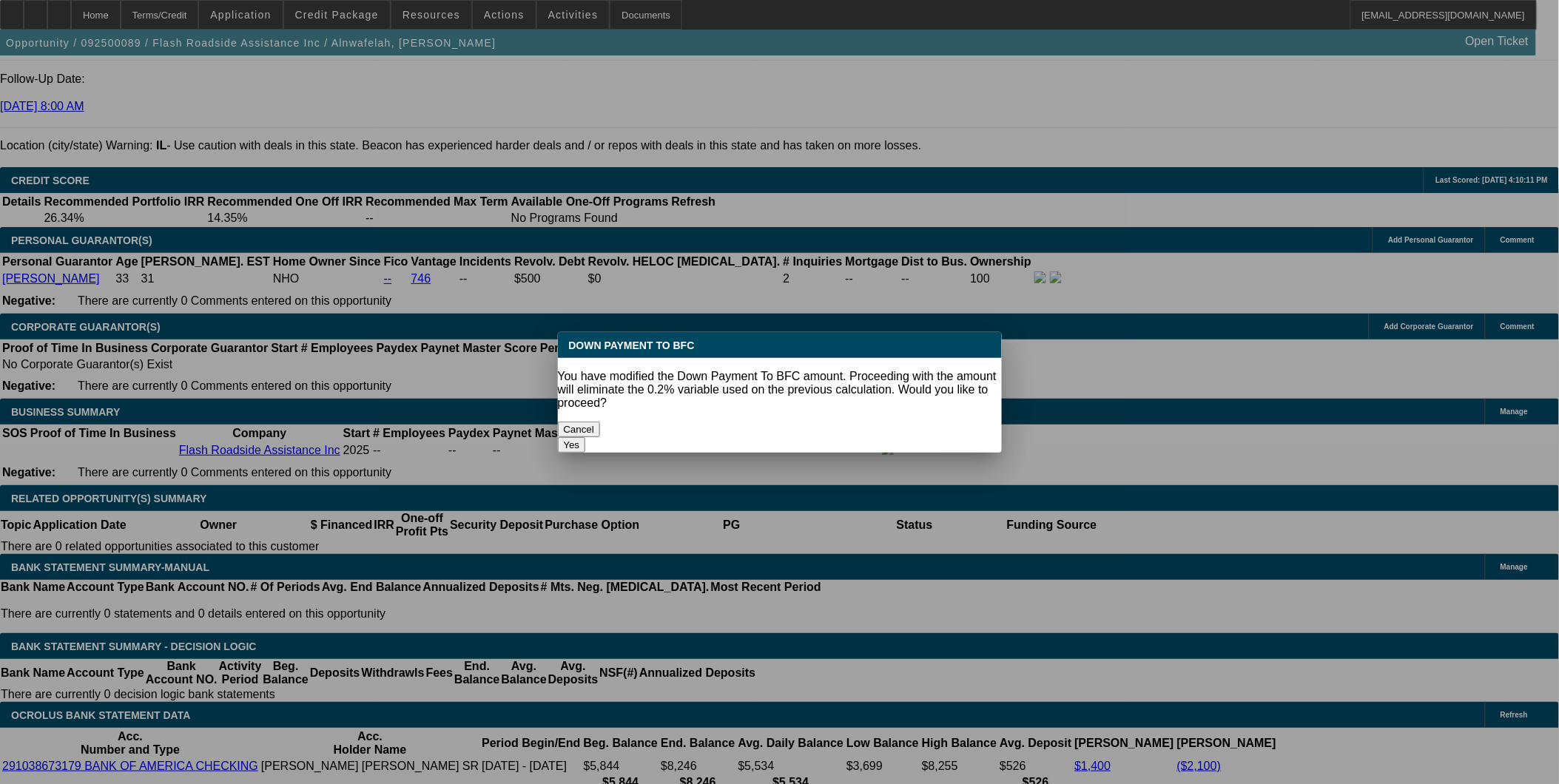
click at [586, 437] on button "Yes" at bounding box center [571, 444] width 28 height 16
type input "$0.00"
type input "UNKNOWN"
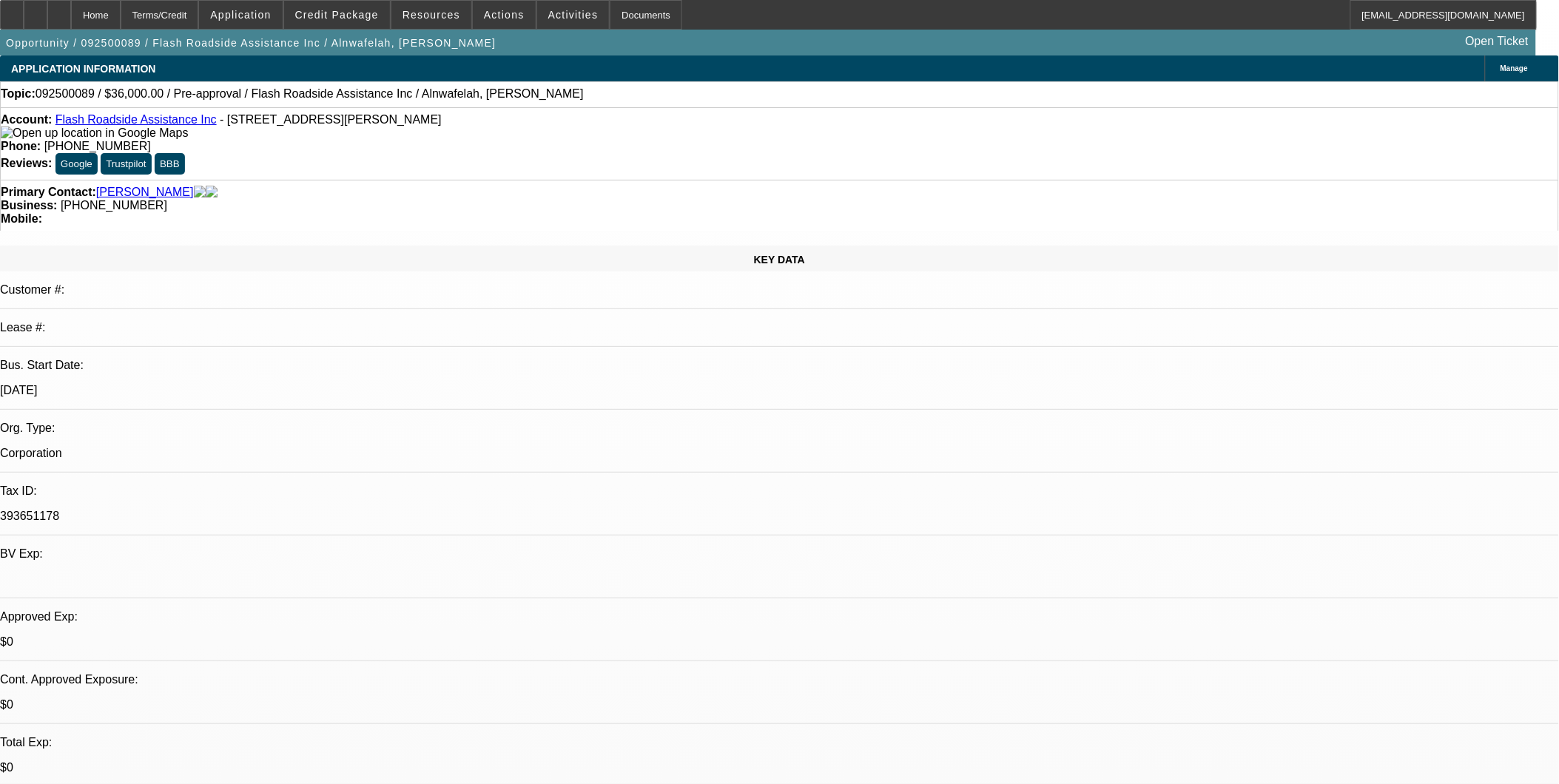
scroll to position [2047, 0]
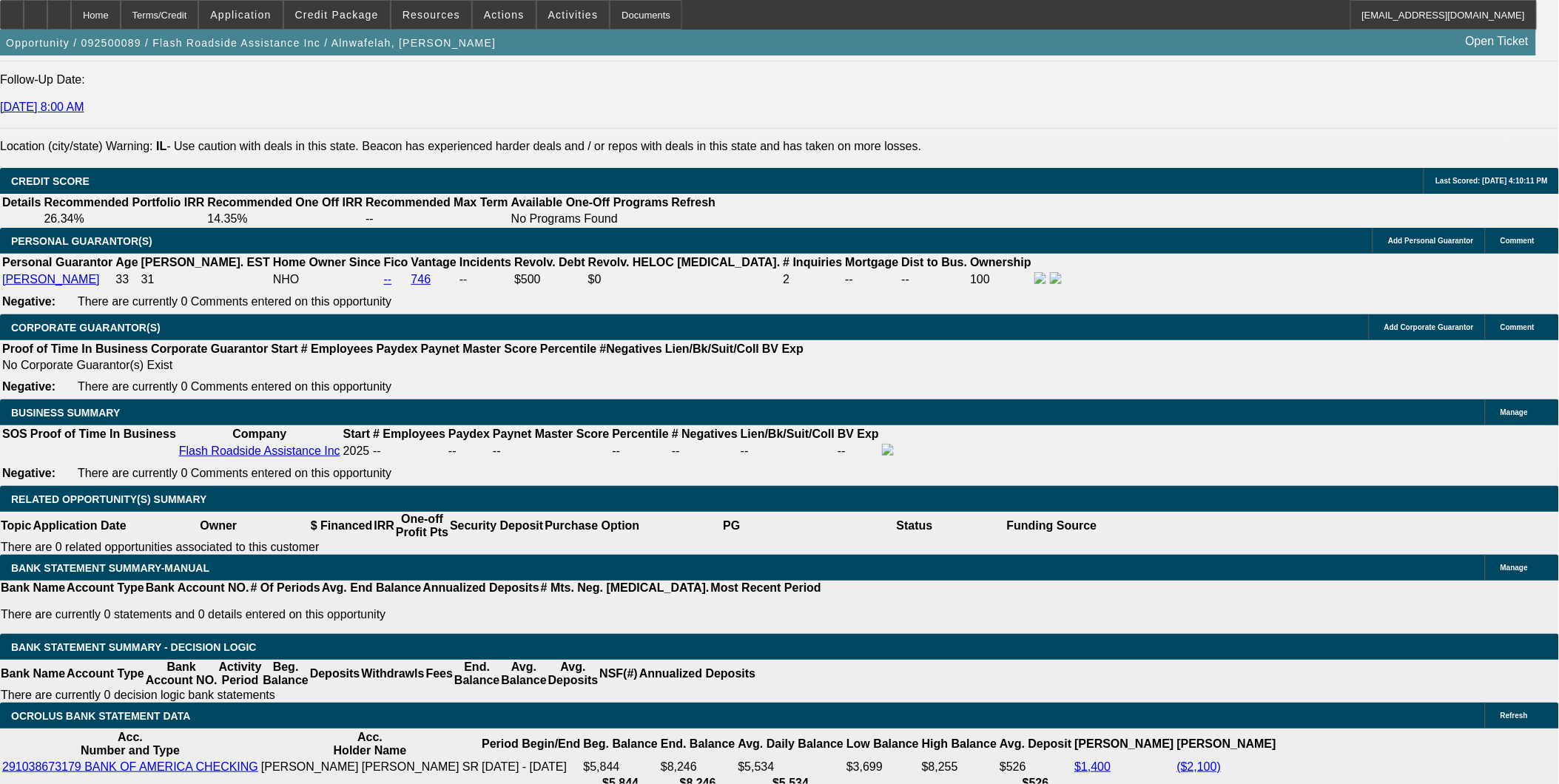
type input "$2,424.34"
type input "$1,212.17"
drag, startPoint x: 293, startPoint y: 407, endPoint x: 474, endPoint y: 416, distance: 181.2
type input "$0.00"
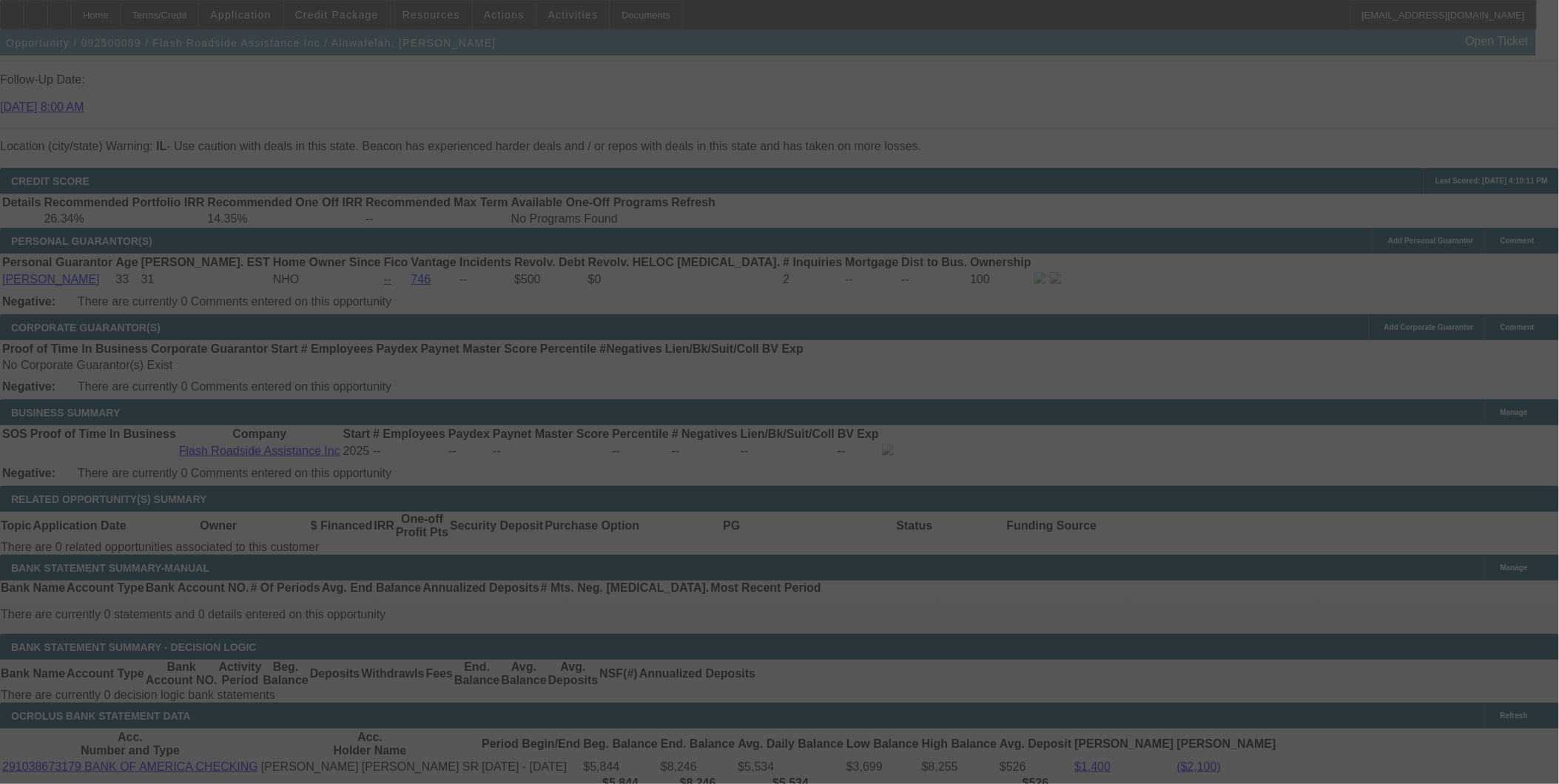
select select "0"
select select "2"
select select "0.1"
select select "4"
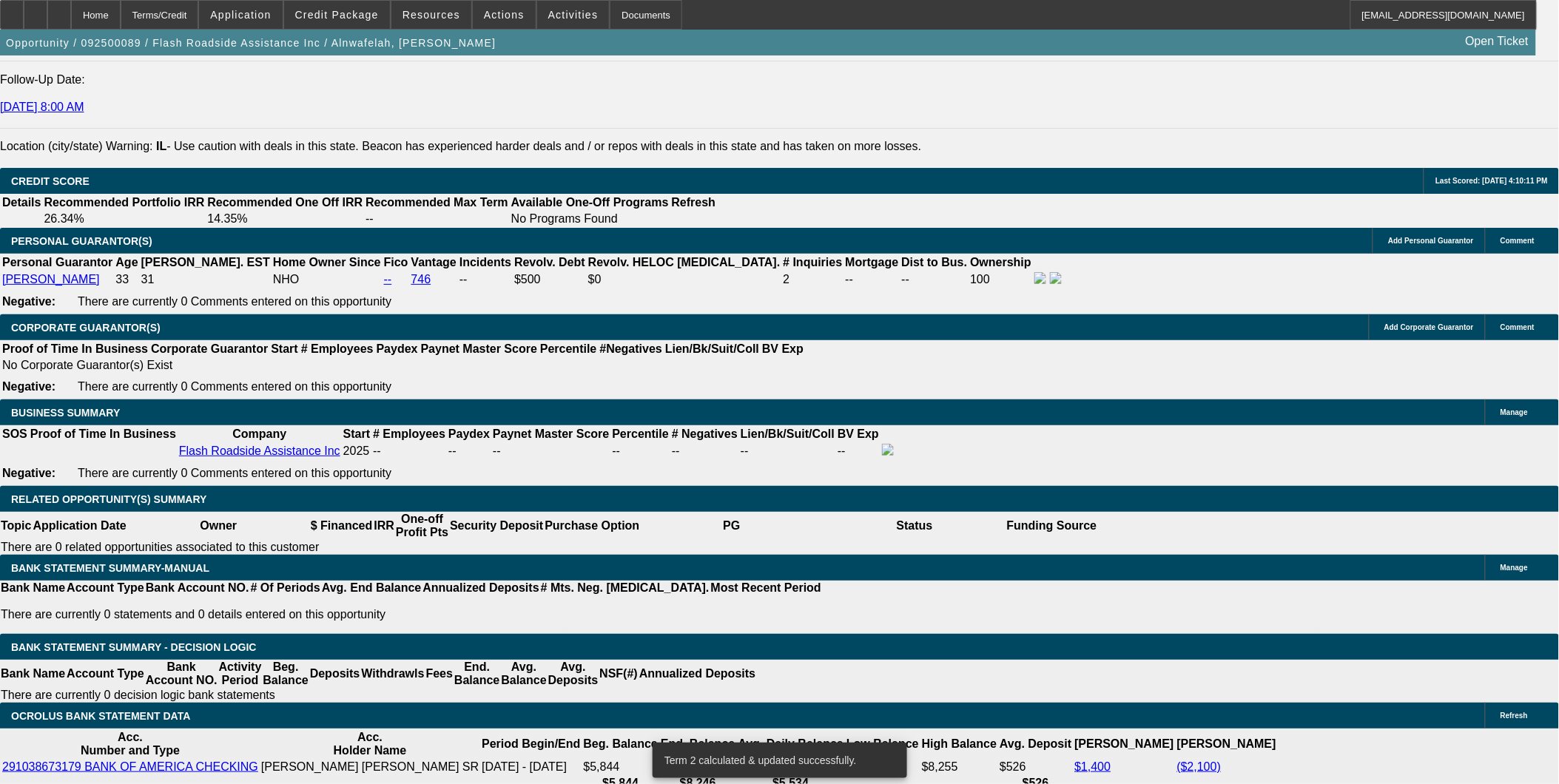
drag, startPoint x: 308, startPoint y: 523, endPoint x: 388, endPoint y: 522, distance: 80.0
type input "UNKNOWN"
type input "3"
type input "$31,258.60"
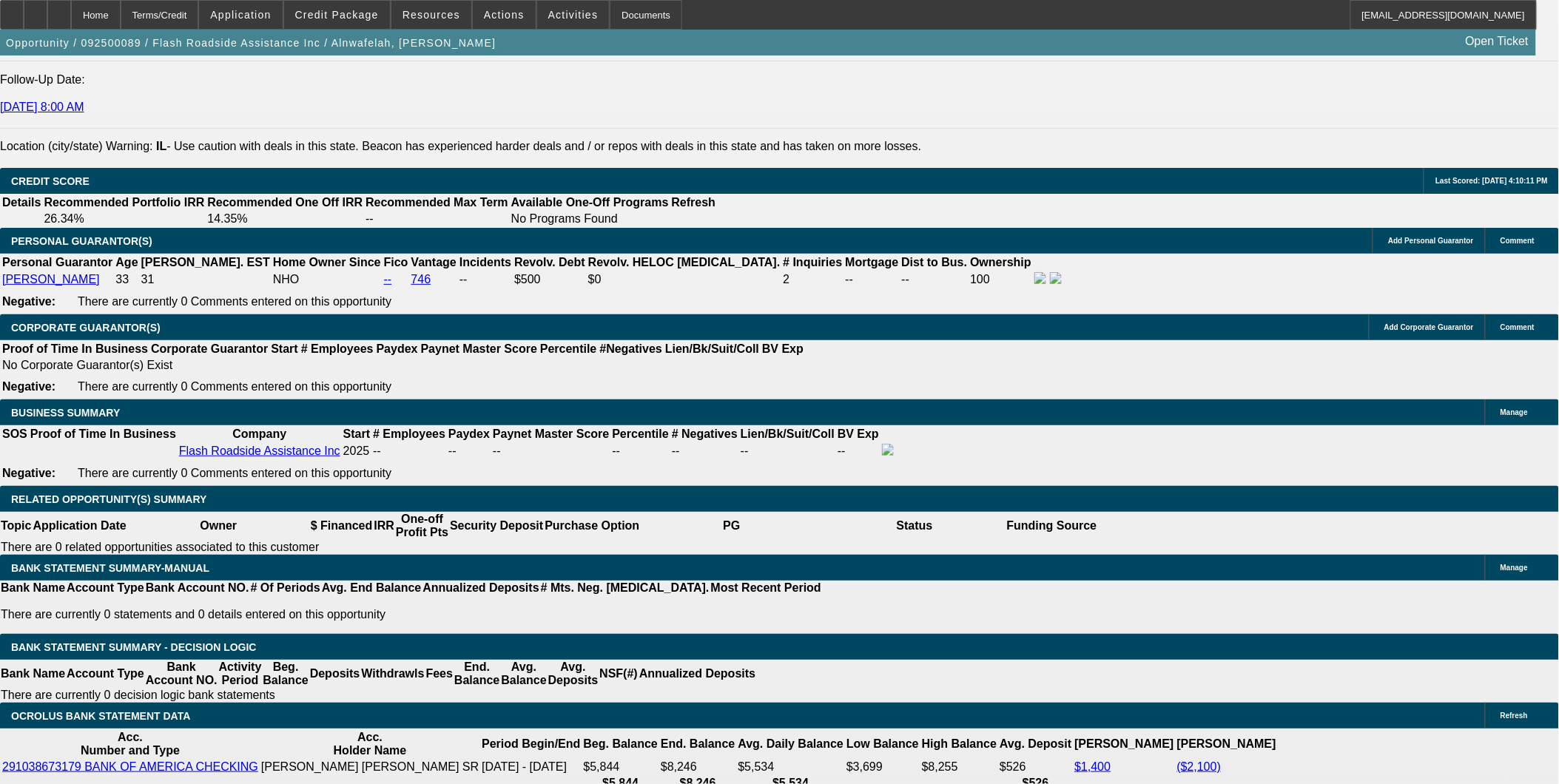
type input "$15,629.30"
type input "36"
type input "$3,578.38"
type input "$1,789.19"
type input "36"
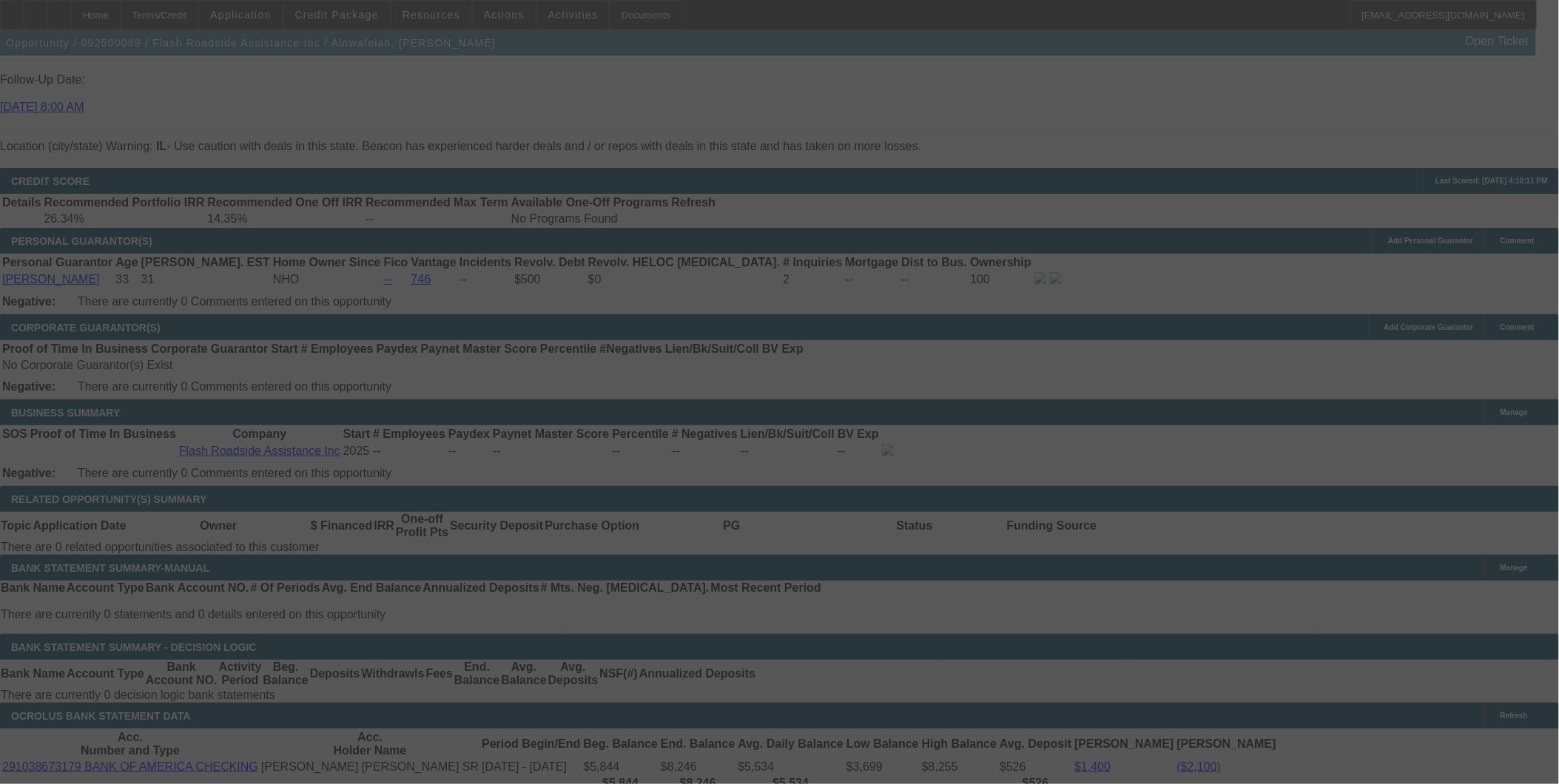
select select "0"
select select "2"
select select "0.1"
select select "4"
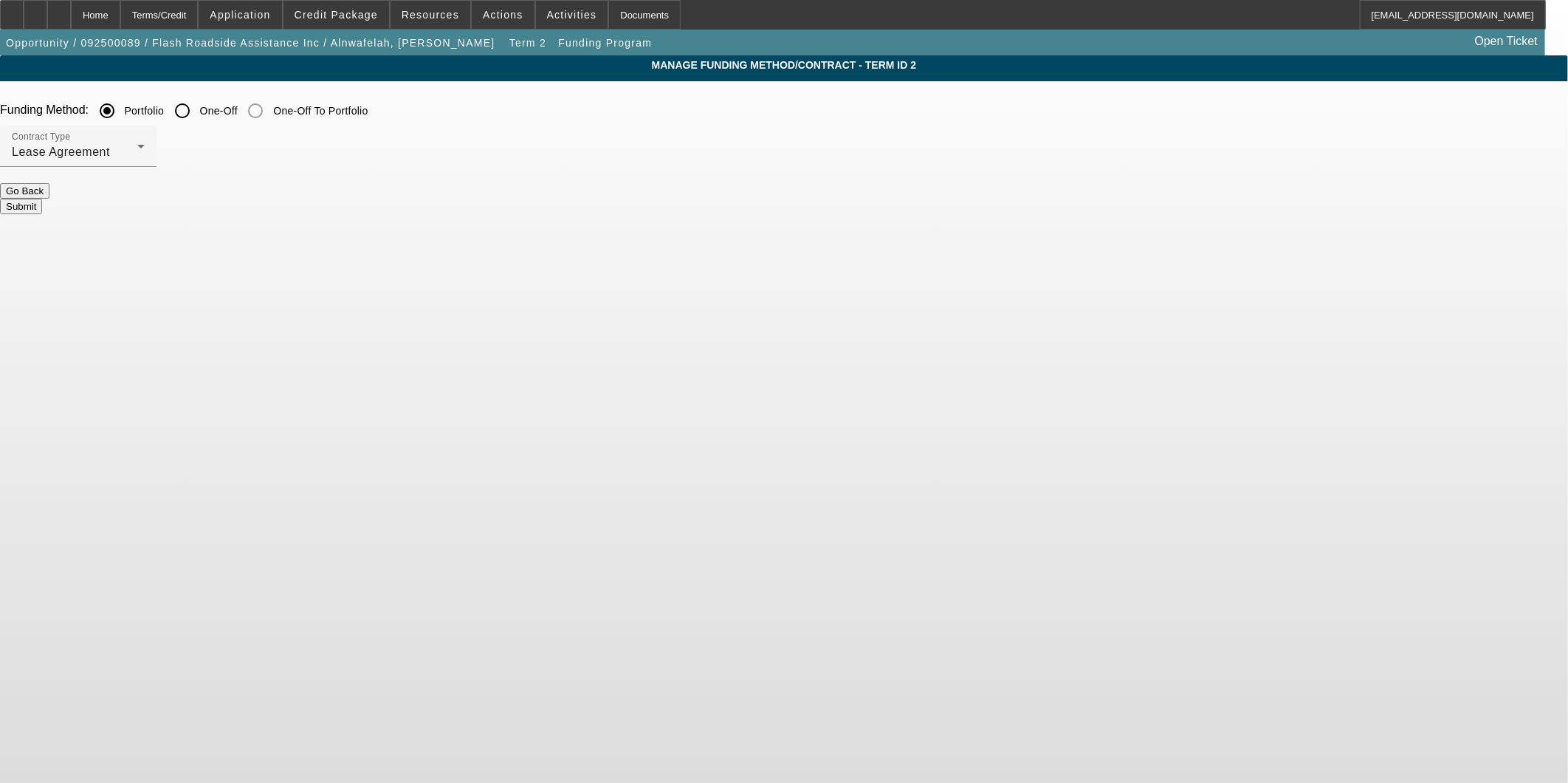
click at [197, 114] on input "One-Off" at bounding box center [182, 111] width 29 height 29
radio input "true"
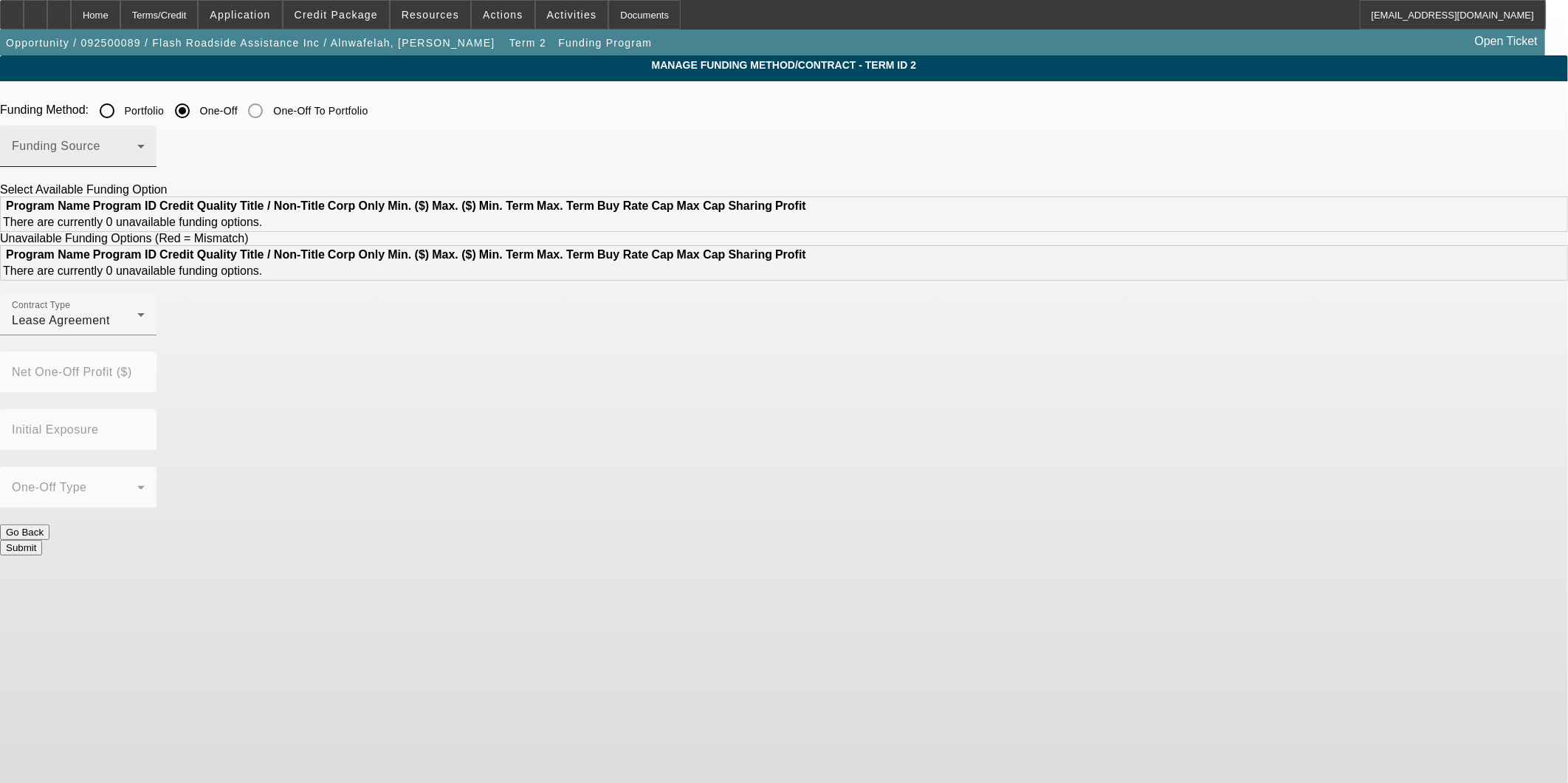
click at [145, 142] on div "Funding Source" at bounding box center [78, 146] width 133 height 41
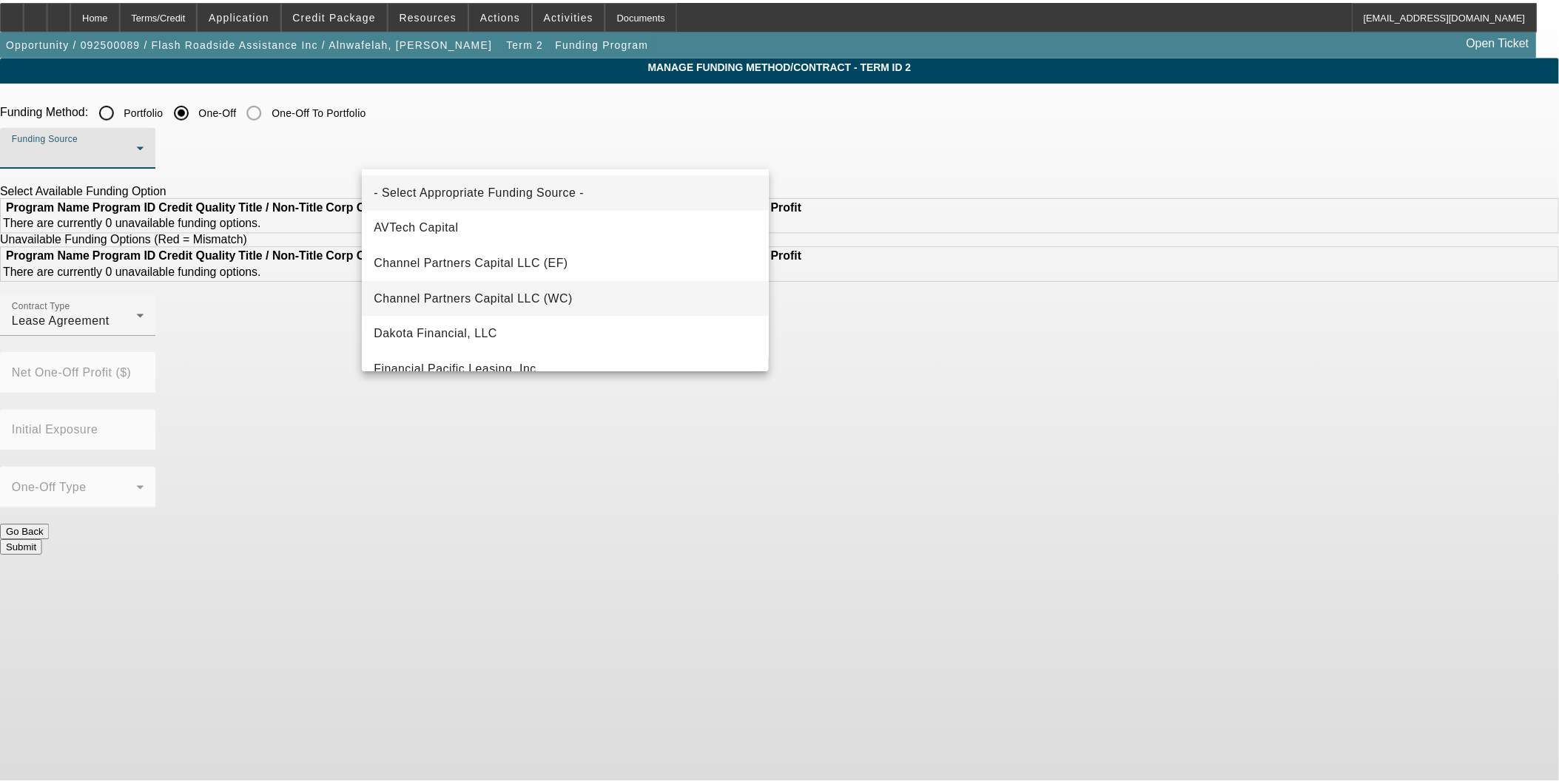
scroll to position [82, 0]
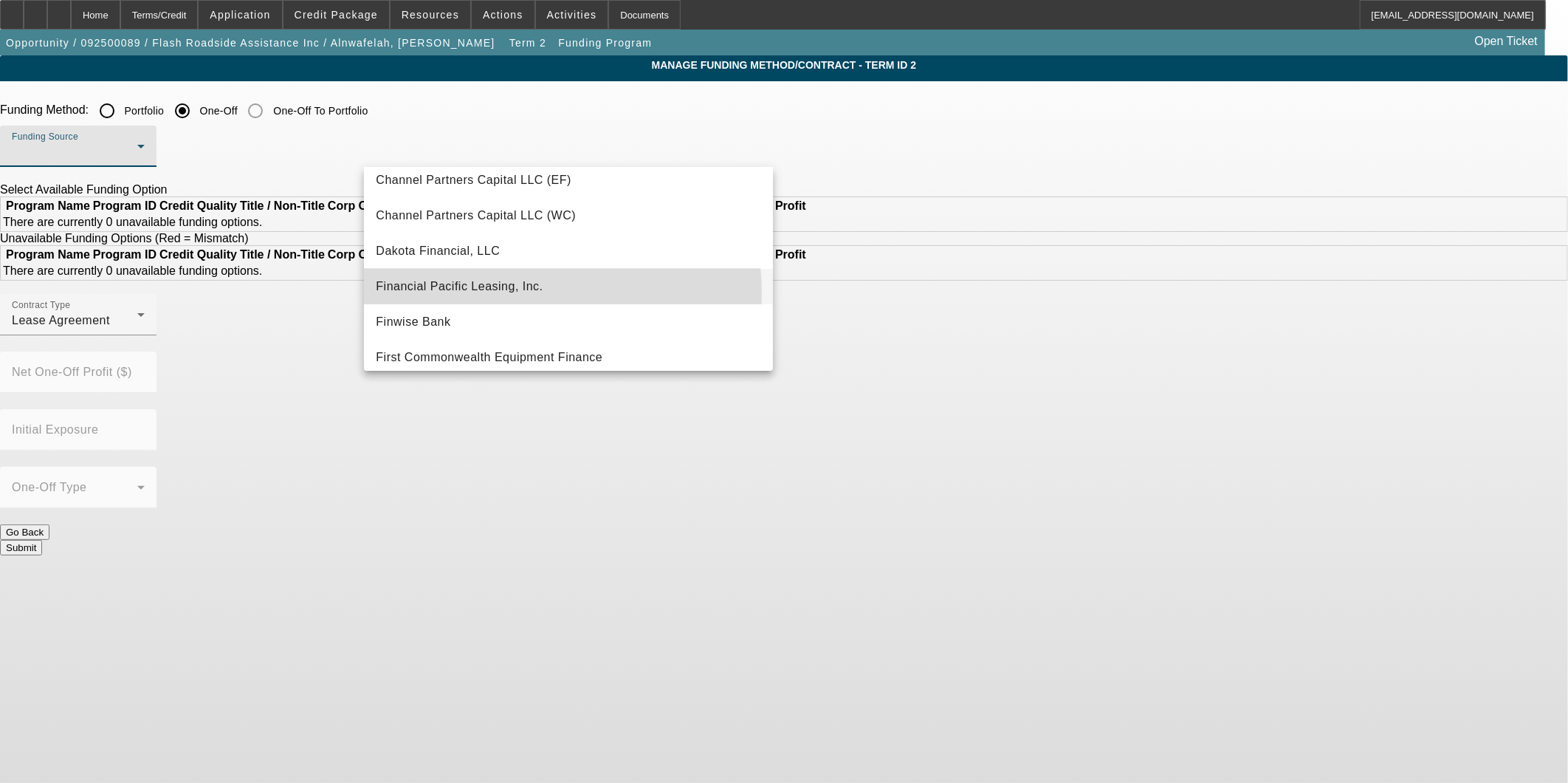
click at [521, 292] on span "Financial Pacific Leasing, Inc." at bounding box center [459, 286] width 166 height 18
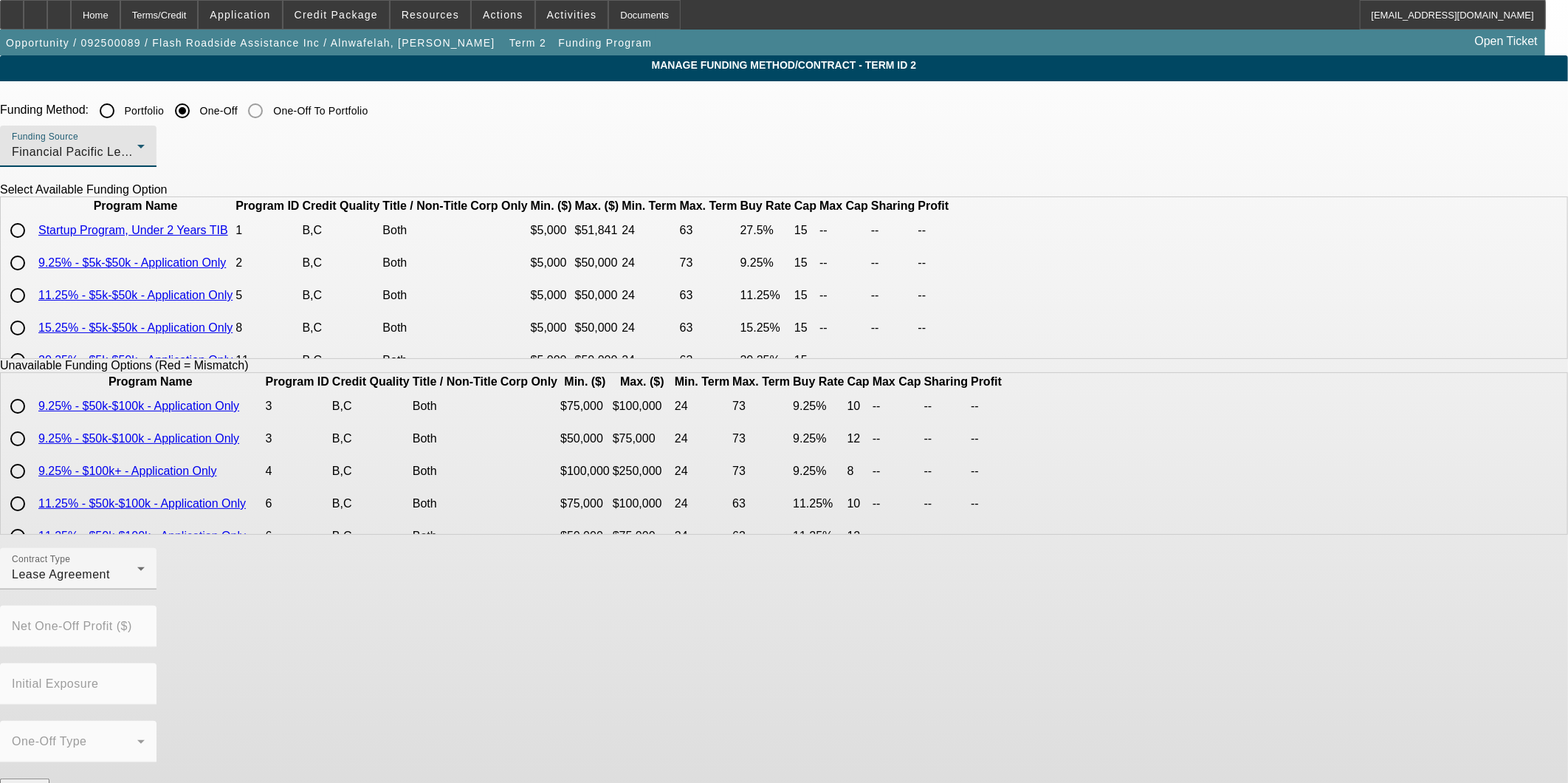
click at [32, 245] on input "radio" at bounding box center [18, 230] width 29 height 29
radio input "true"
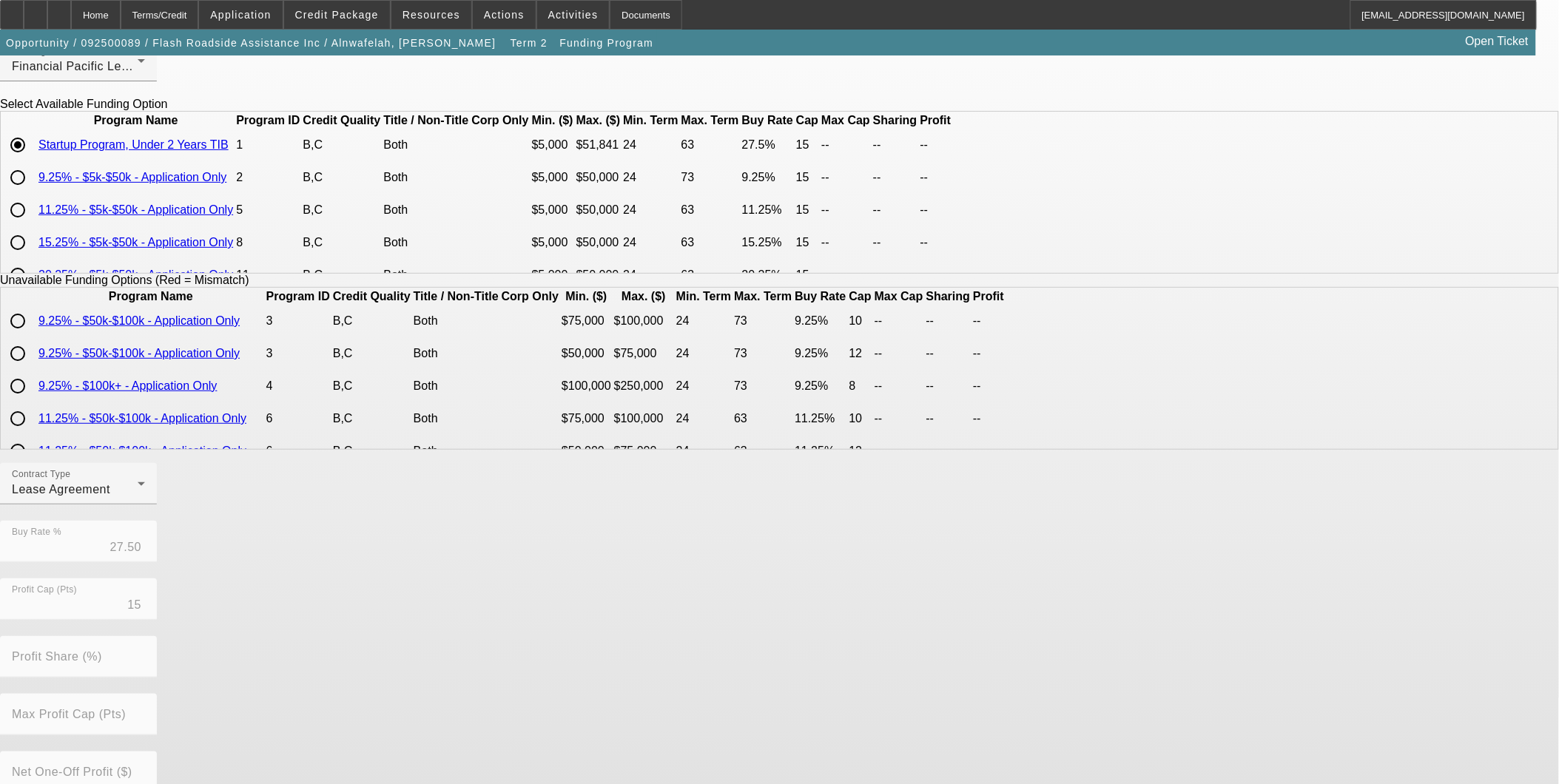
scroll to position [223, 0]
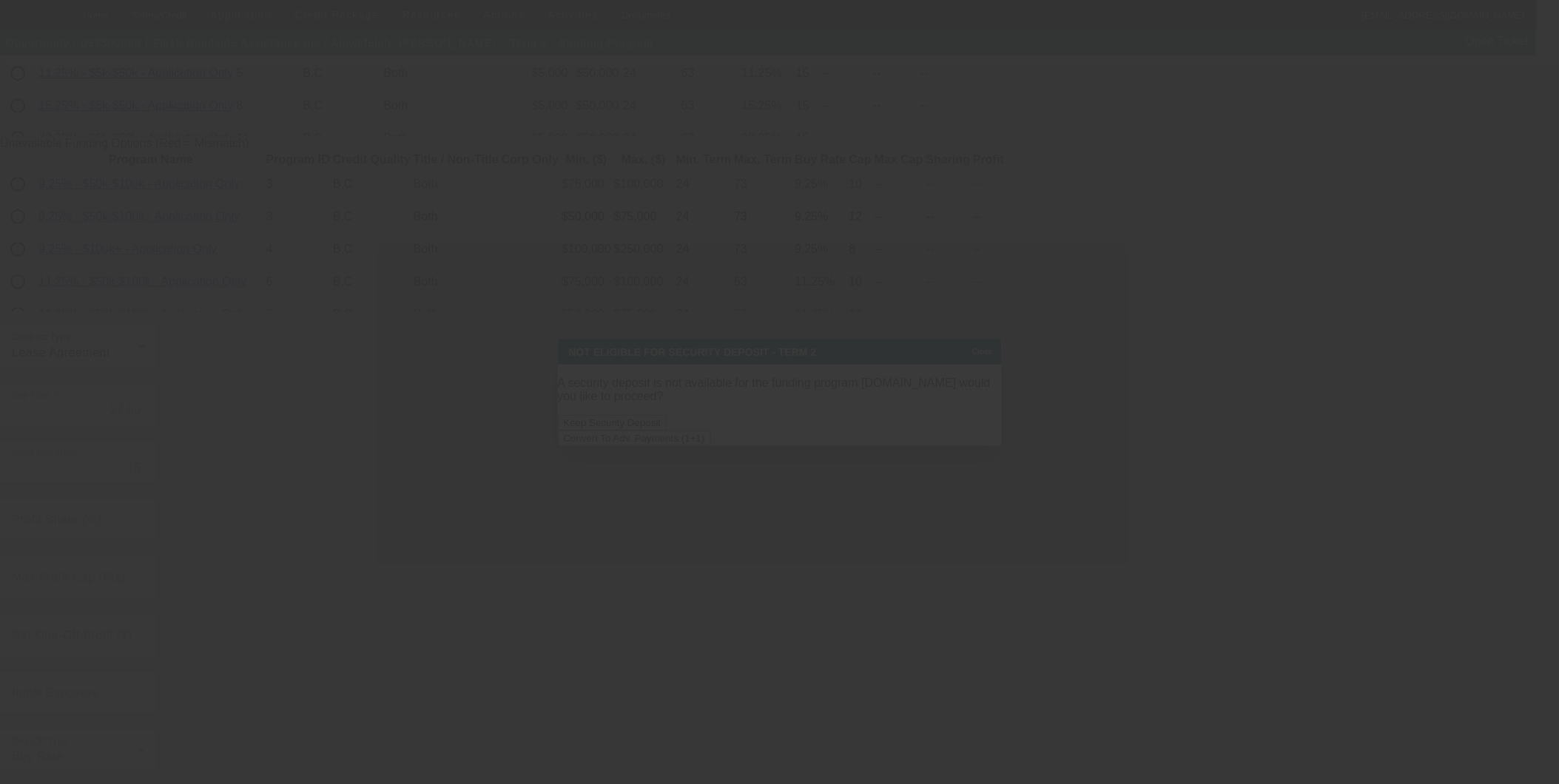
scroll to position [0, 0]
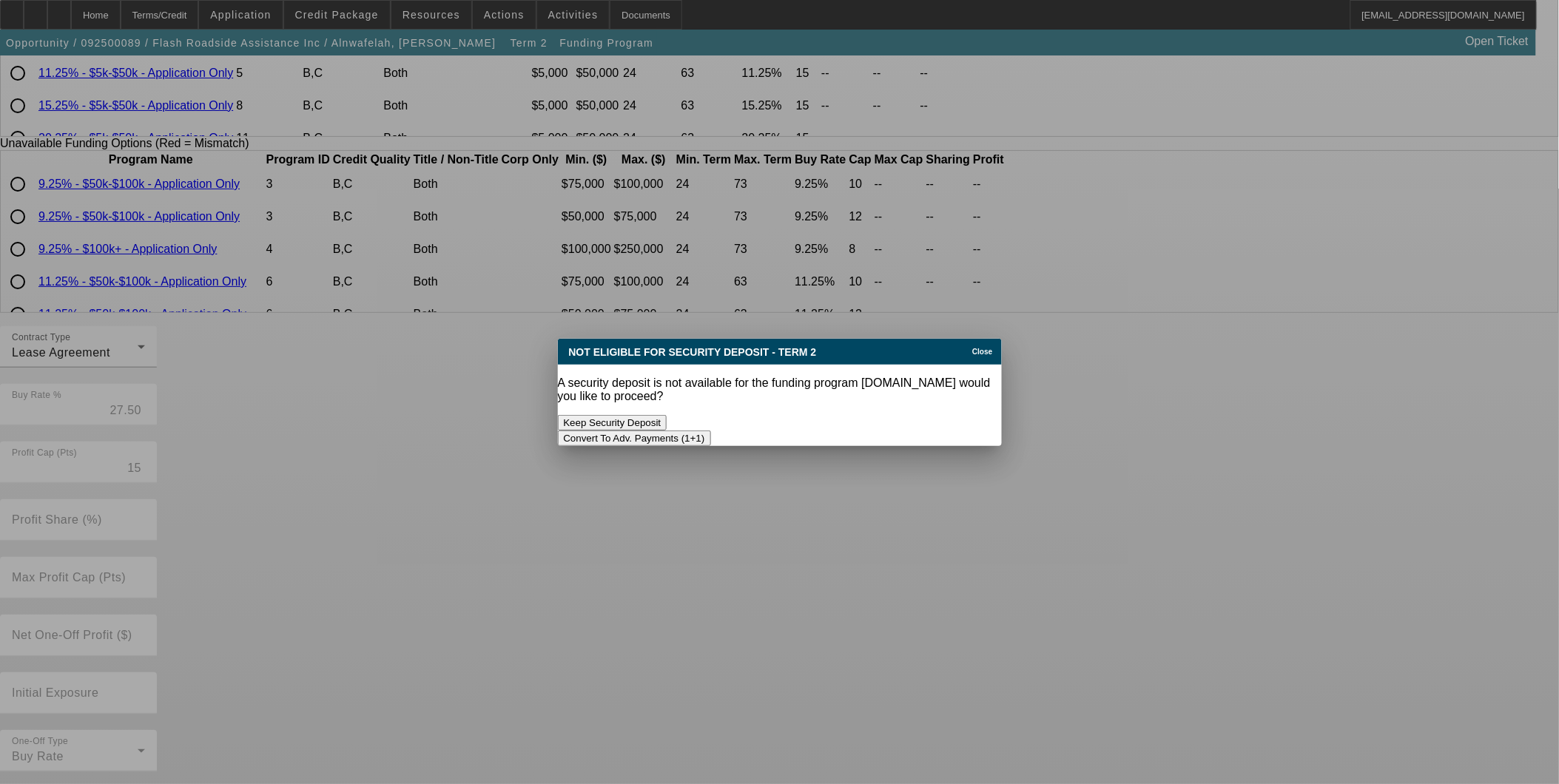
click at [711, 431] on button "Convert To Adv. Payments (1+1)" at bounding box center [634, 439] width 153 height 16
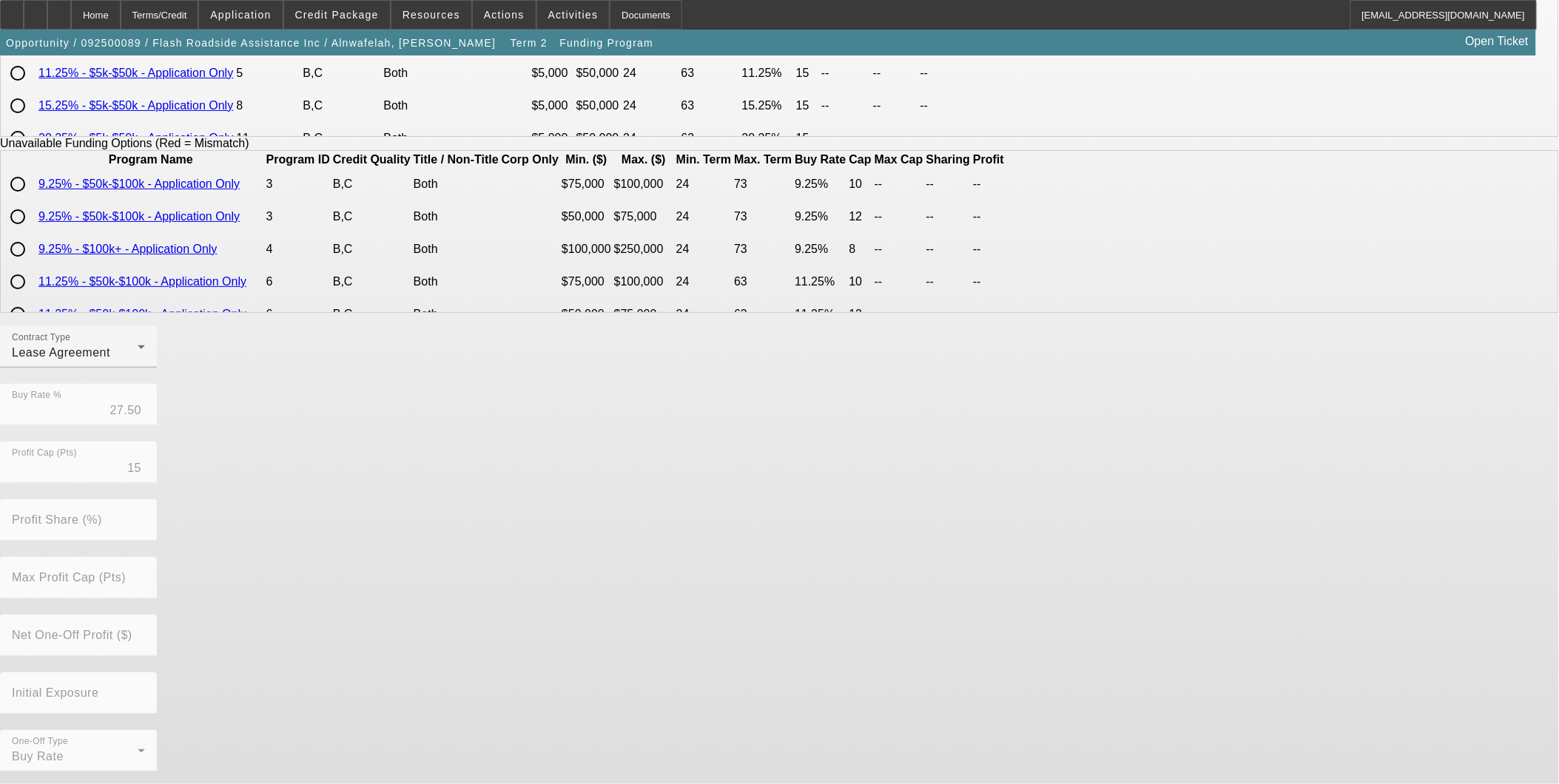
scroll to position [223, 0]
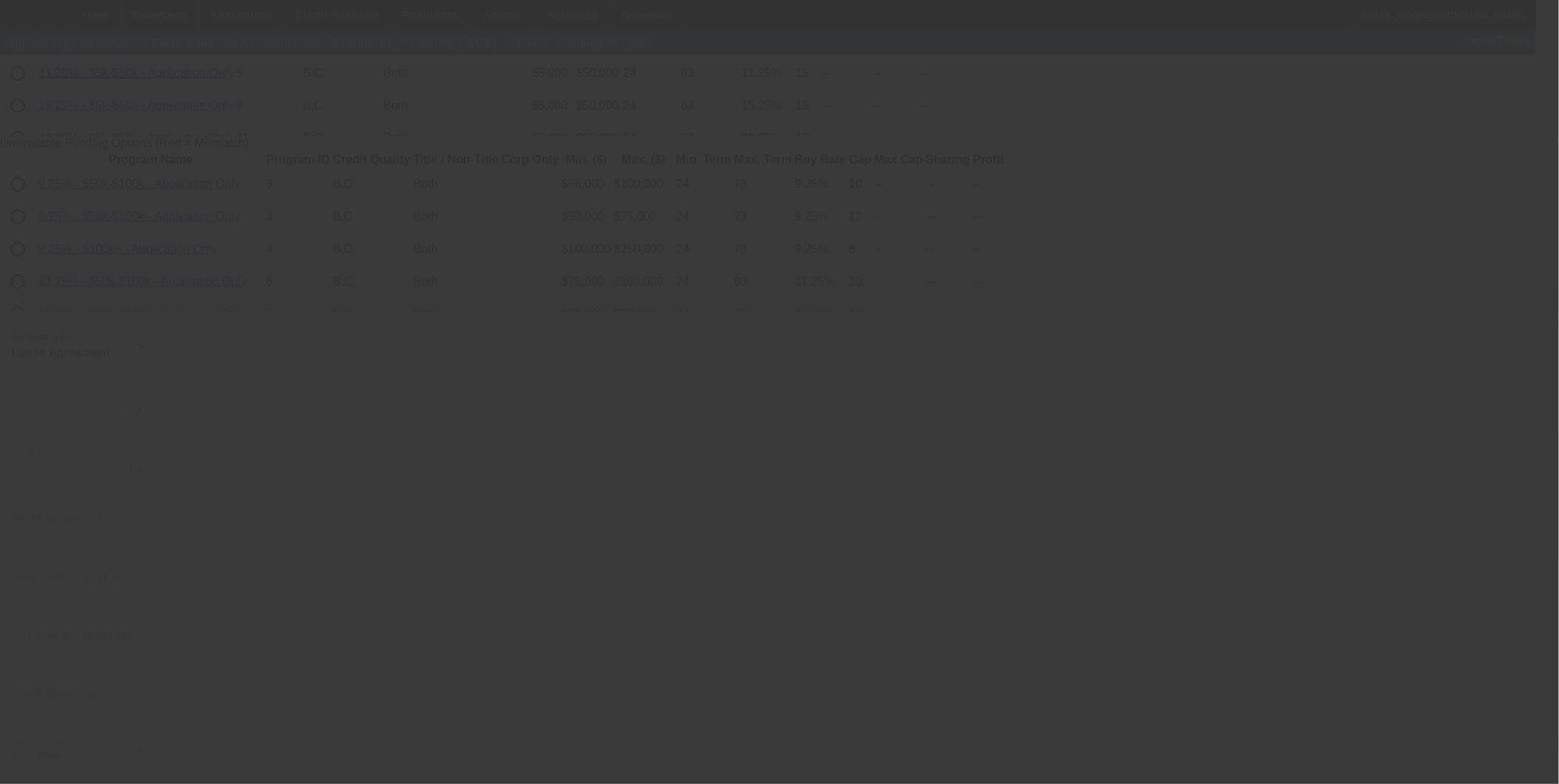
radio input "true"
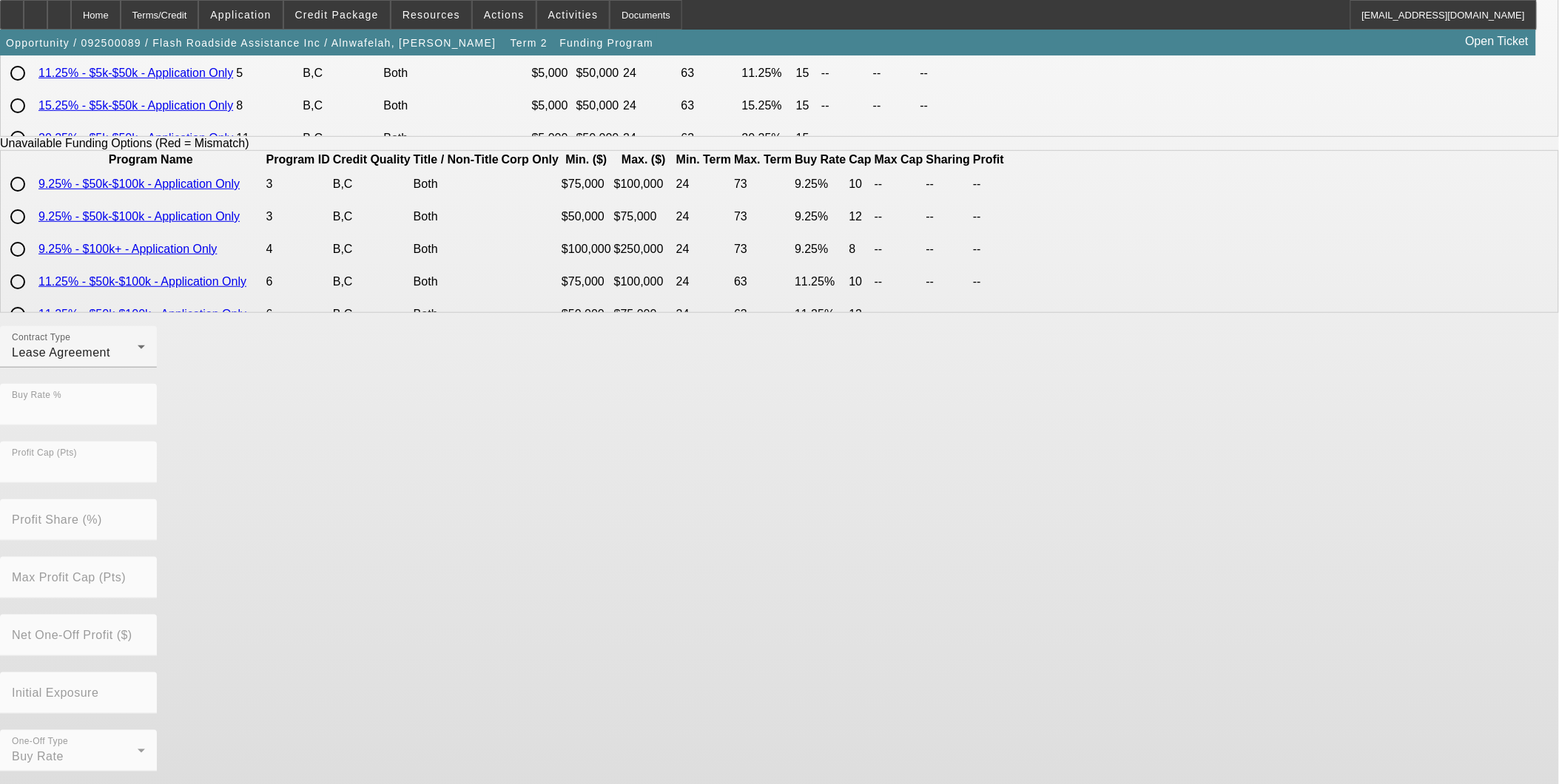
scroll to position [0, 0]
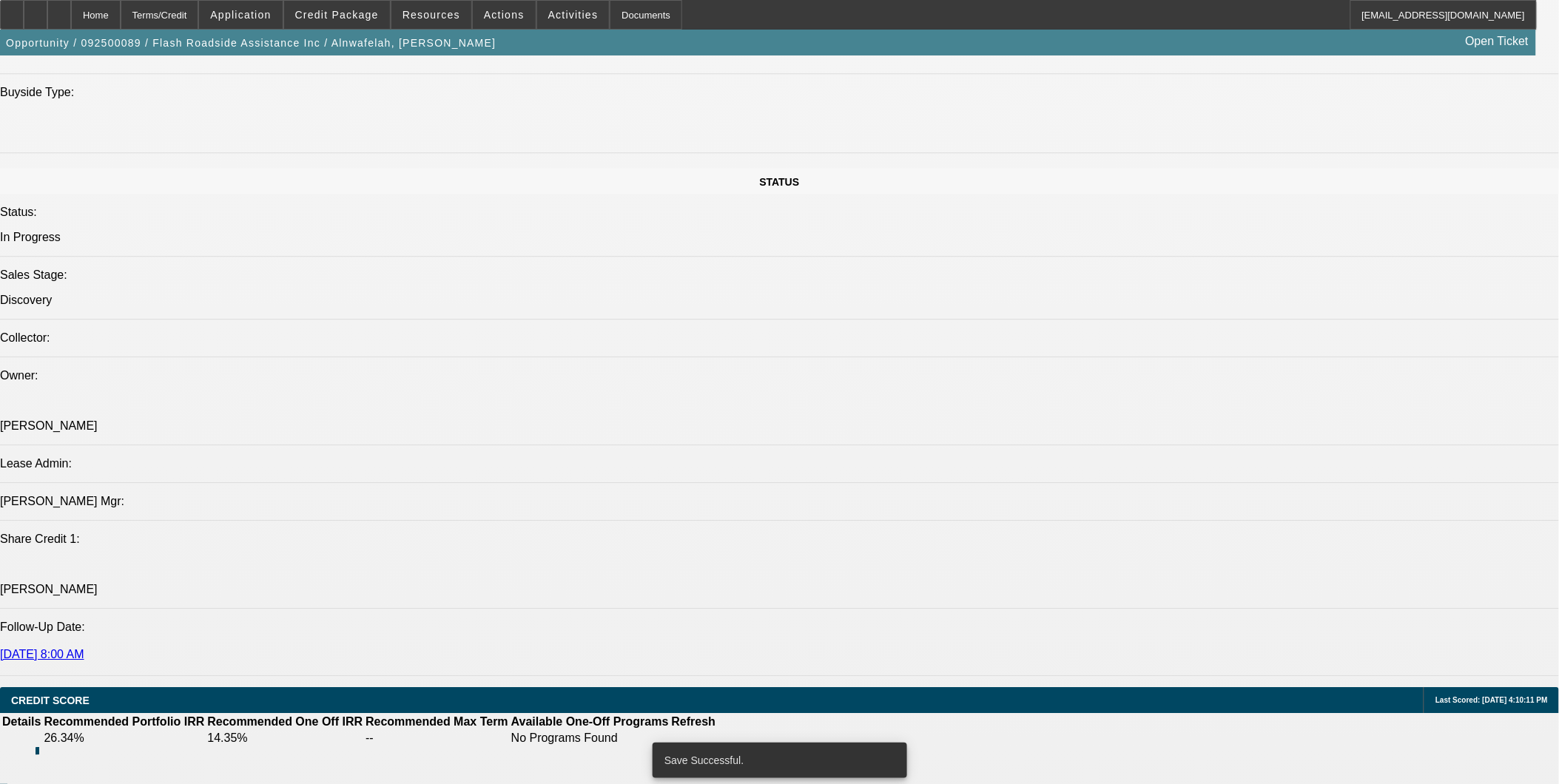
select select "0"
select select "0.1"
select select "4"
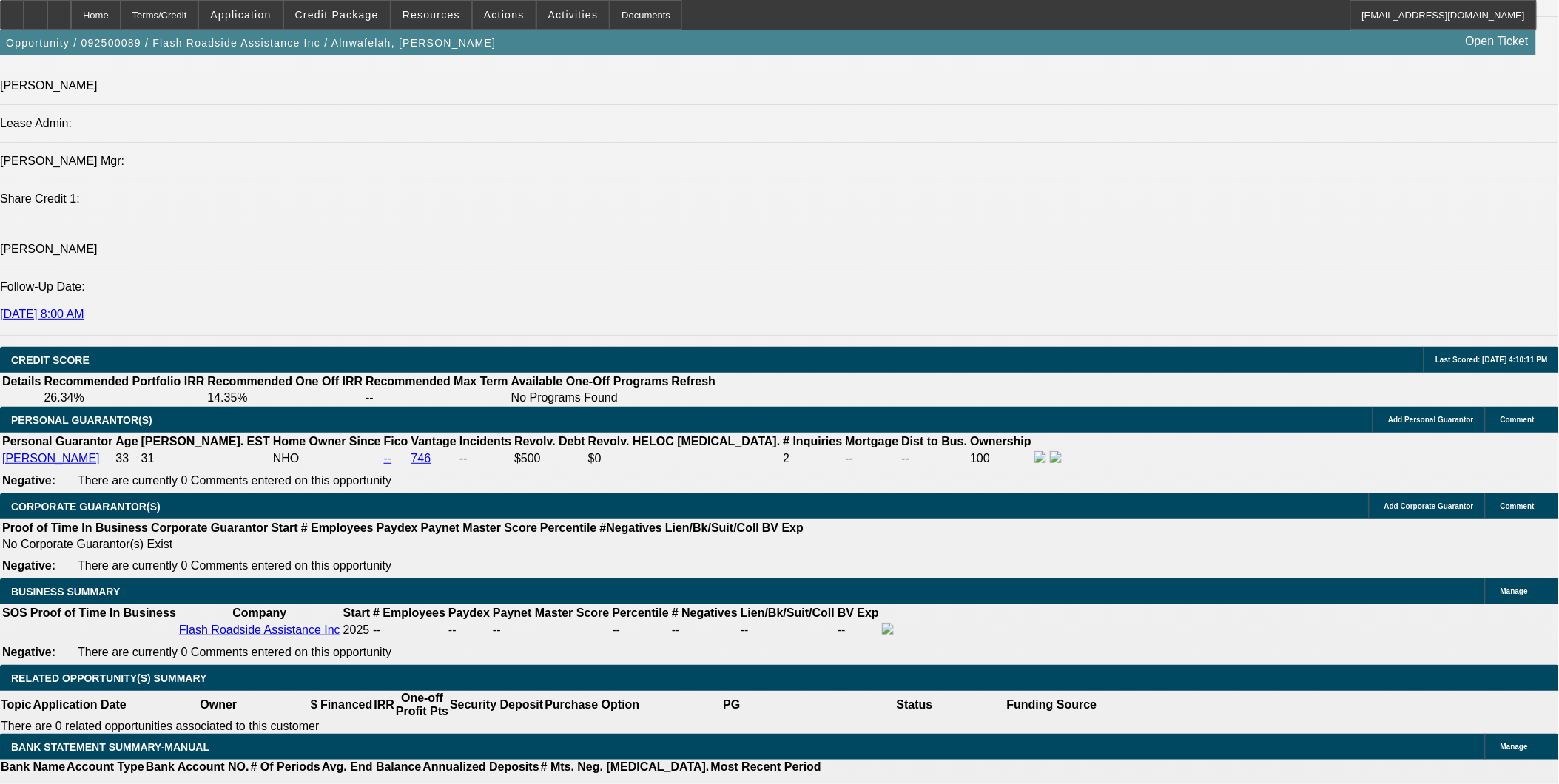
scroll to position [2082, 0]
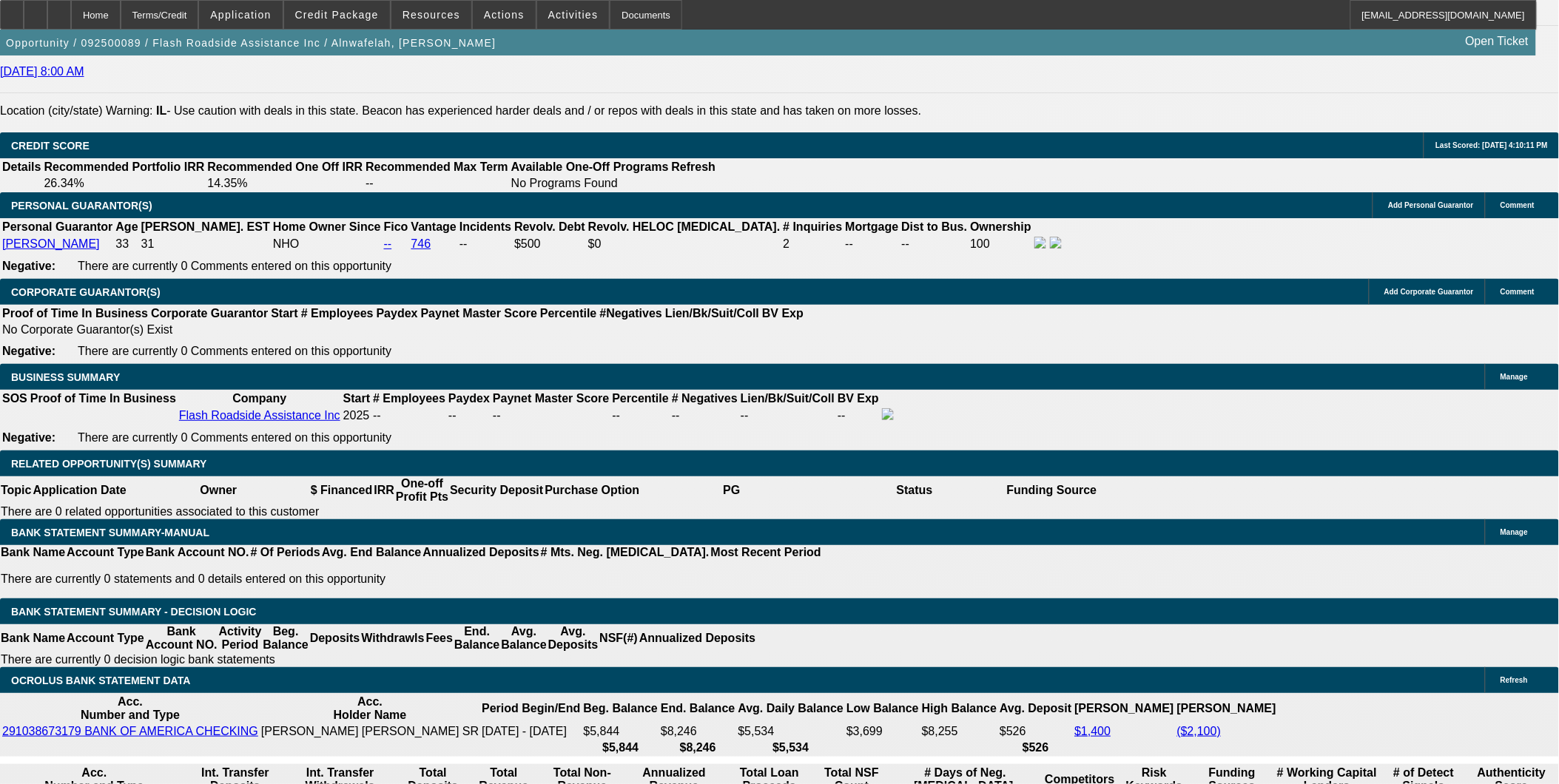
type input "UNKNOWN"
type input "2"
type input "$1,288.92"
type input "26"
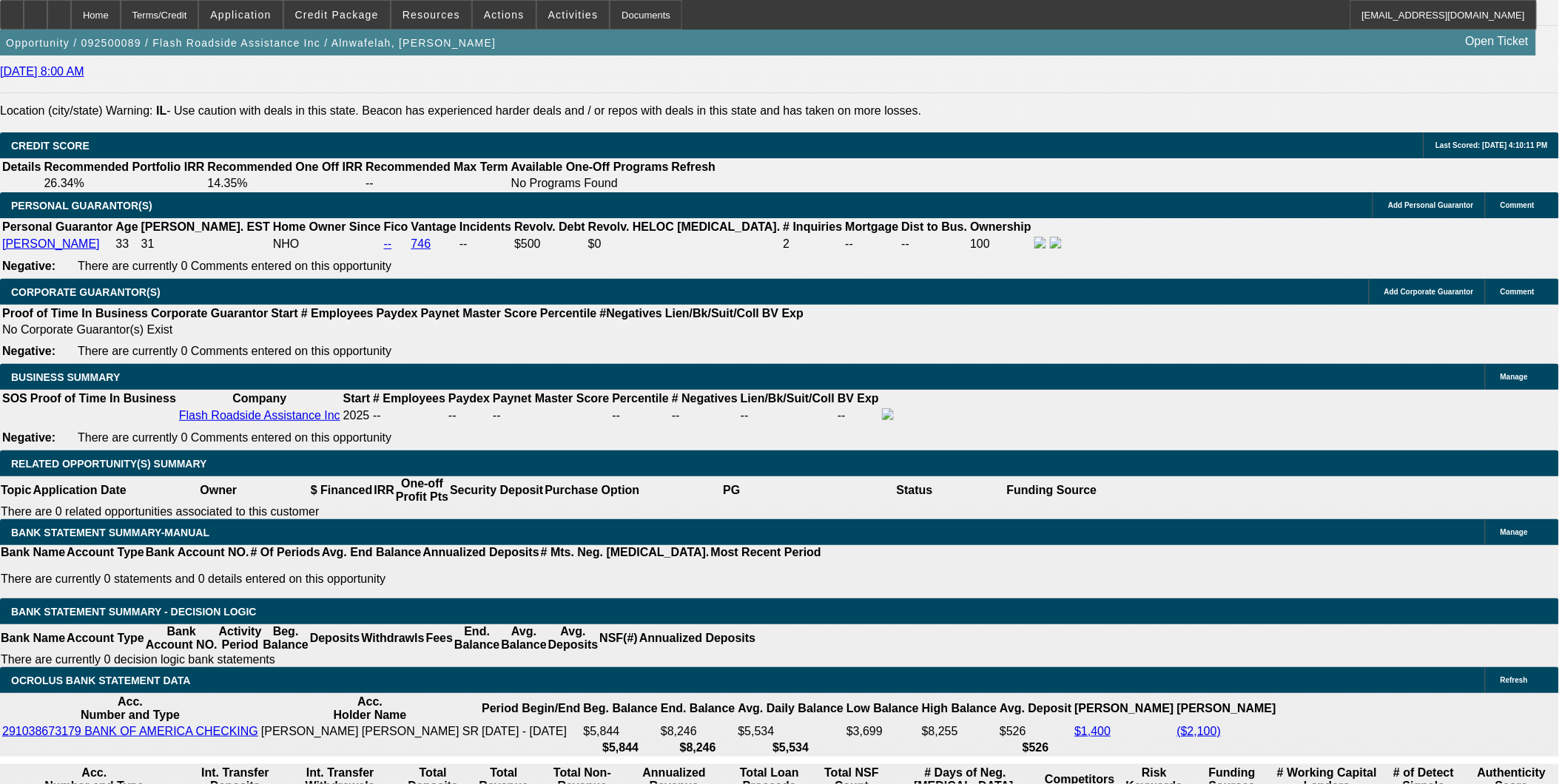
type input "$1,813.08"
type input "26.8"
type input "$1,832.31"
type input "26.8"
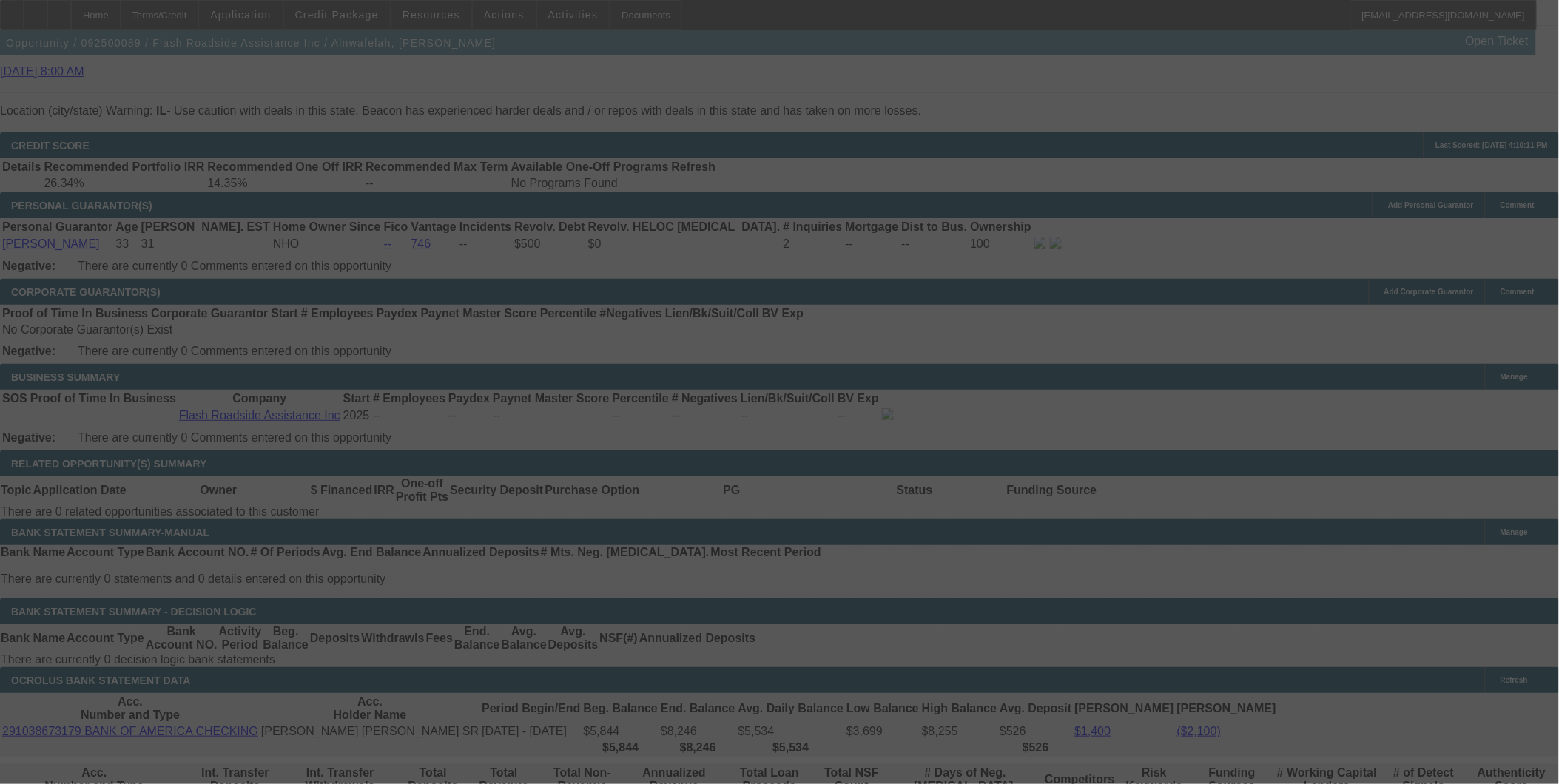
select select "0"
select select "0.1"
select select "4"
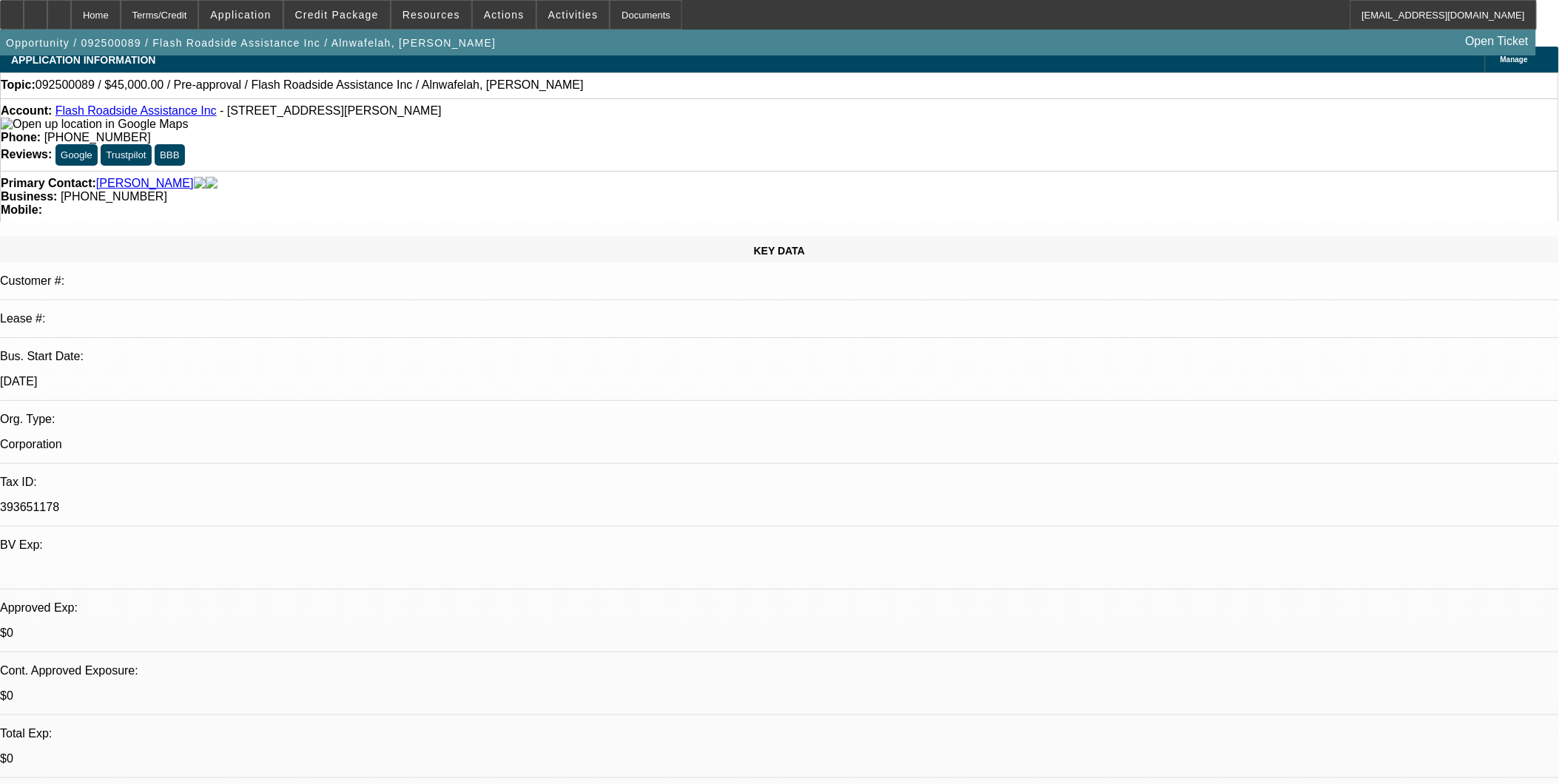
scroll to position [0, 0]
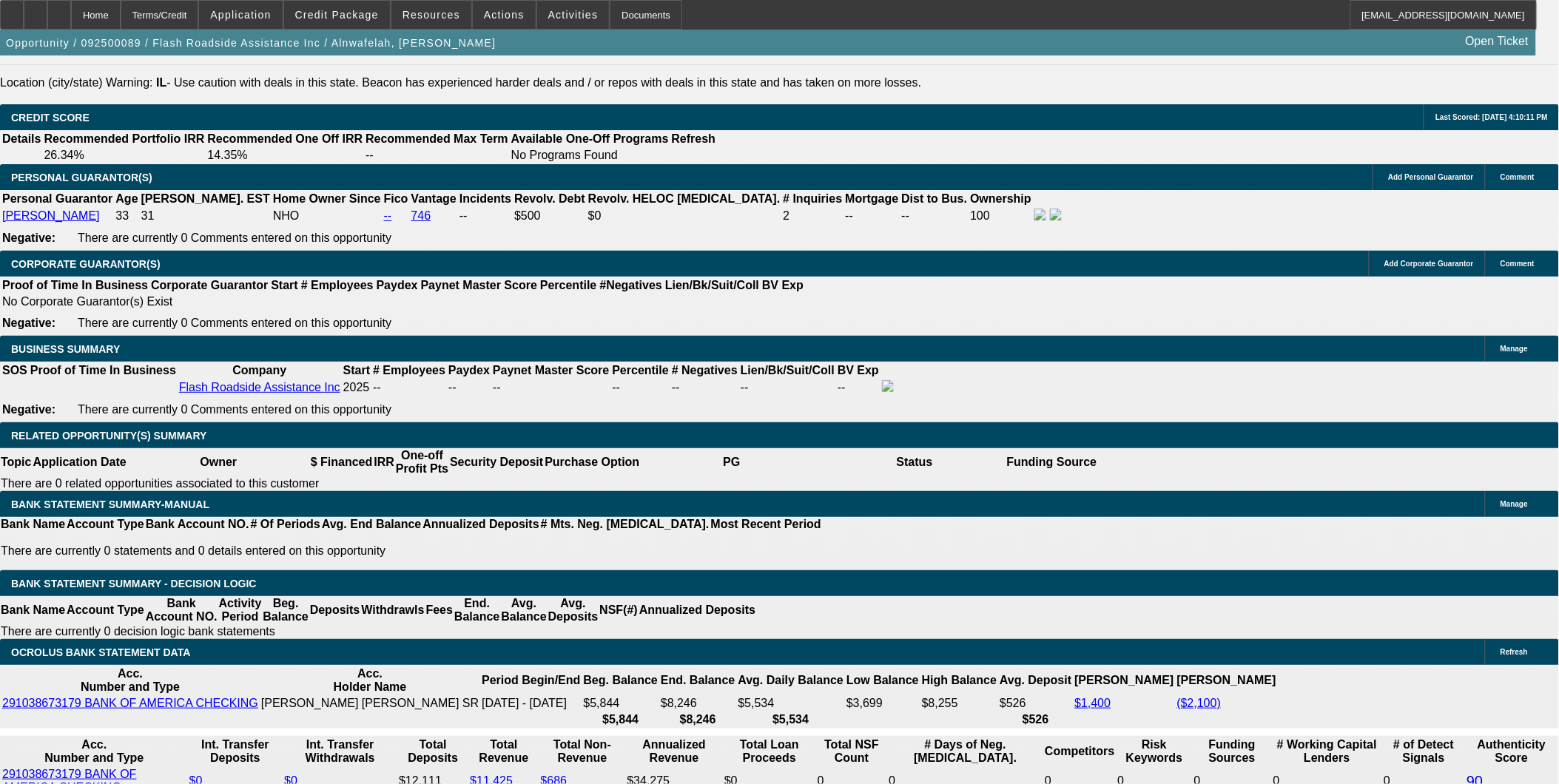
scroll to position [2136, 0]
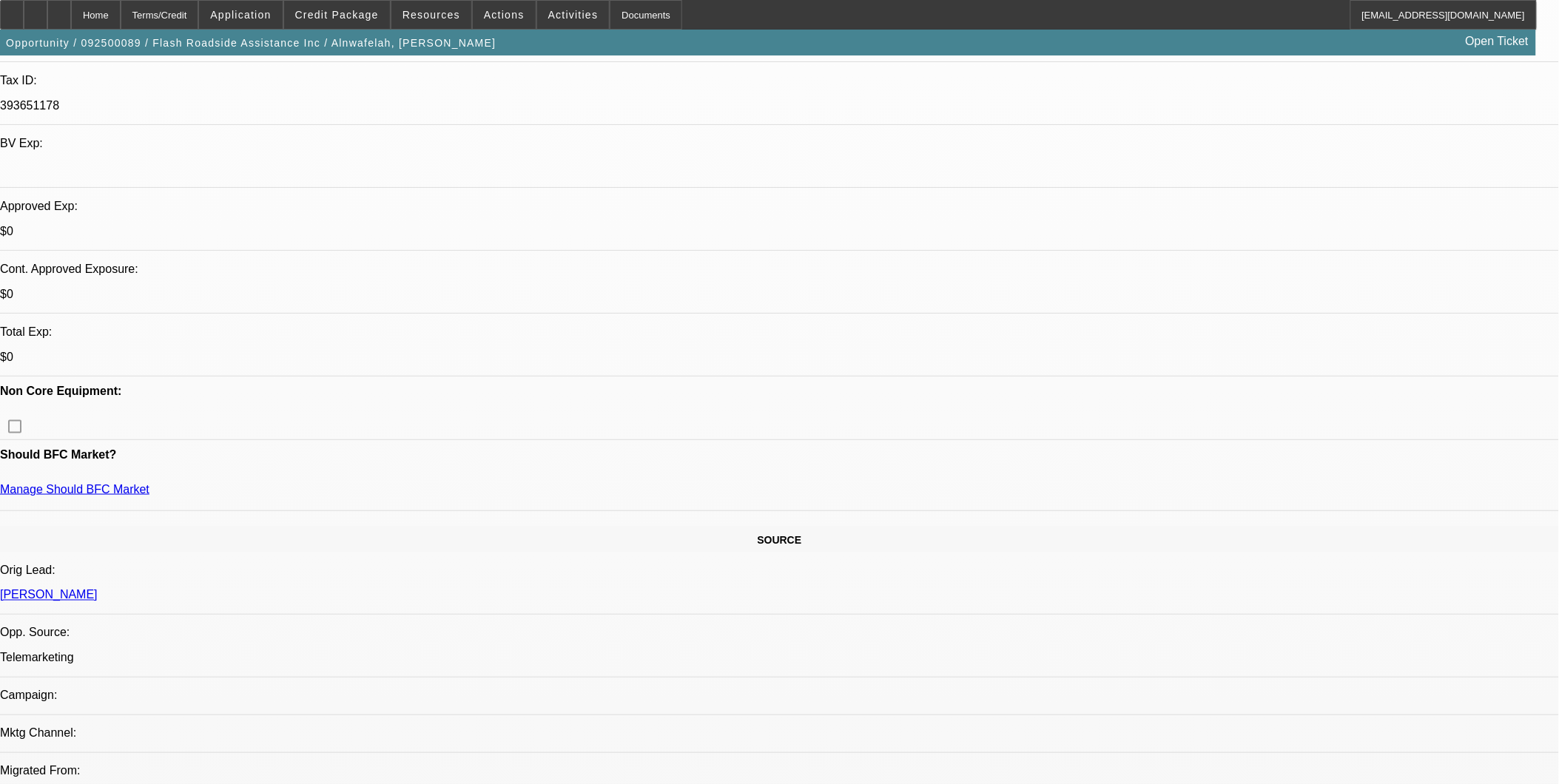
scroll to position [82, 0]
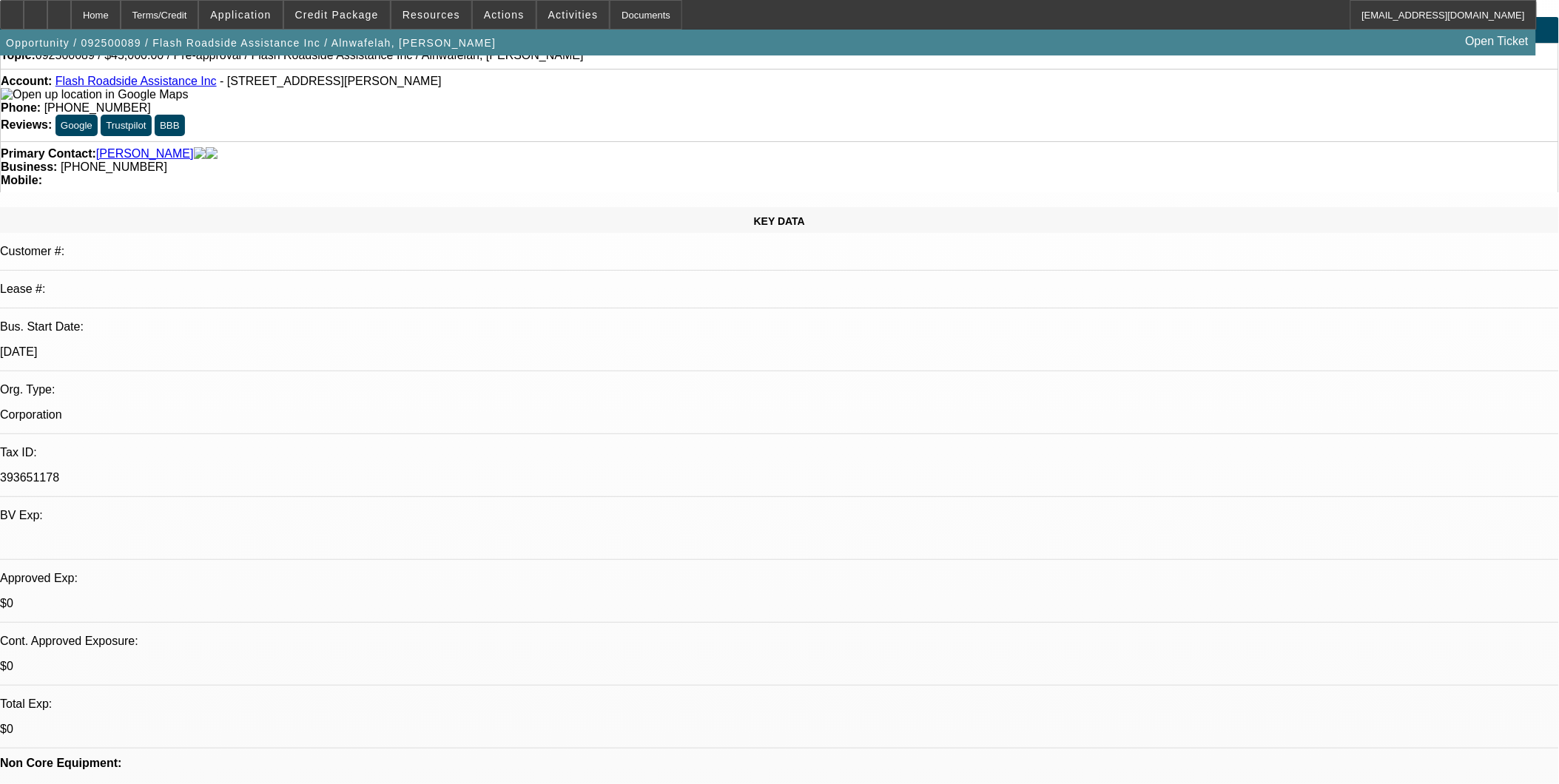
scroll to position [0, 0]
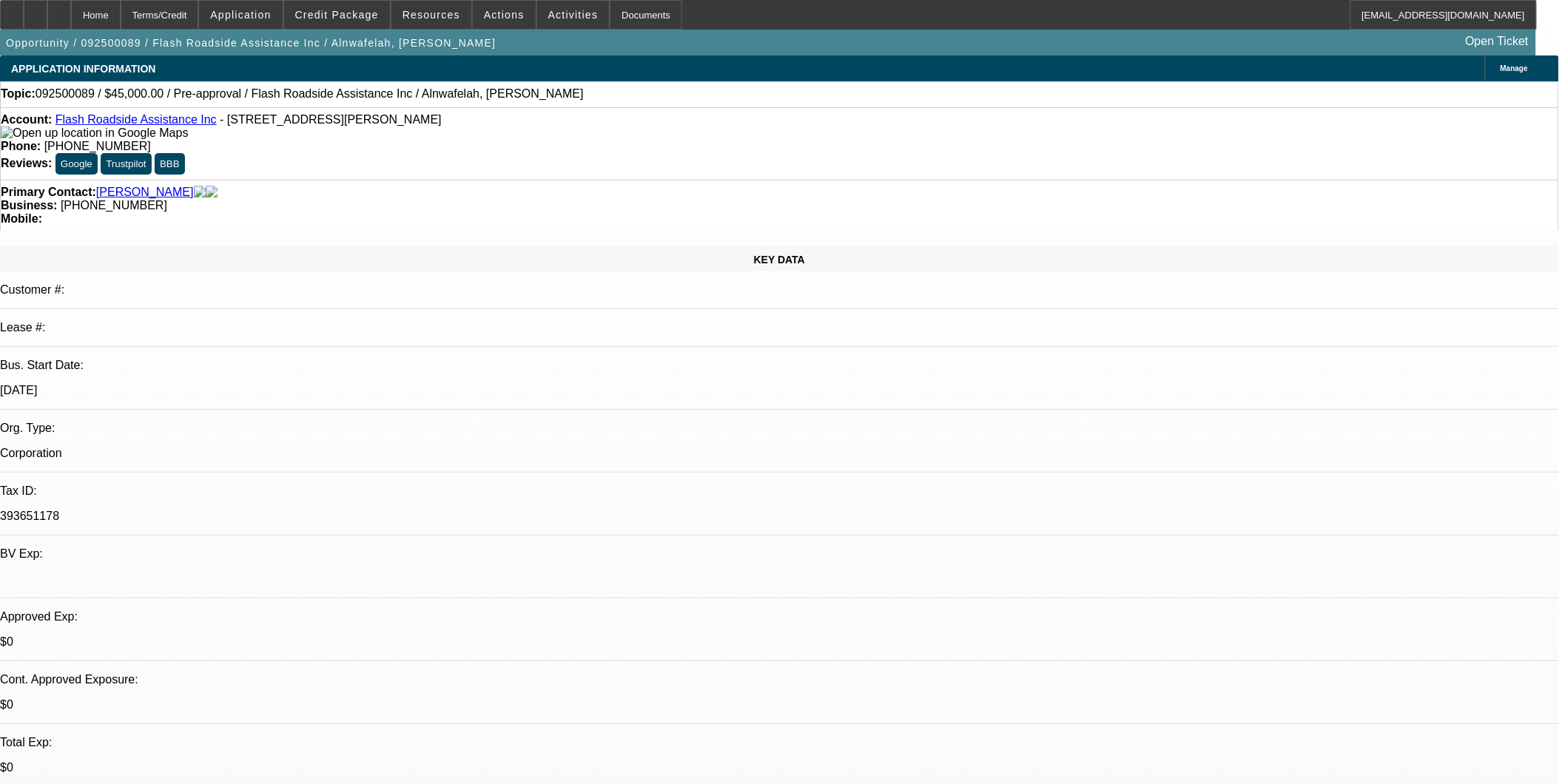
drag, startPoint x: 1258, startPoint y: 692, endPoint x: 17, endPoint y: 514, distance: 1253.7
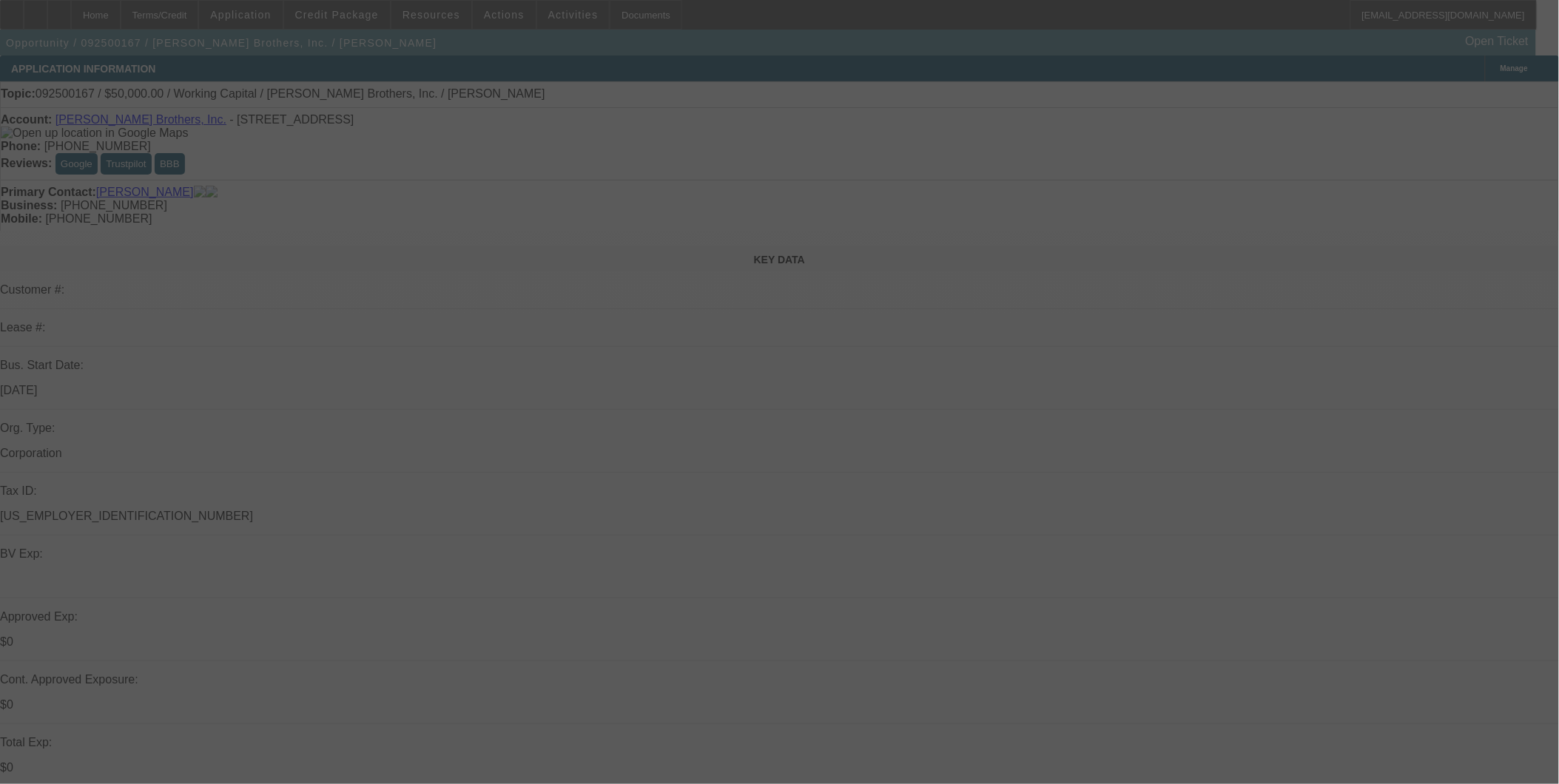
select select "0"
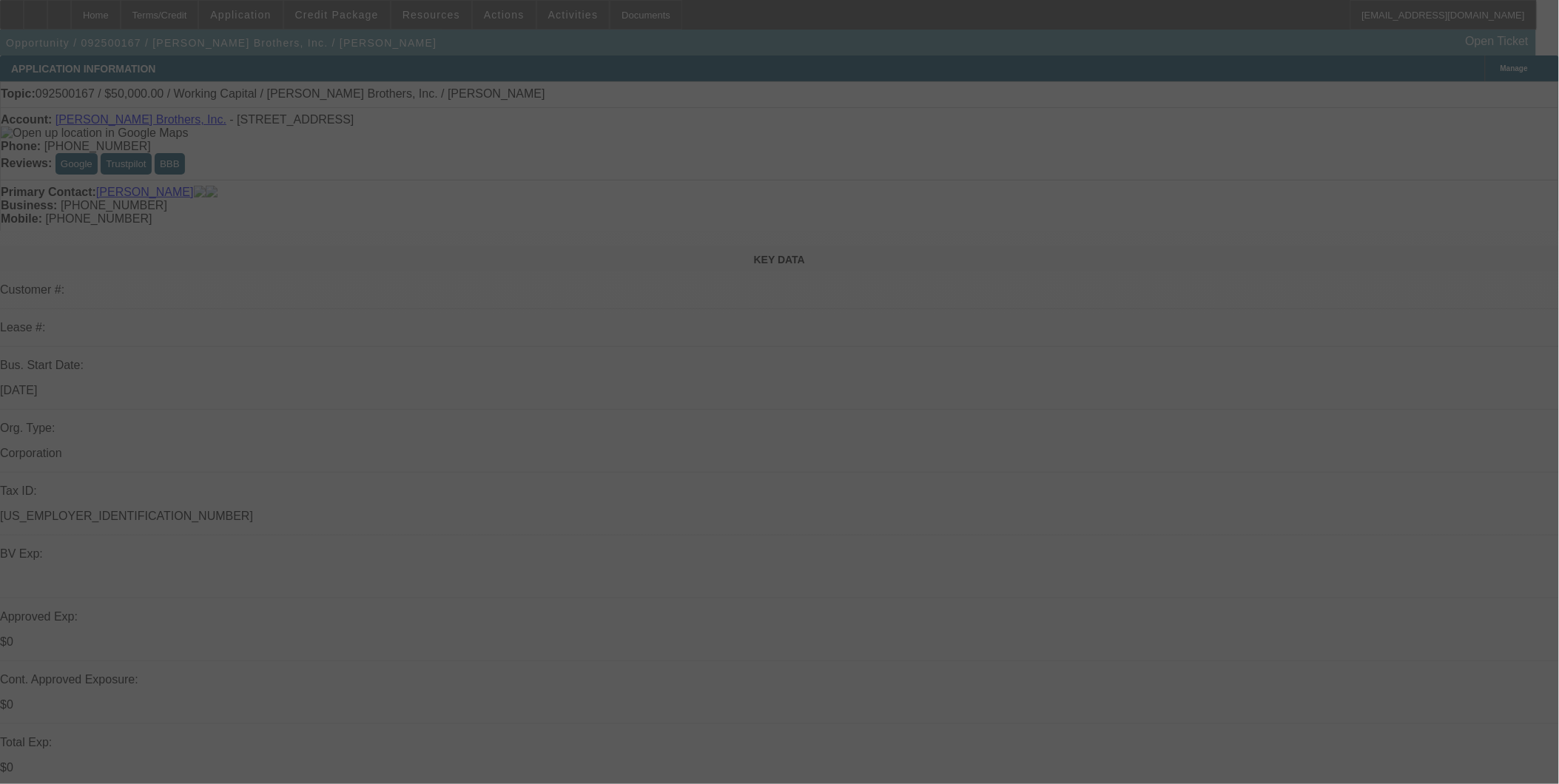
select select "0"
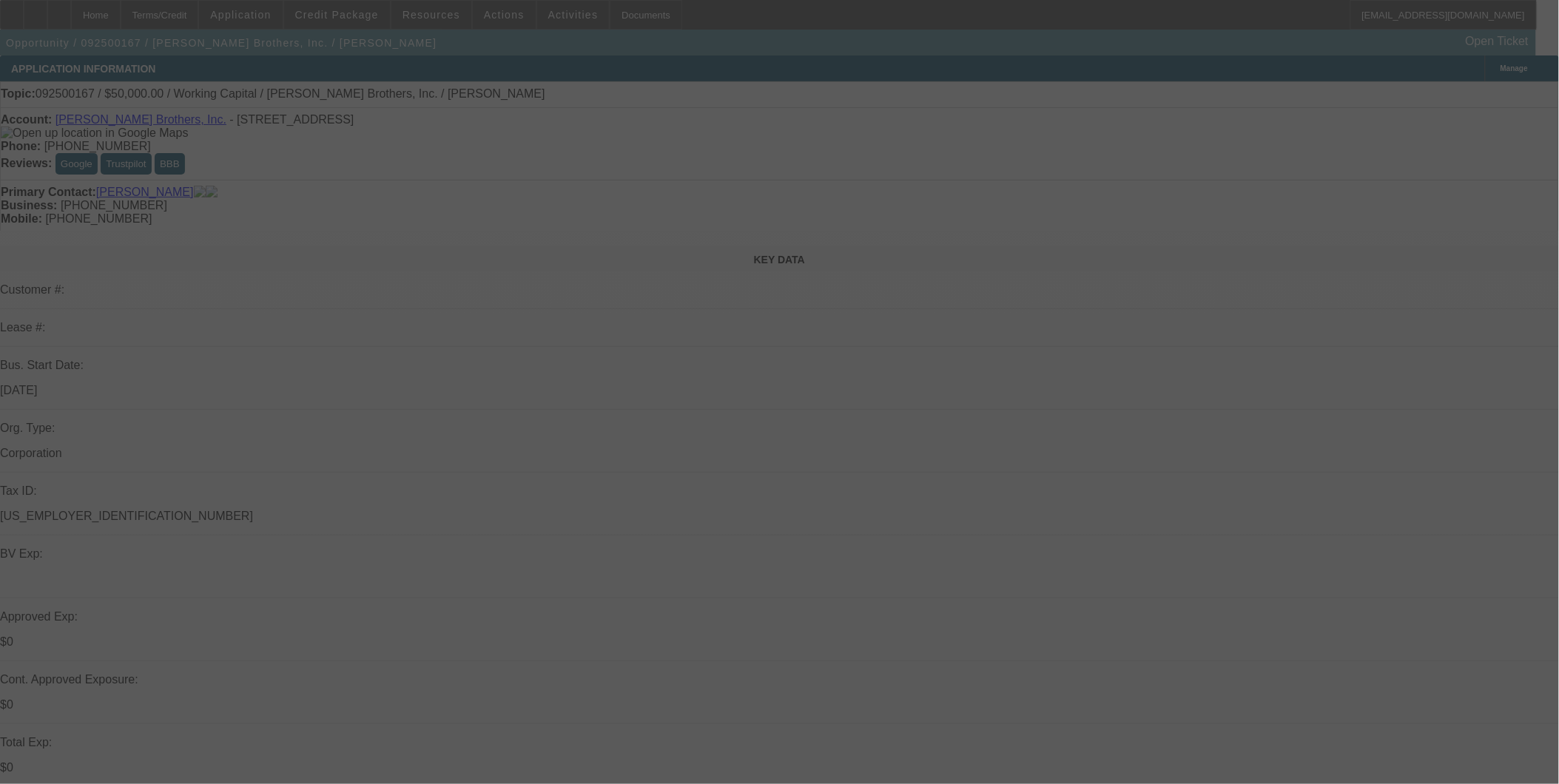
select select "0"
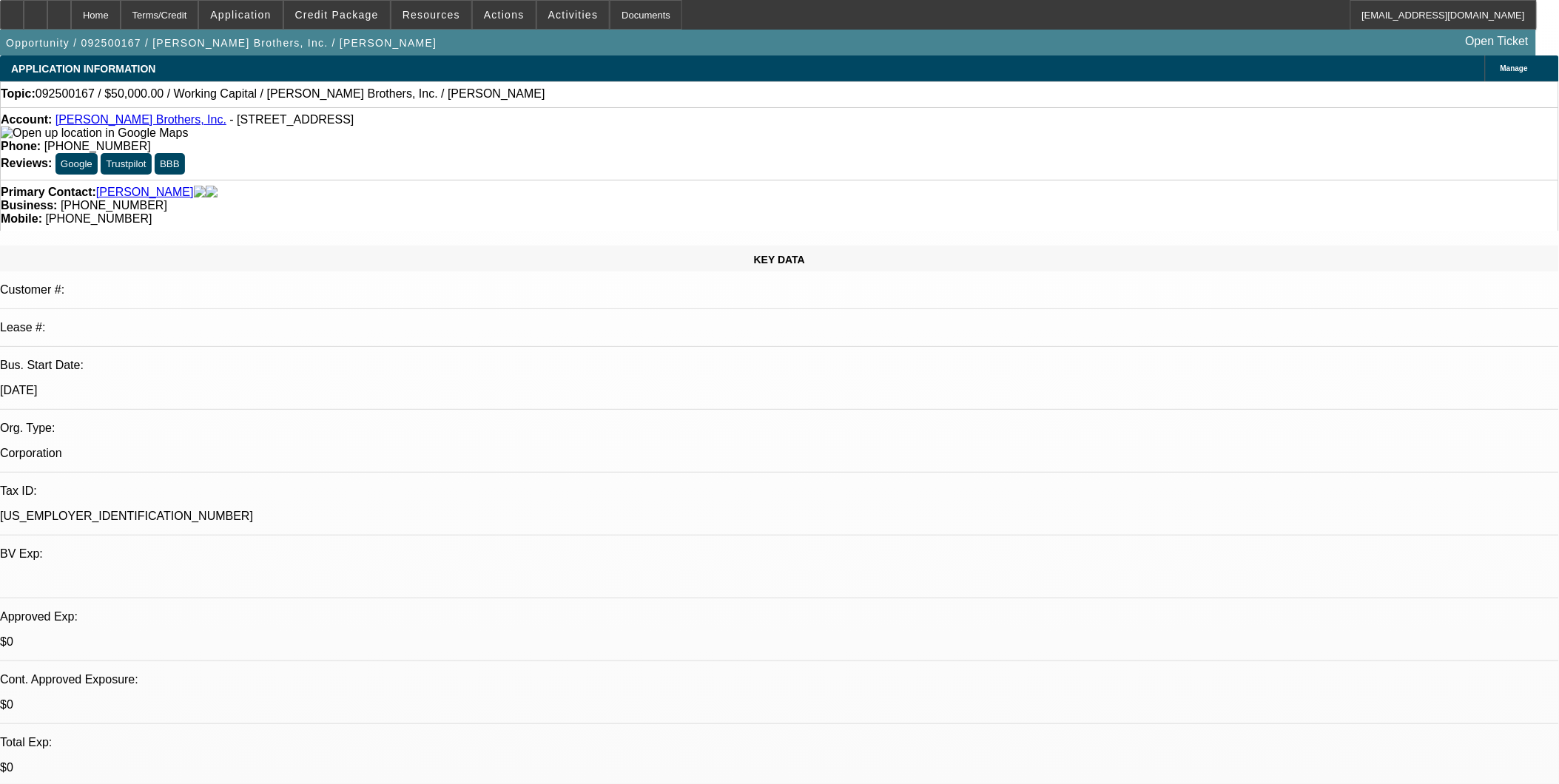
select select "1"
select select "2"
select select "6"
select select "1"
select select "2"
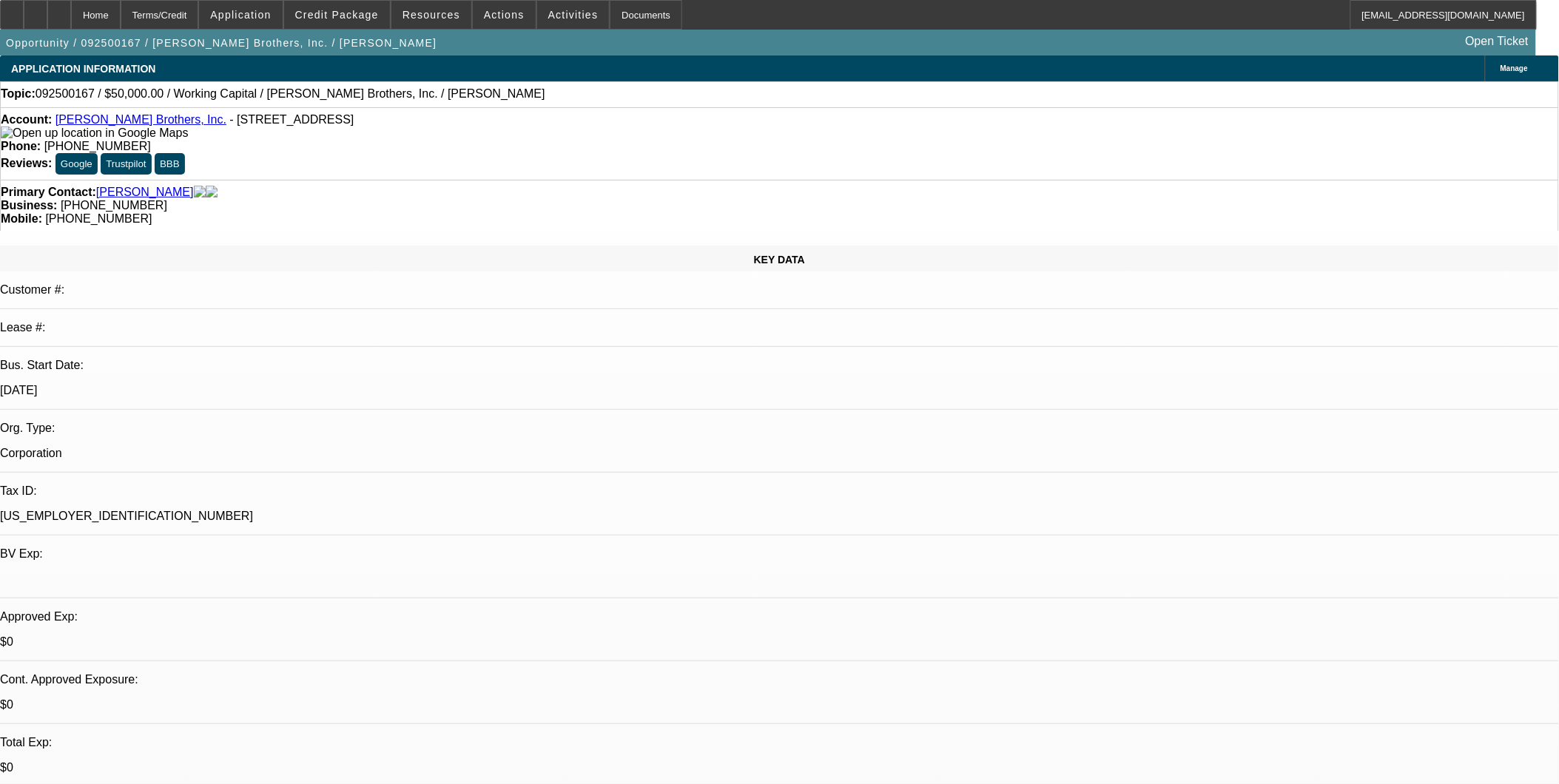
select select "6"
select select "1"
select select "2"
select select "6"
select select "1"
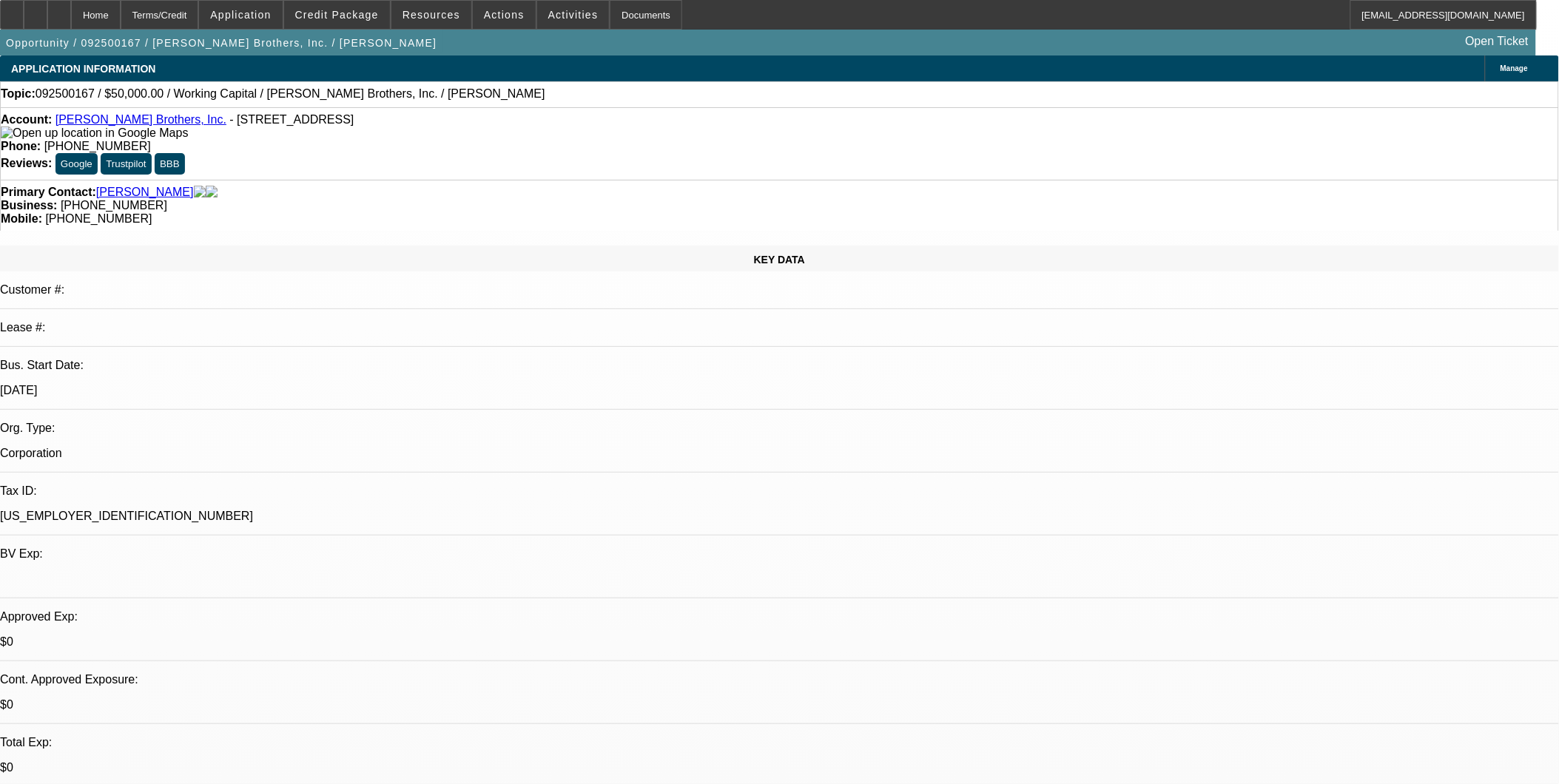
select select "2"
select select "6"
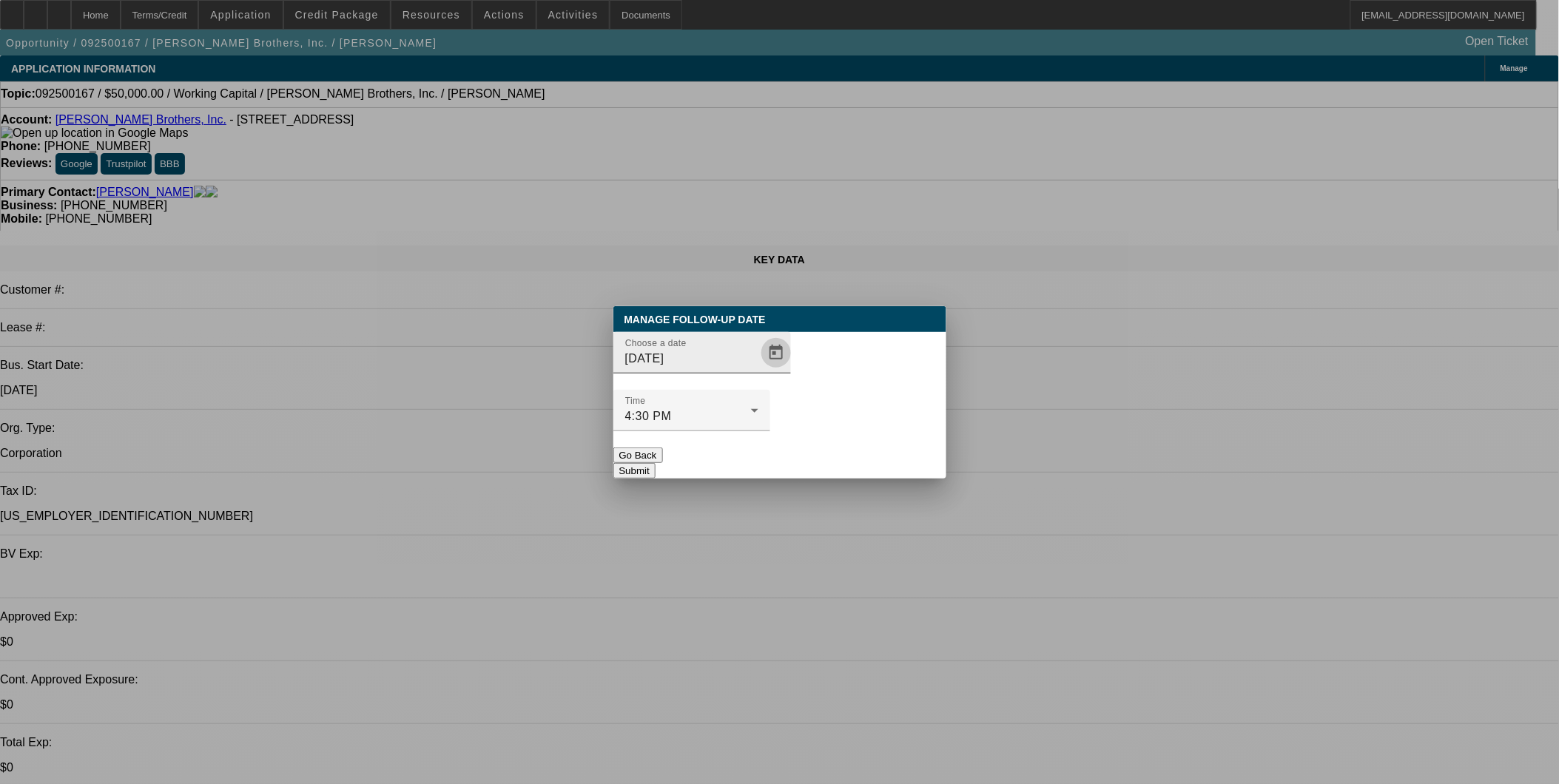
click at [759, 371] on span "Open calendar" at bounding box center [777, 352] width 35 height 35
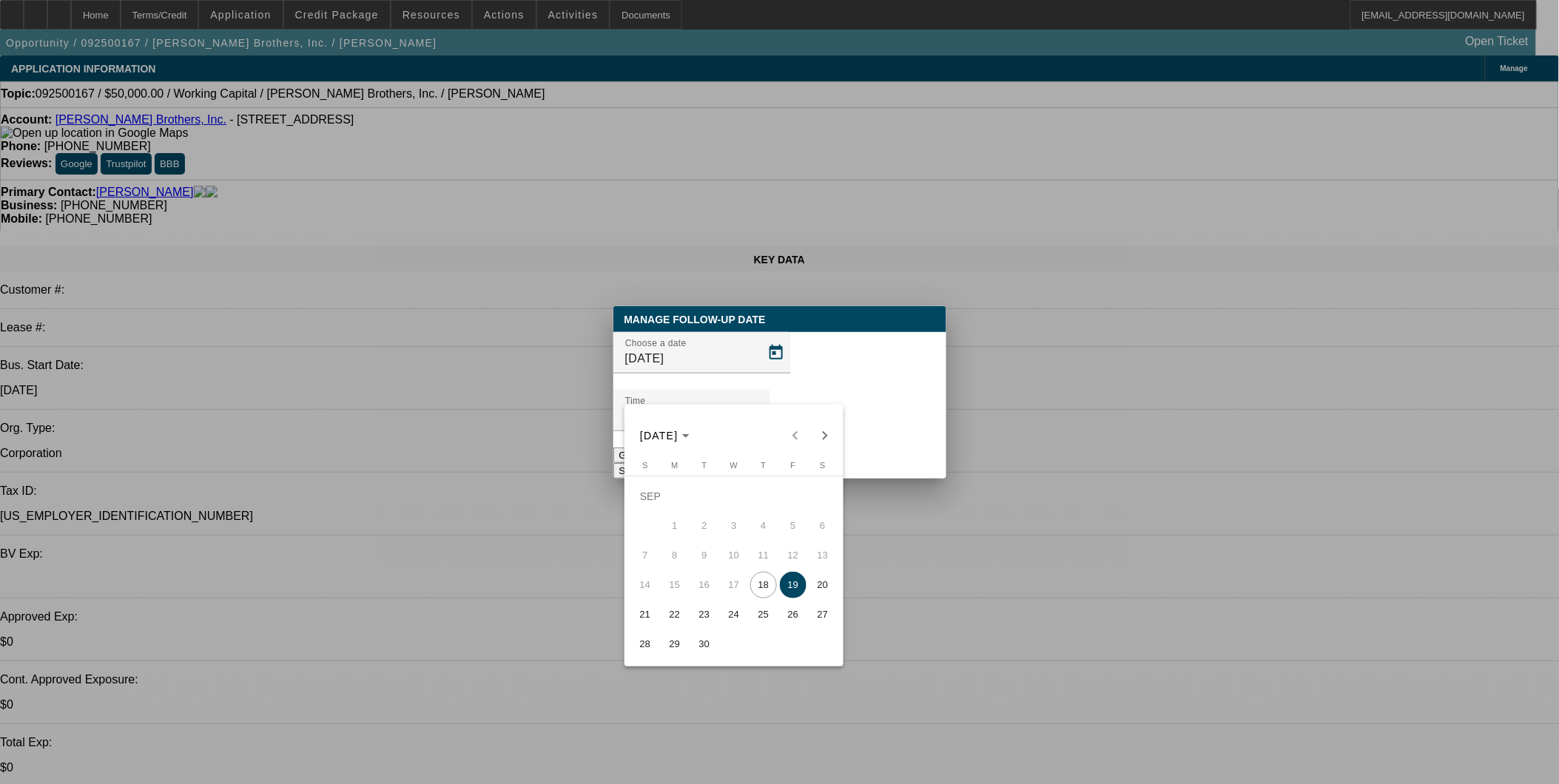
click at [675, 619] on span "22" at bounding box center [674, 614] width 27 height 26
type input "9/22/2025"
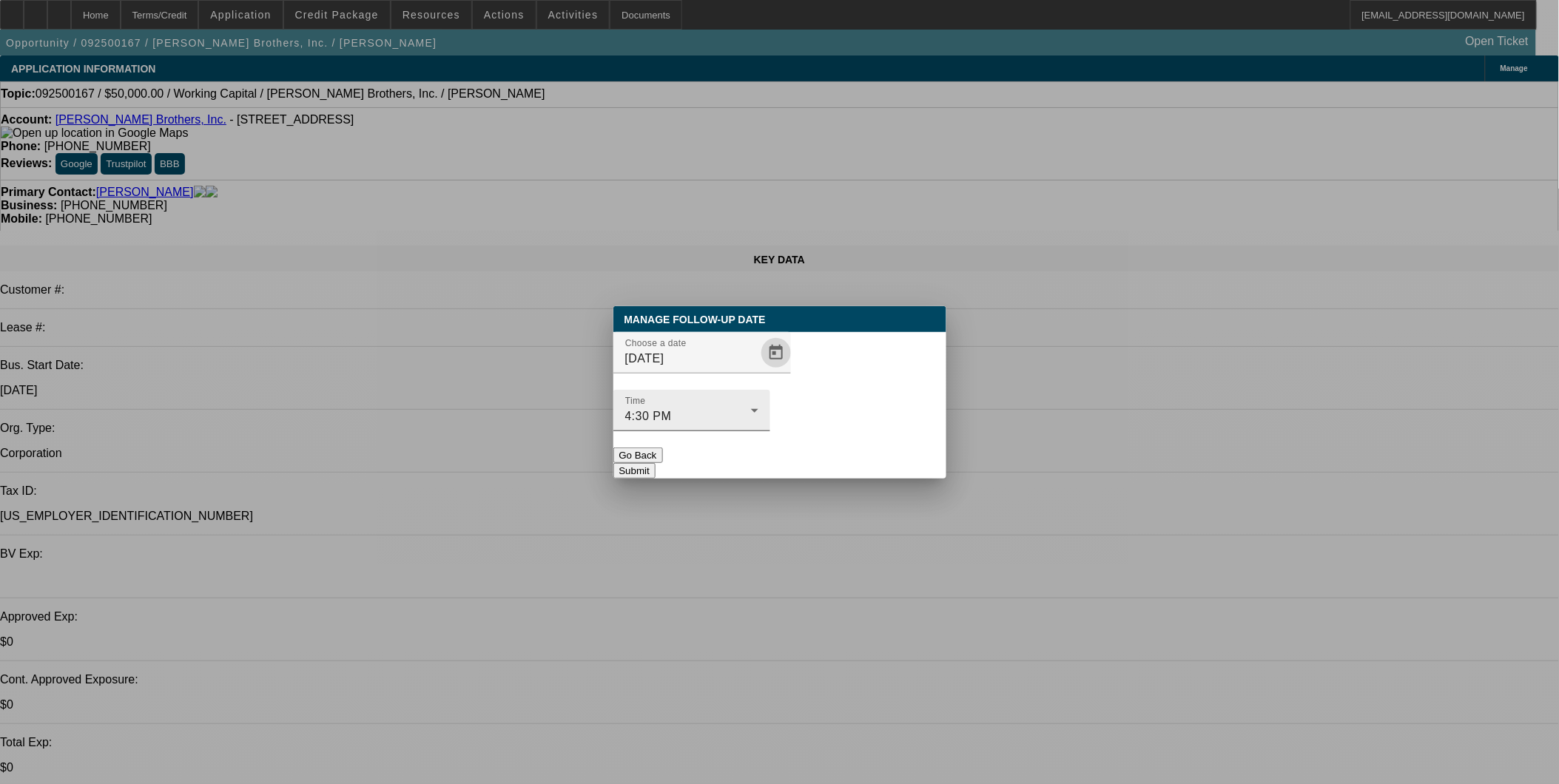
click at [759, 390] on div "Time 4:30 PM" at bounding box center [692, 410] width 134 height 41
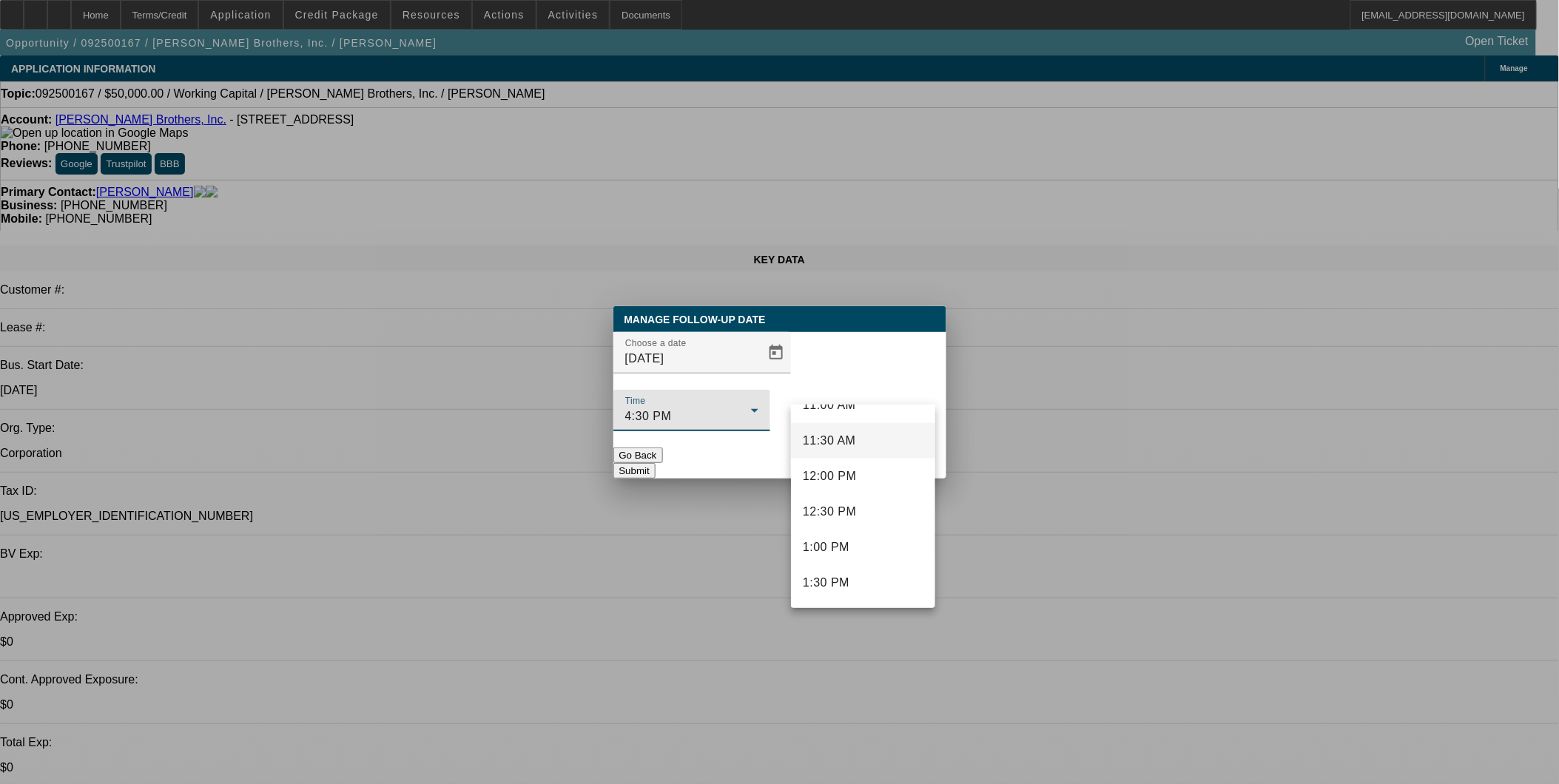
scroll to position [763, 0]
click at [859, 449] on mat-option "11:00 AM" at bounding box center [863, 445] width 144 height 35
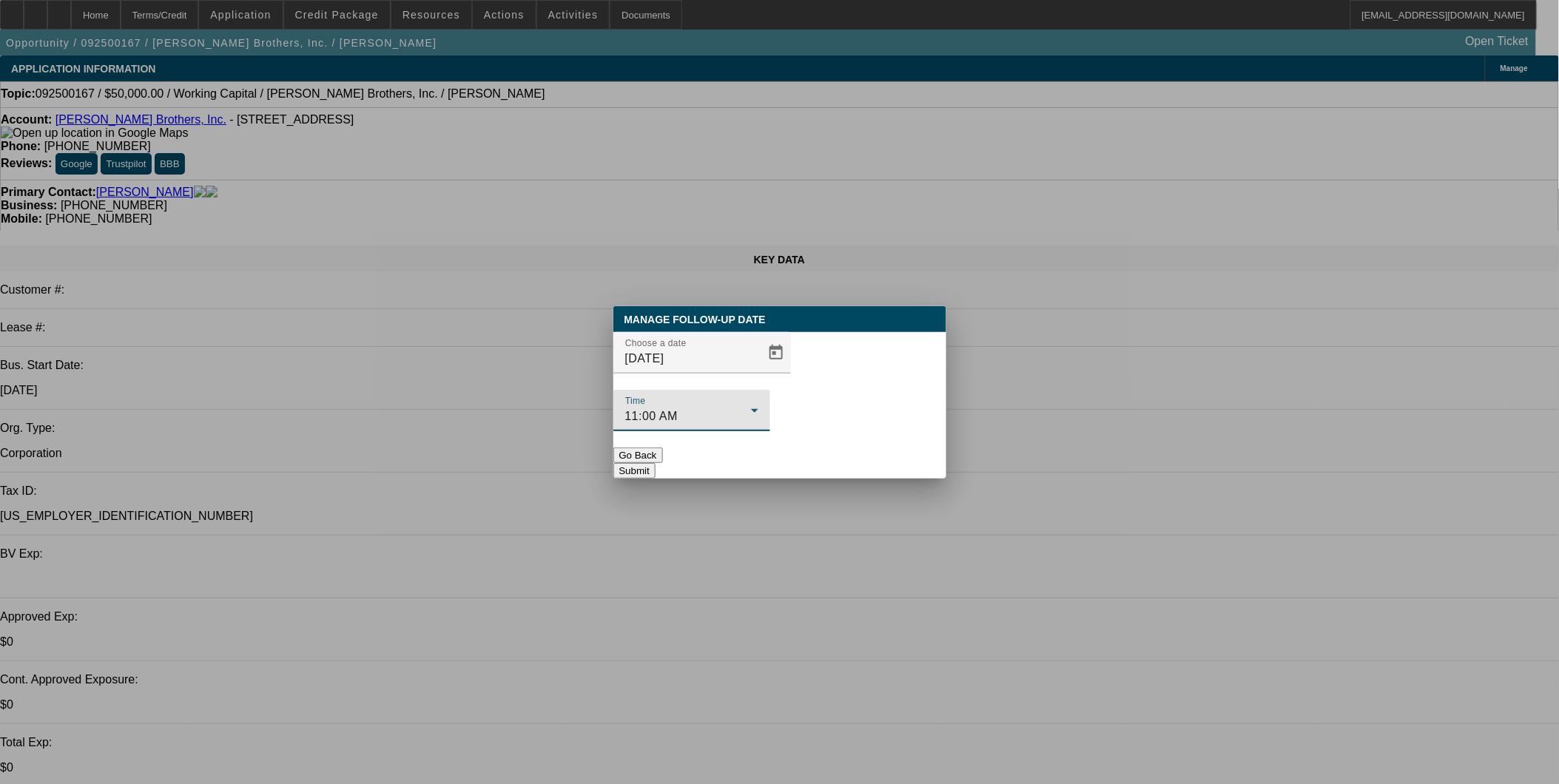
click at [656, 463] on button "Submit" at bounding box center [634, 471] width 42 height 16
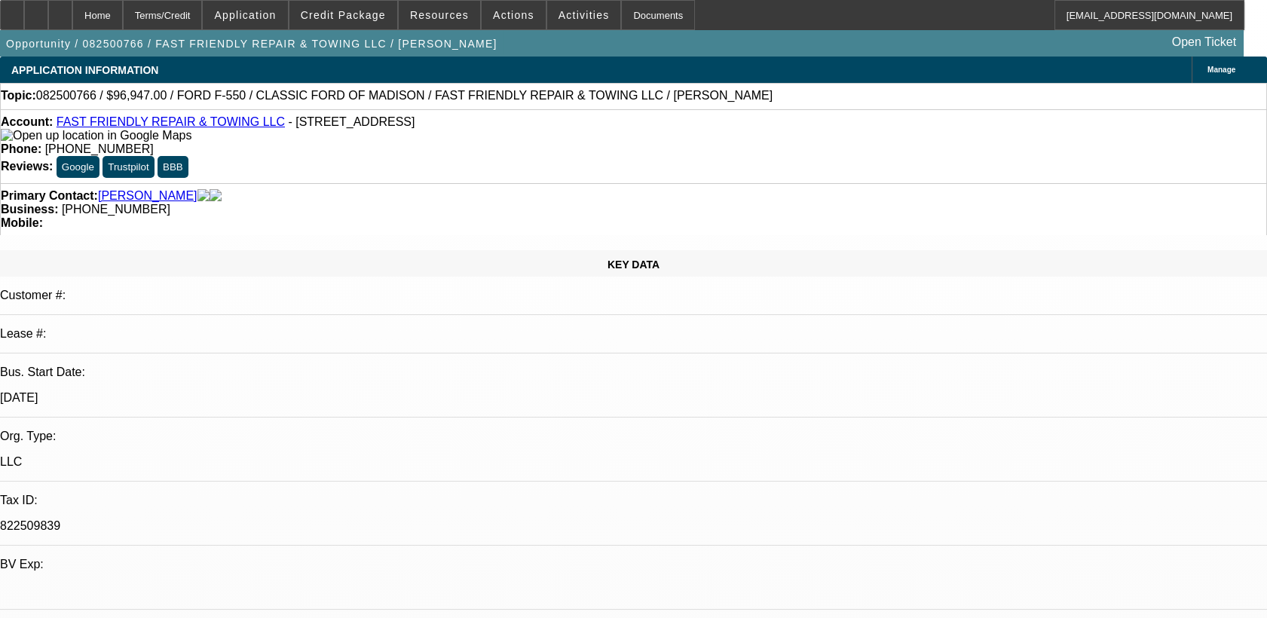
select select "0"
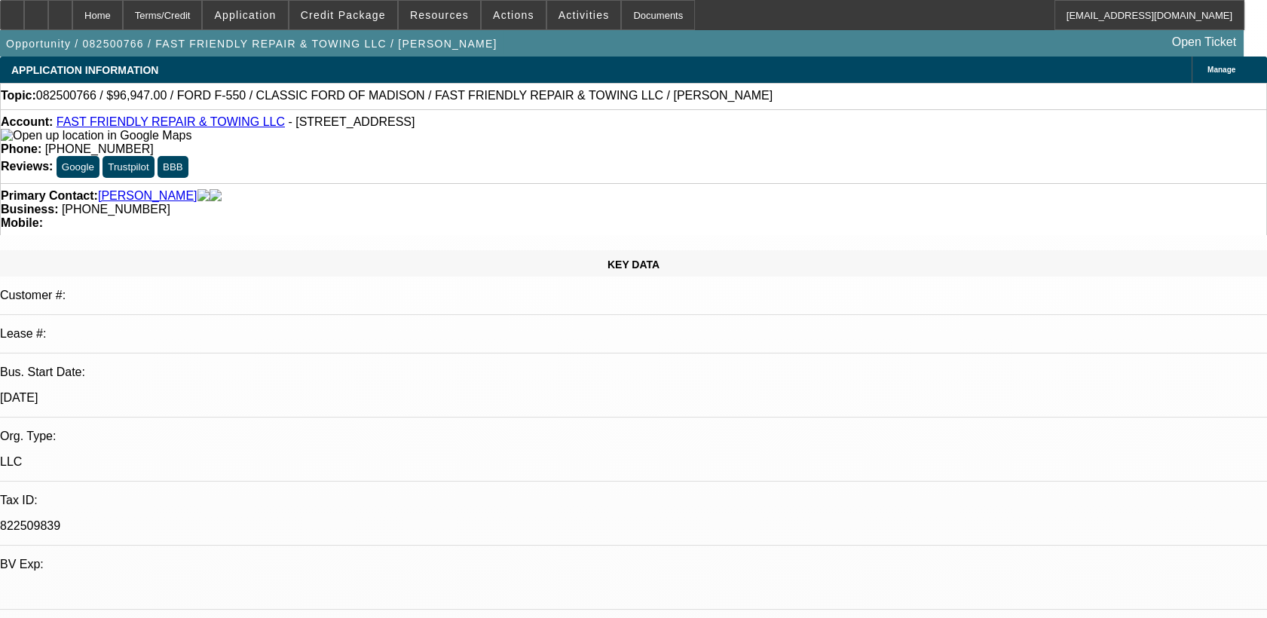
select select "0"
select select "1"
select select "3"
select select "6"
select select "1"
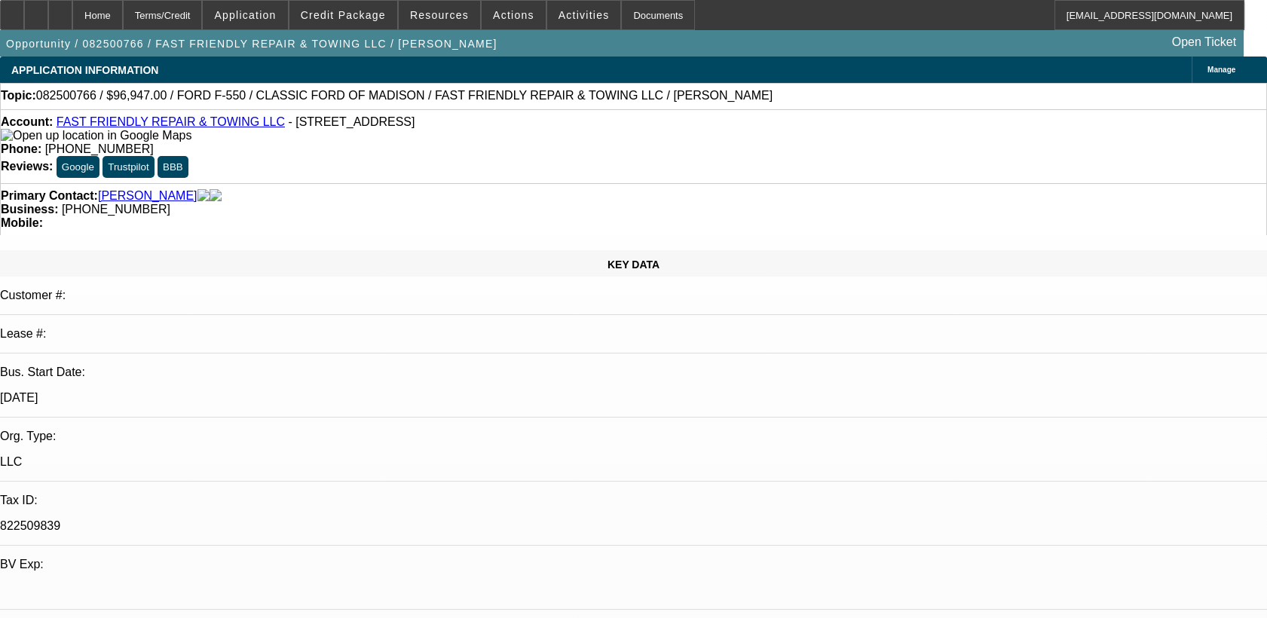
select select "3"
select select "6"
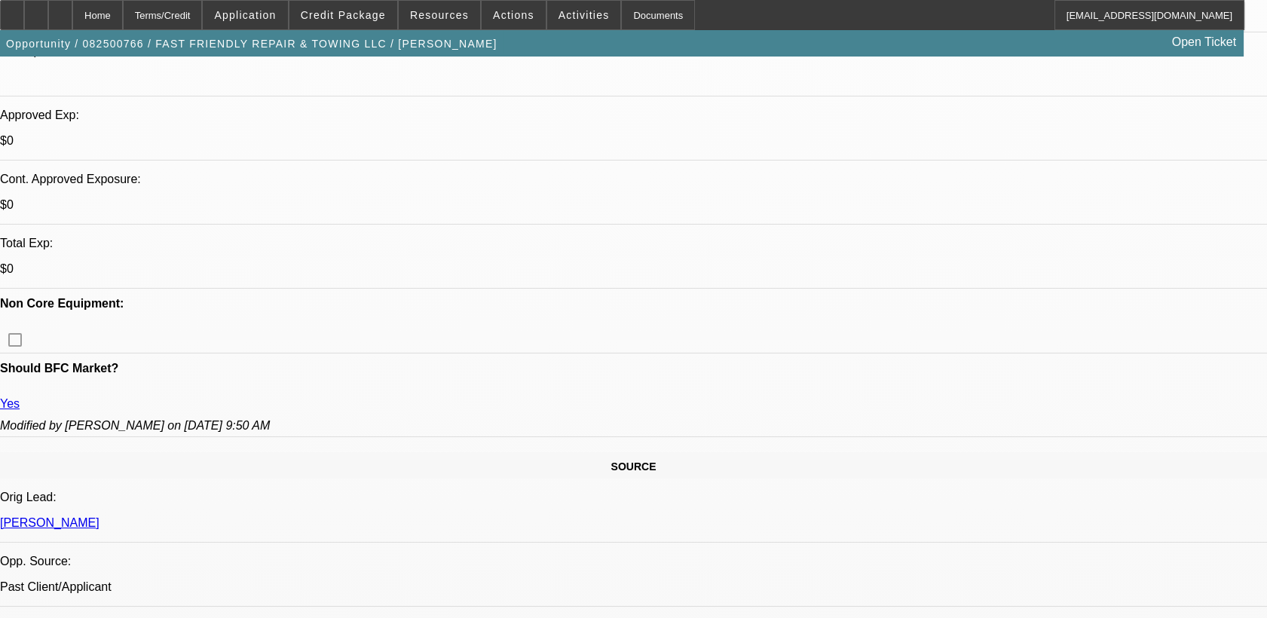
scroll to position [418, 0]
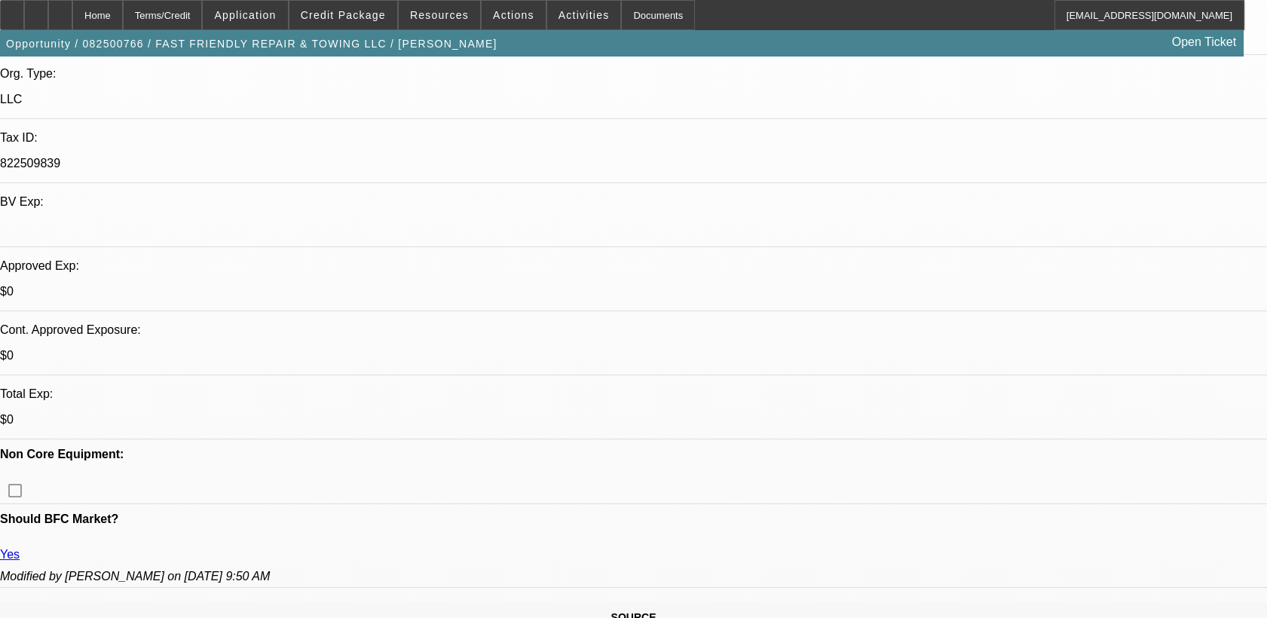
scroll to position [335, 0]
